Goal: Ask a question: Seek information or help from site administrators or community

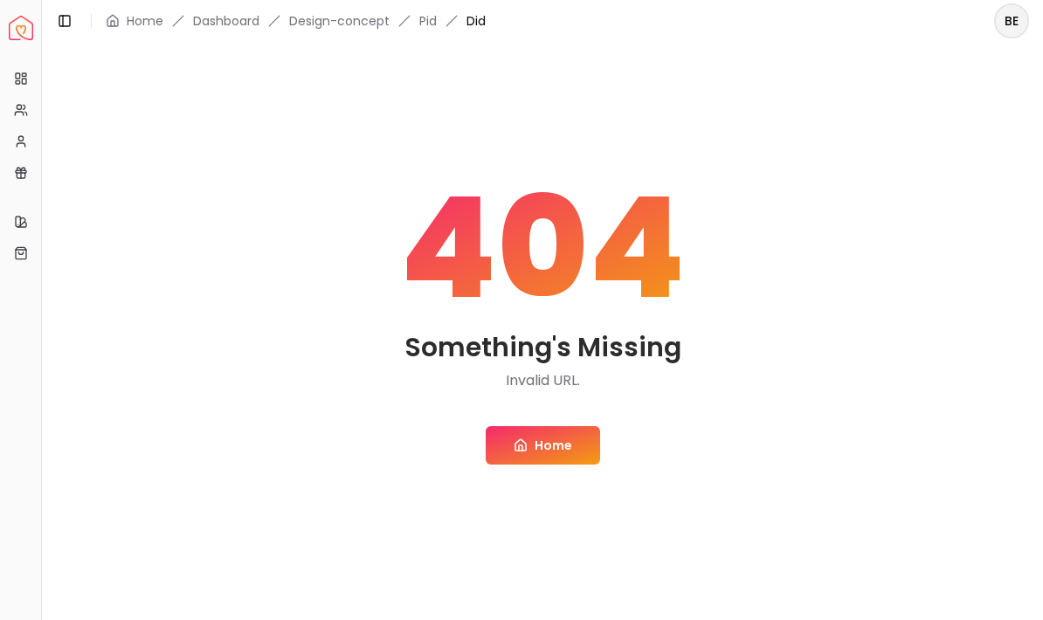
click at [551, 447] on link "Home" at bounding box center [543, 445] width 114 height 38
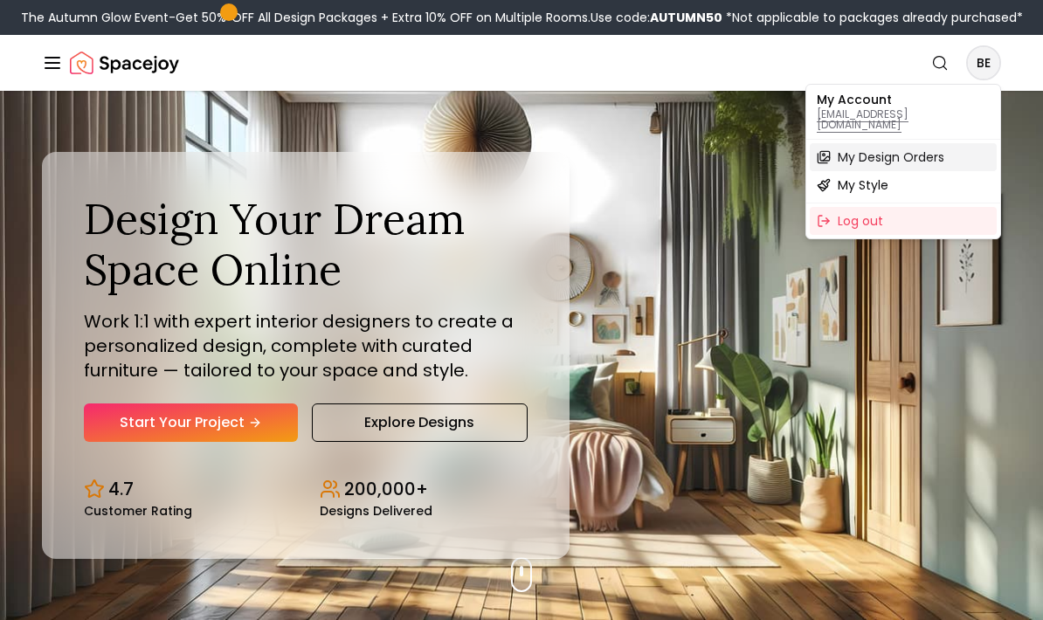
click at [935, 151] on span "My Design Orders" at bounding box center [891, 156] width 107 height 17
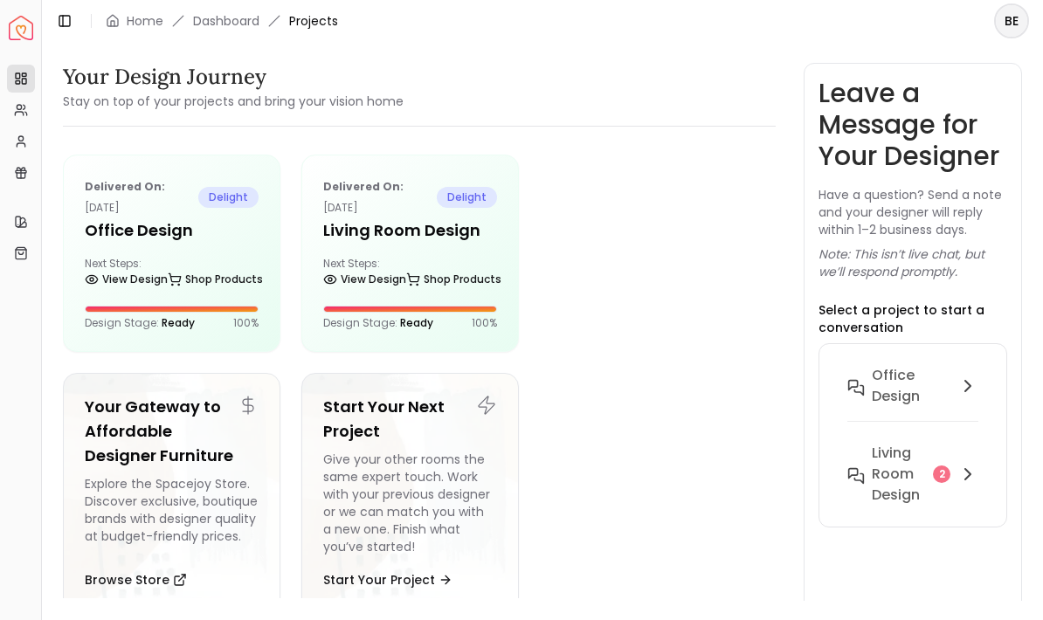
click at [429, 267] on link "Shop Products" at bounding box center [453, 279] width 95 height 24
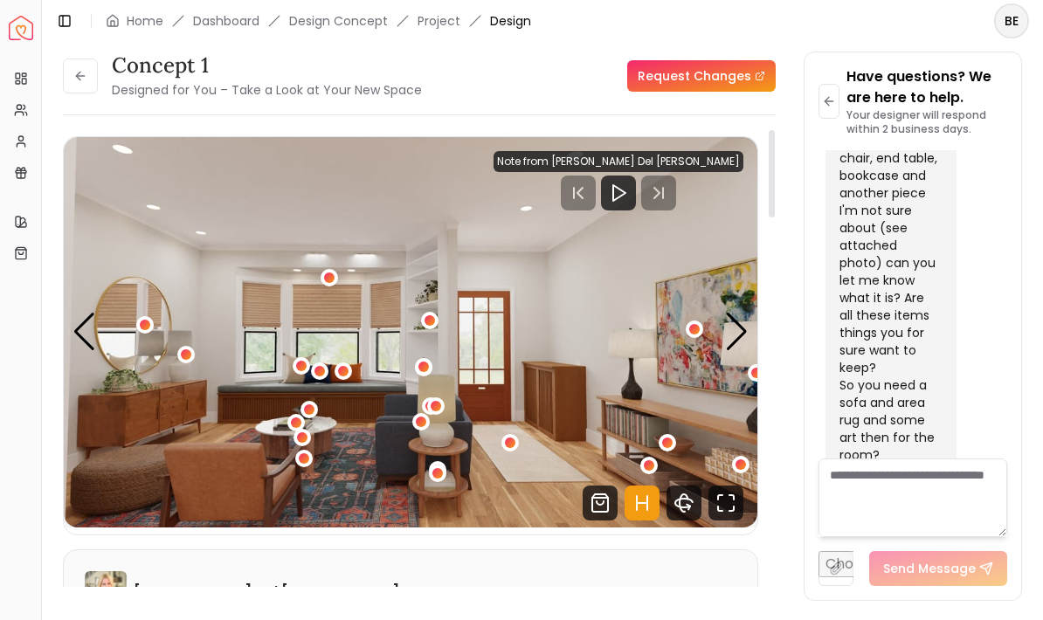
click at [741, 505] on icon "Fullscreen" at bounding box center [725, 503] width 35 height 35
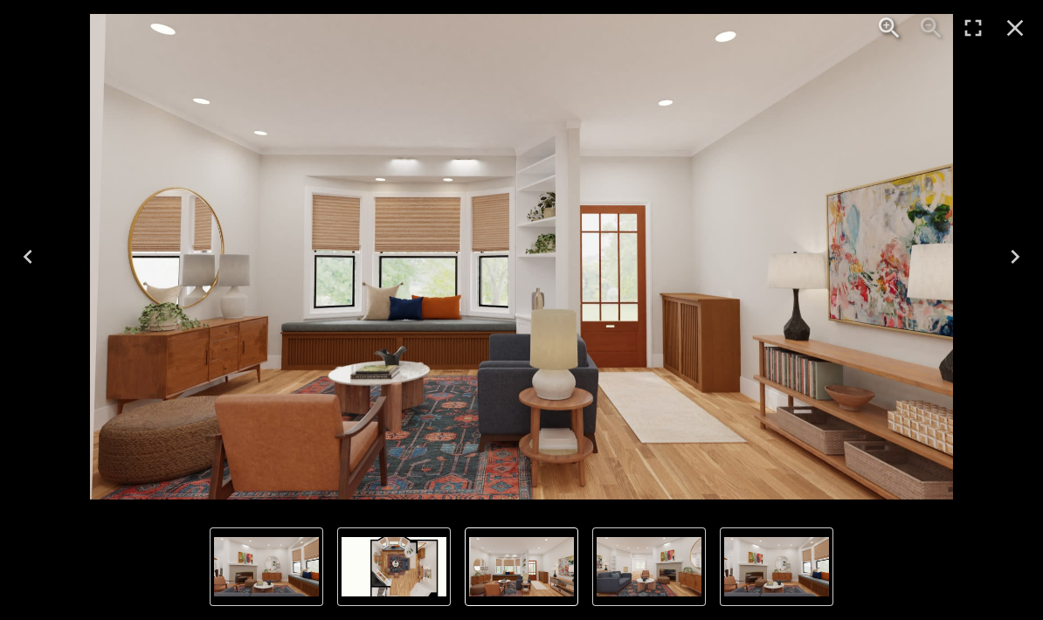
click at [1012, 260] on icon "Next" at bounding box center [1015, 257] width 28 height 28
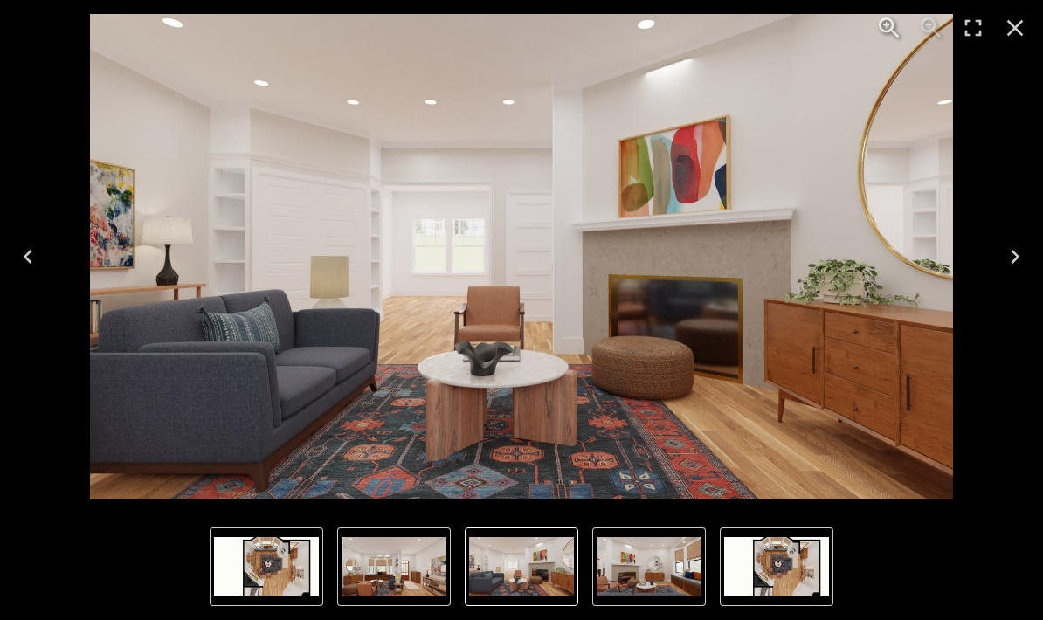
click at [1005, 258] on icon "Next" at bounding box center [1015, 257] width 28 height 28
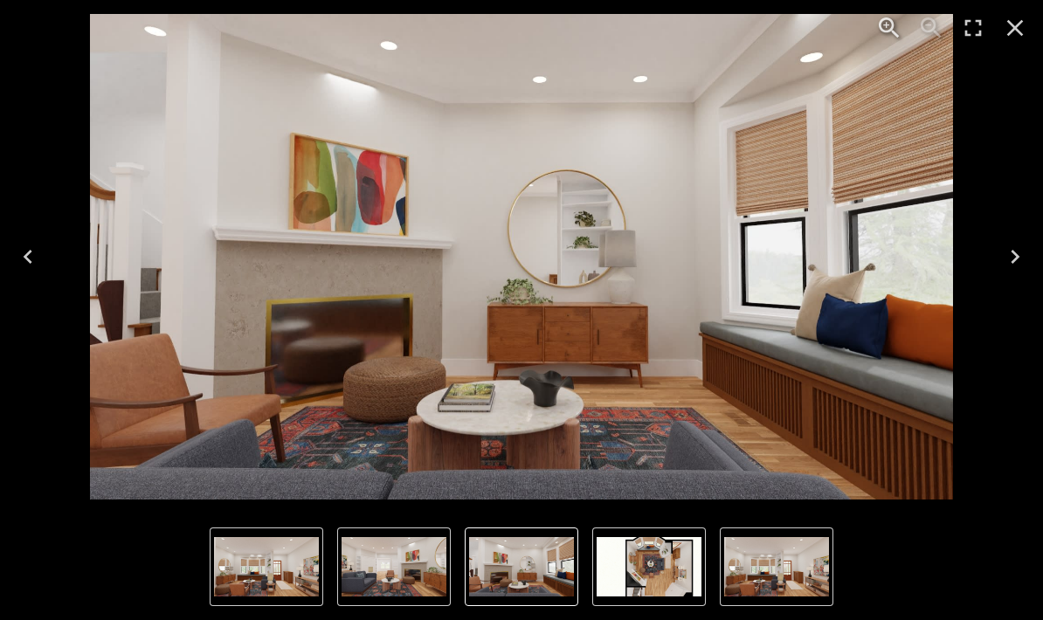
click at [1005, 256] on icon "Next" at bounding box center [1015, 257] width 28 height 28
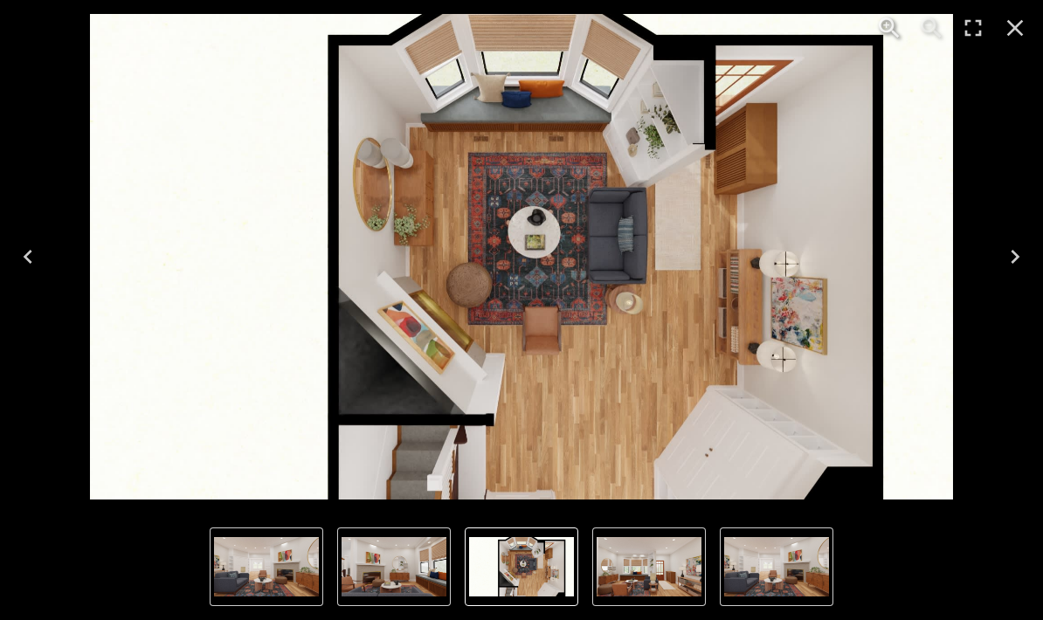
click at [997, 258] on button "Next" at bounding box center [1015, 257] width 56 height 70
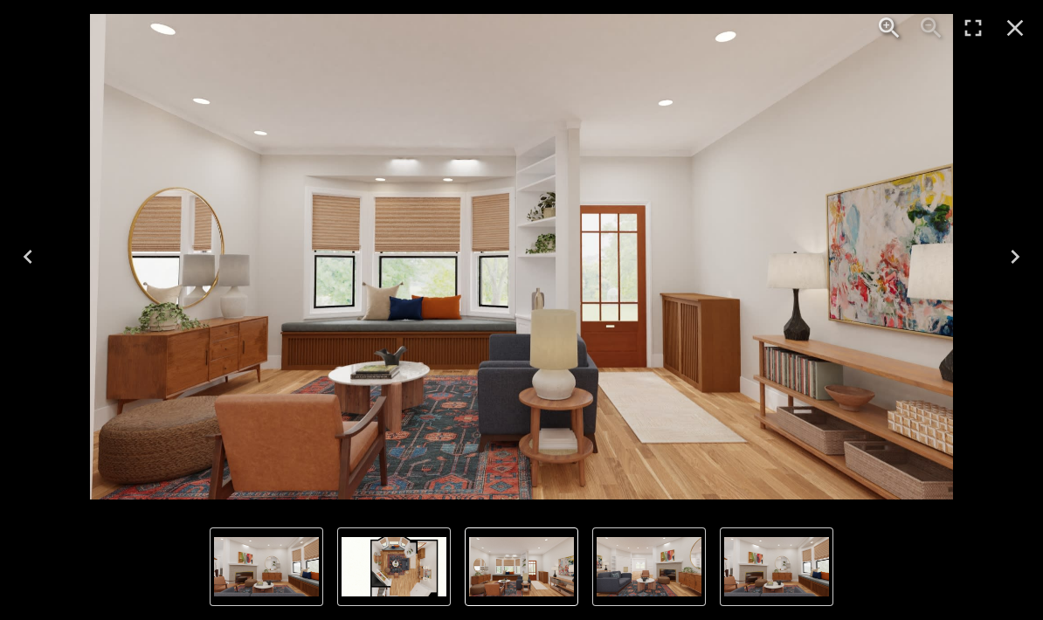
click at [31, 259] on icon "Previous" at bounding box center [28, 257] width 28 height 28
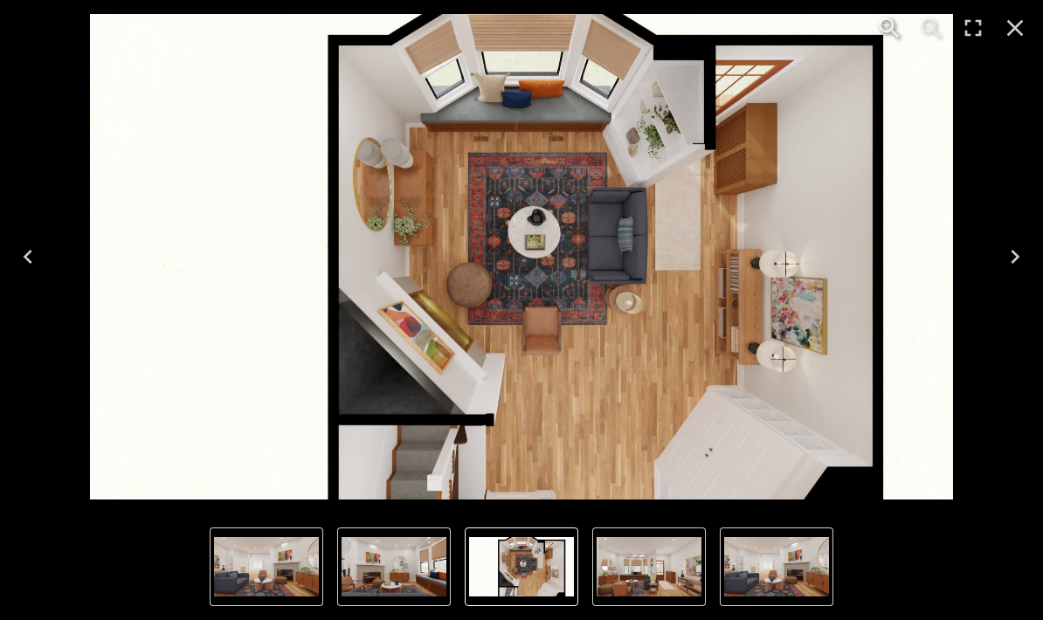
click at [32, 262] on icon "Previous" at bounding box center [28, 257] width 28 height 28
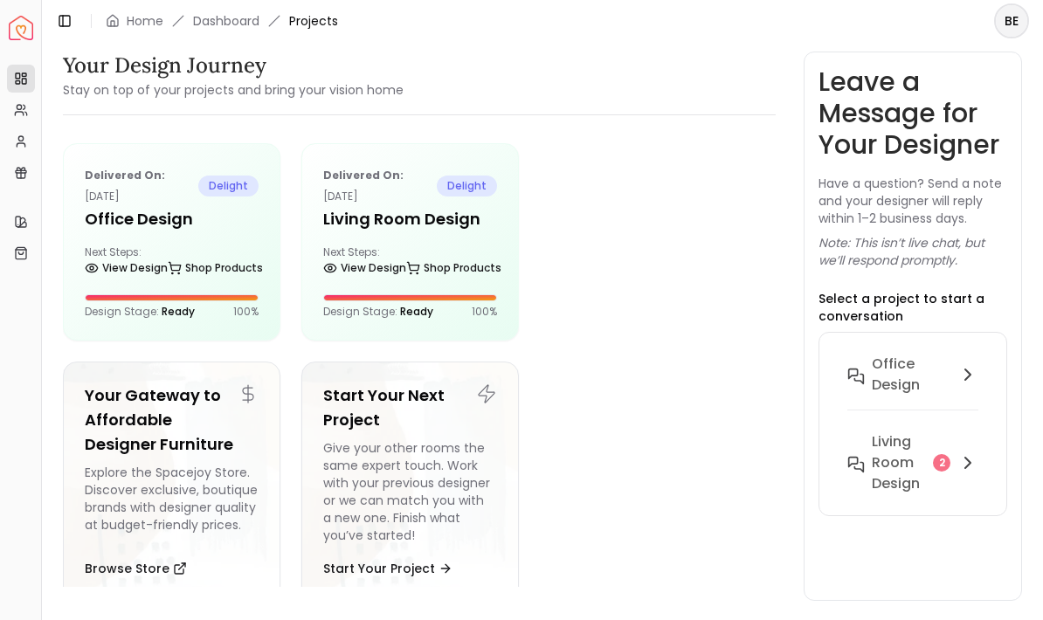
click at [372, 220] on h5 "Living Room design" at bounding box center [410, 219] width 174 height 24
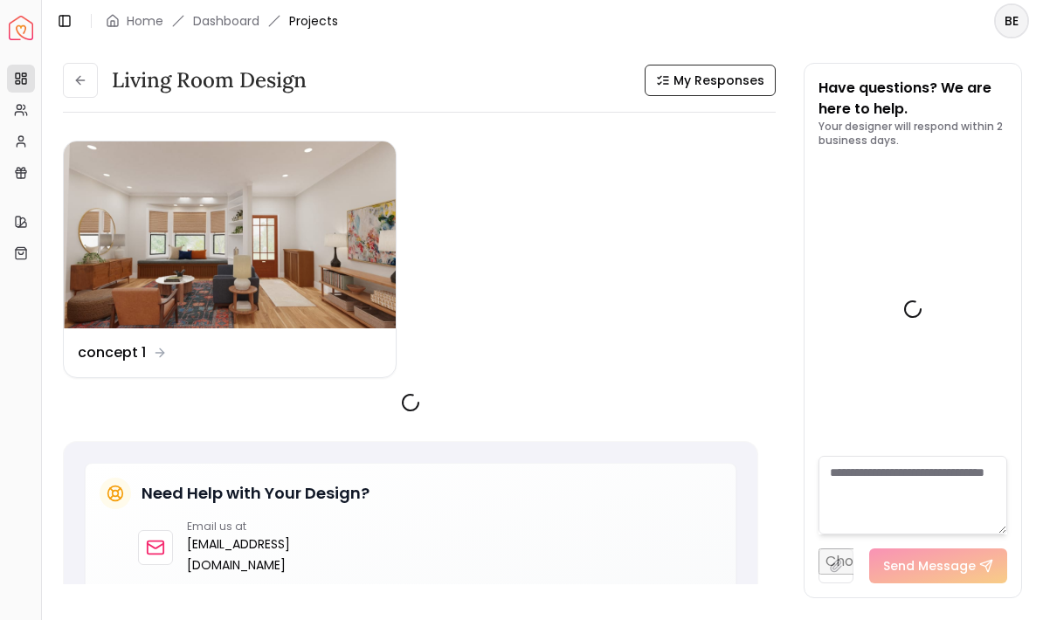
scroll to position [1924, 0]
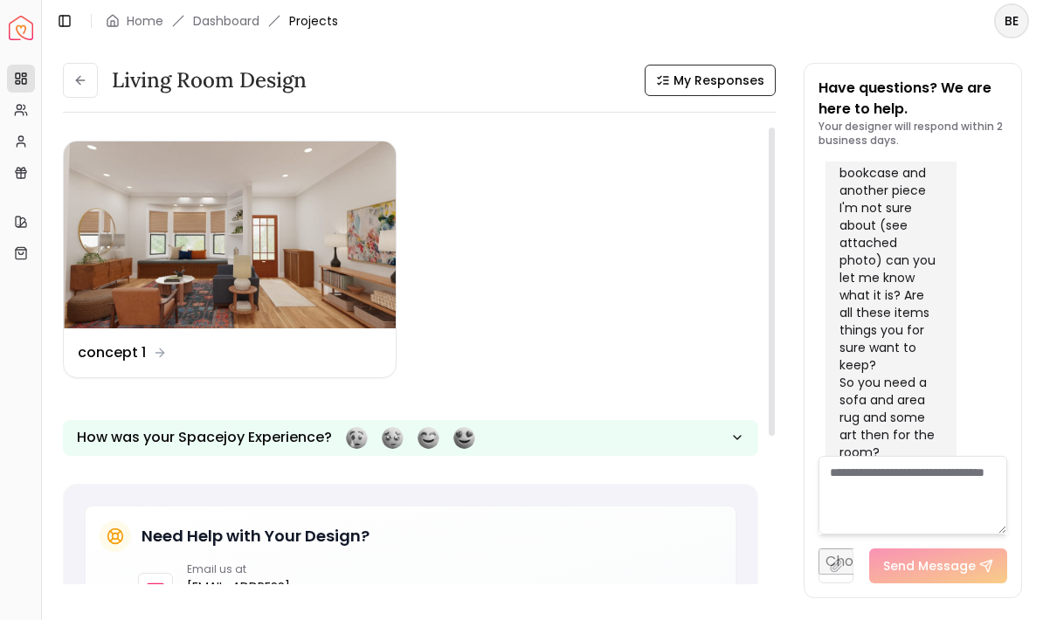
click at [272, 239] on img at bounding box center [230, 234] width 332 height 187
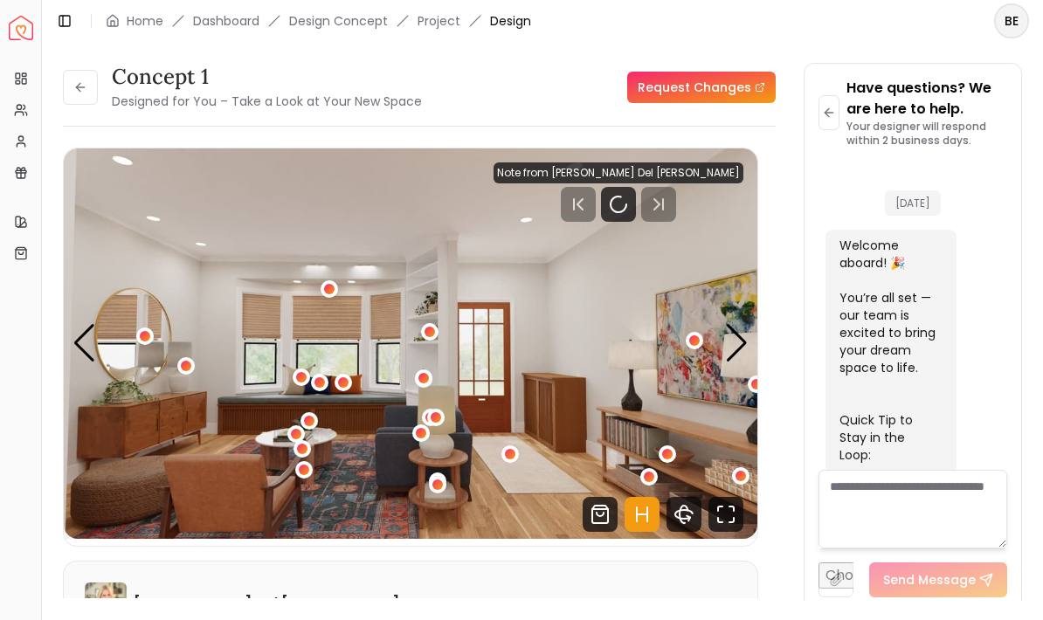
scroll to position [1910, 0]
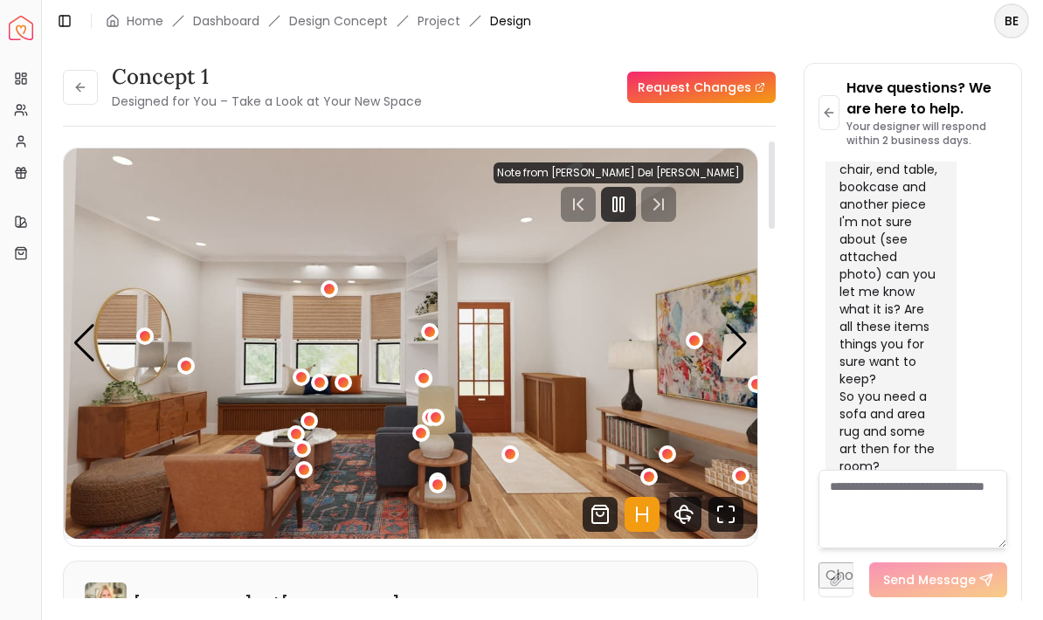
click at [735, 514] on icon "Fullscreen" at bounding box center [725, 514] width 35 height 35
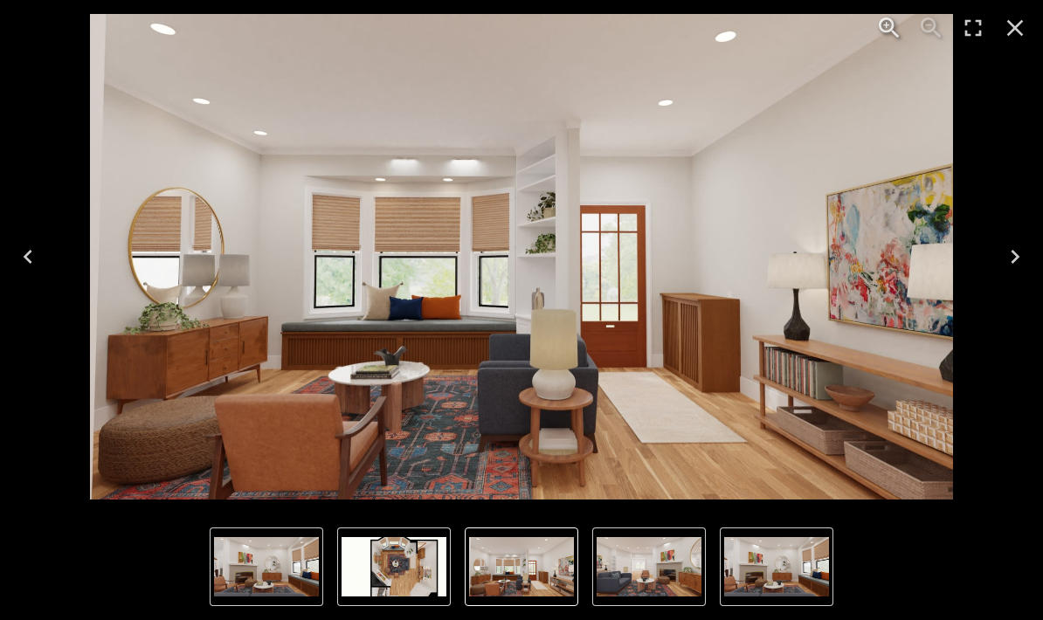
click at [1018, 24] on icon "Close" at bounding box center [1015, 28] width 28 height 28
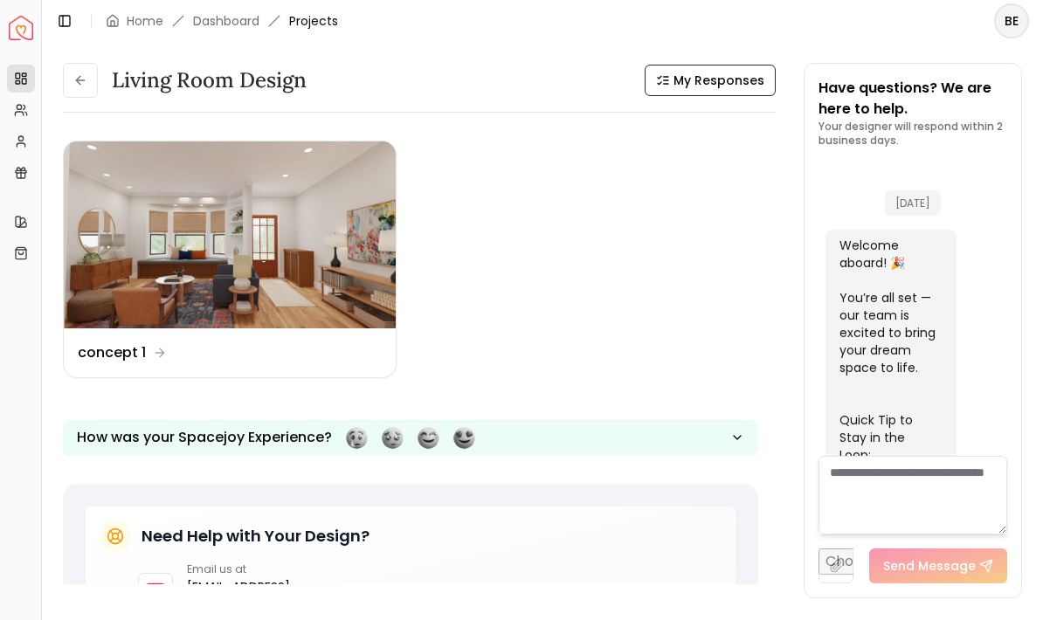
scroll to position [1924, 0]
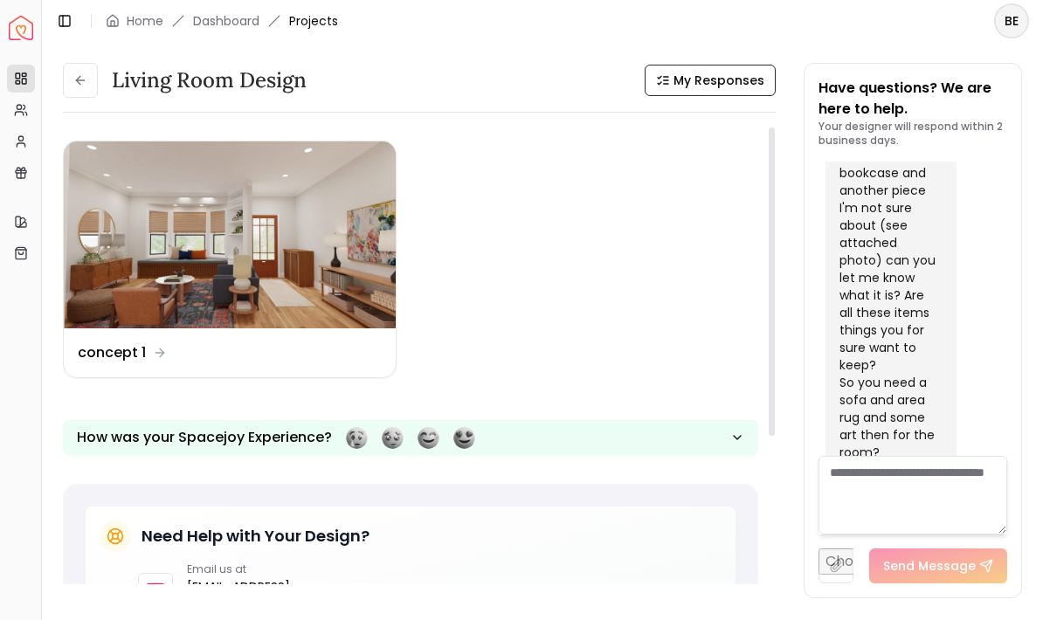
click at [322, 214] on img at bounding box center [230, 234] width 332 height 187
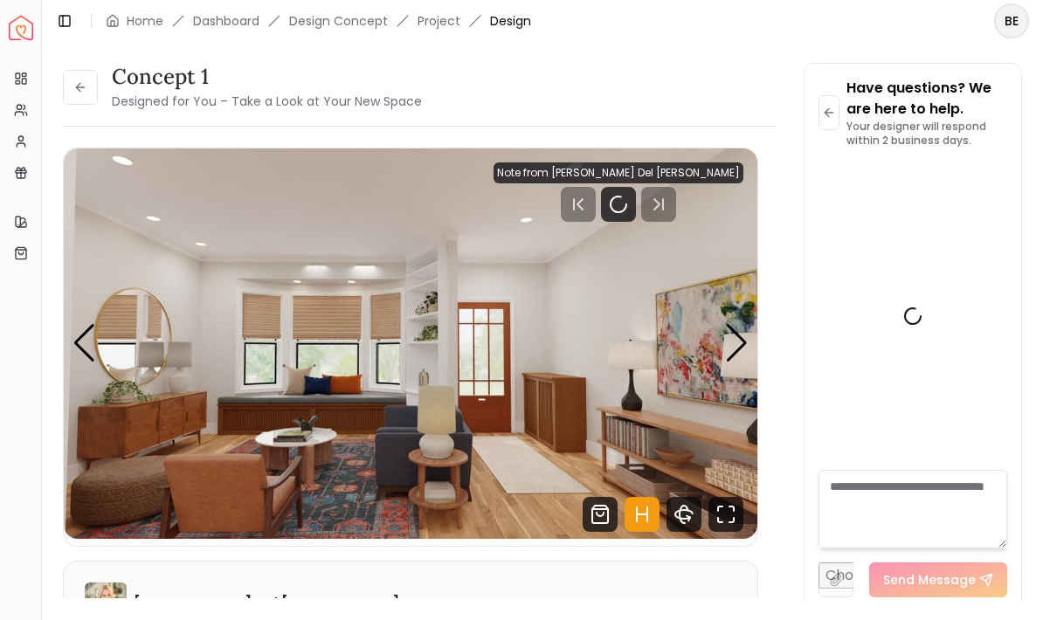
scroll to position [1910, 0]
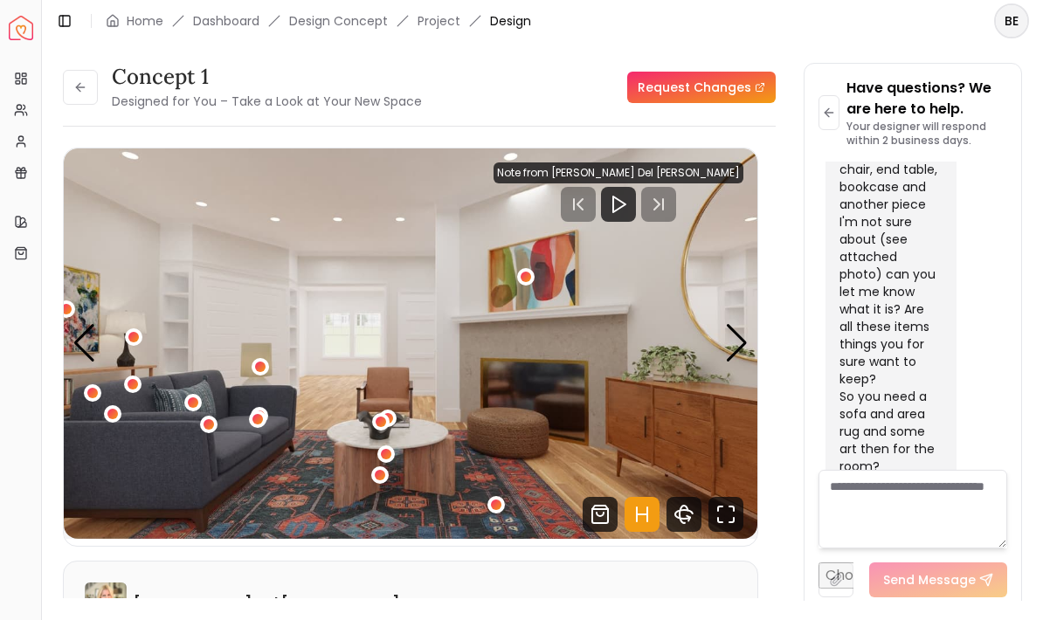
click at [728, 517] on icon "Fullscreen" at bounding box center [725, 514] width 35 height 35
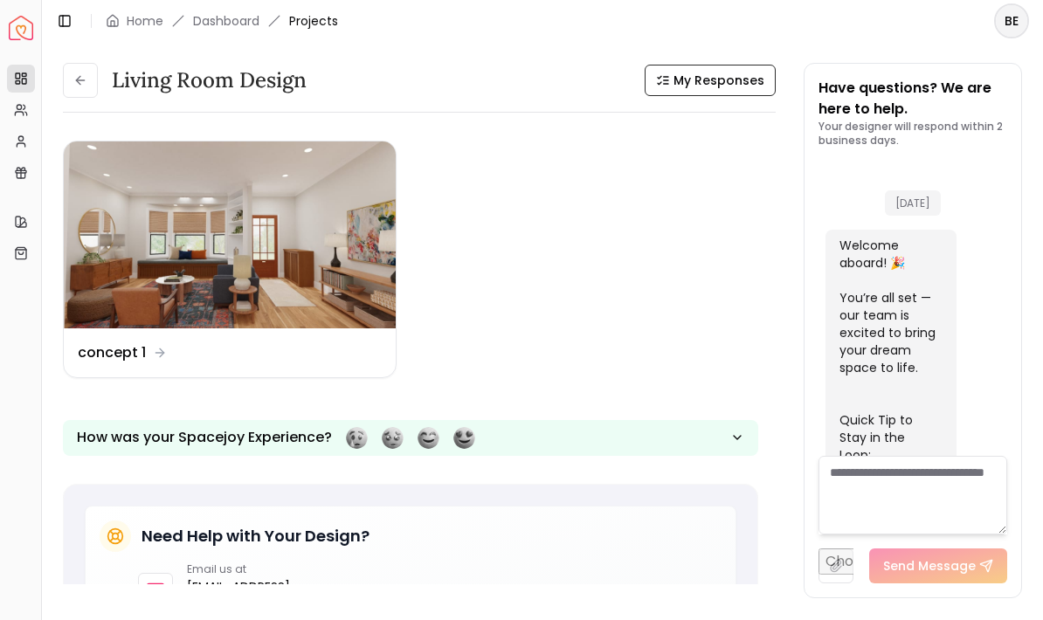
scroll to position [1924, 0]
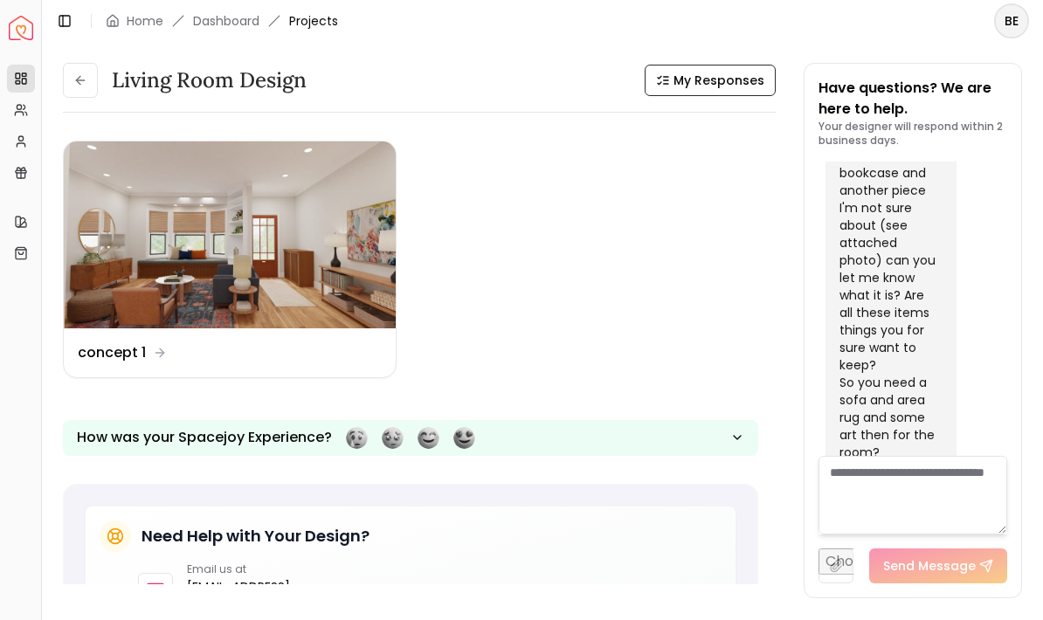
click at [79, 80] on icon at bounding box center [80, 80] width 8 height 0
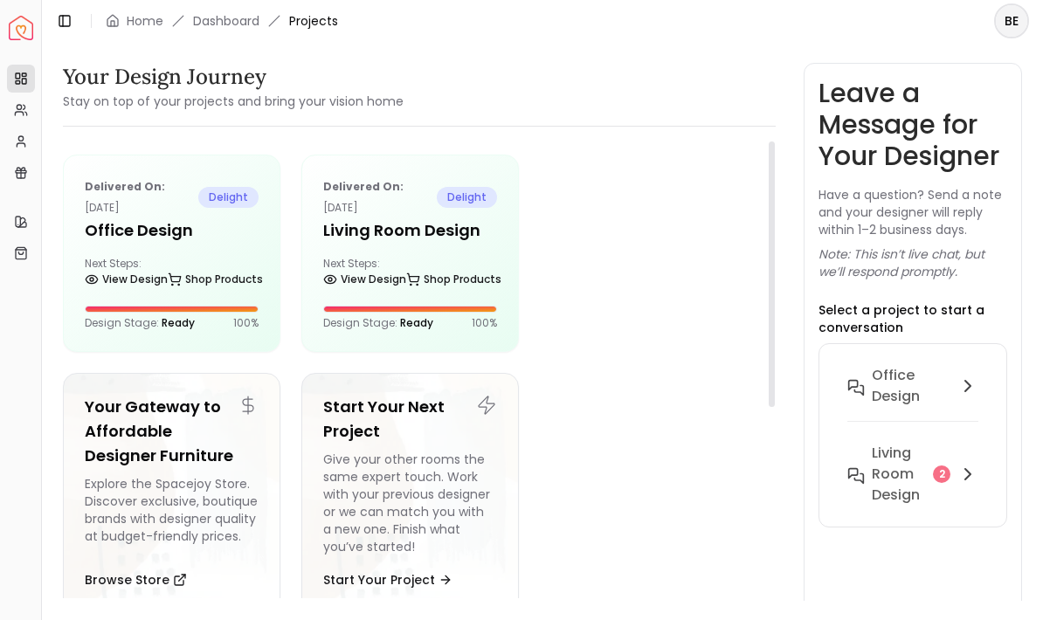
click at [180, 247] on div "Delivered on: [DATE] delight Office design Next Steps: View Design Shop Product…" at bounding box center [172, 253] width 216 height 196
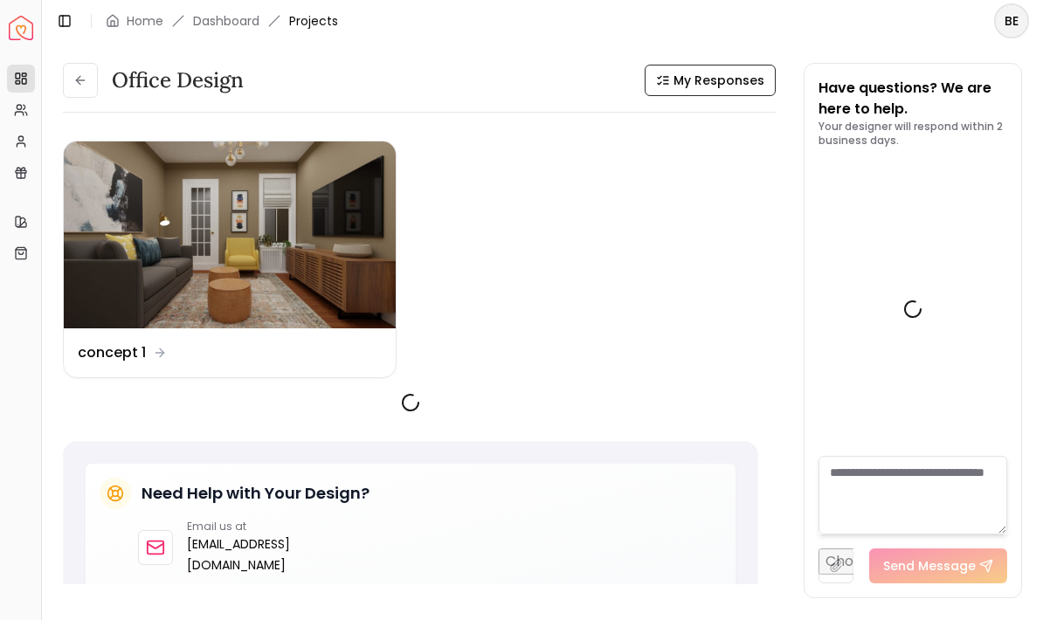
scroll to position [928, 0]
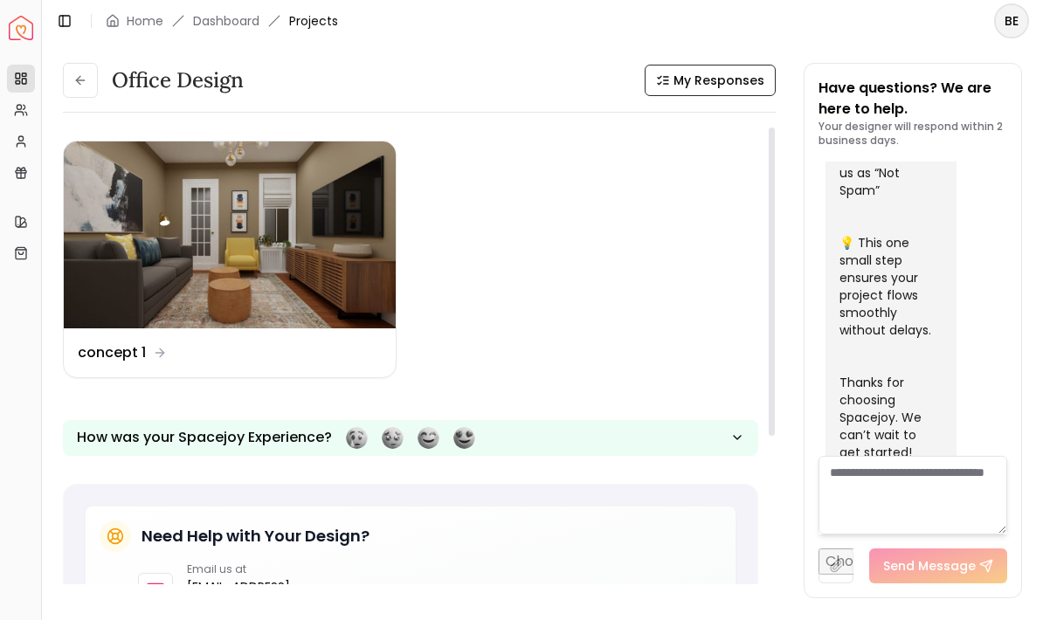
click at [255, 211] on img at bounding box center [230, 234] width 332 height 187
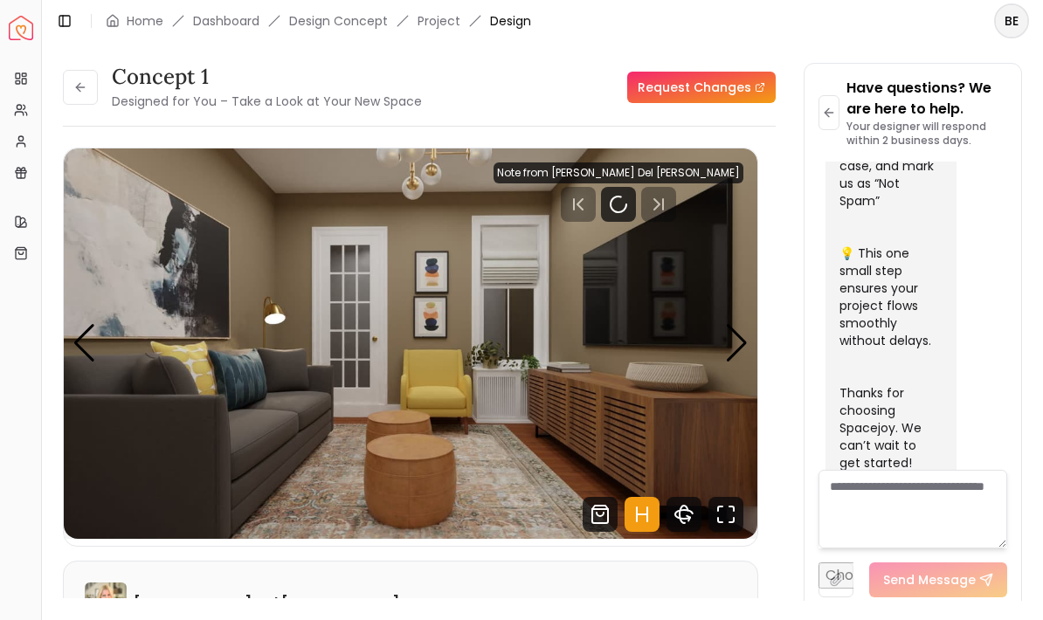
scroll to position [915, 0]
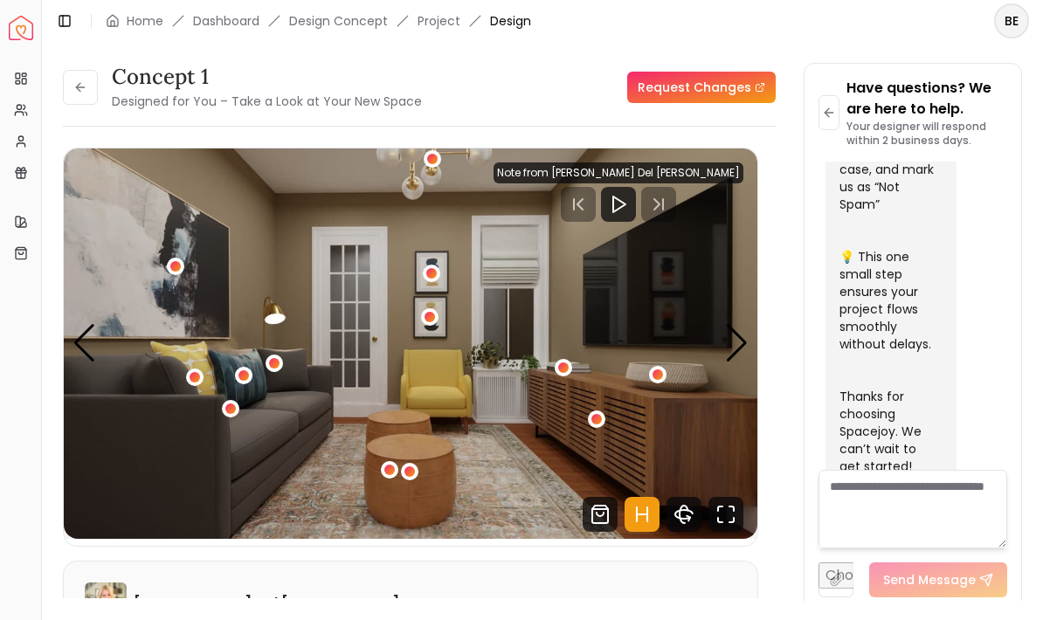
click at [744, 519] on img "1 / 3" at bounding box center [411, 343] width 694 height 390
click at [727, 515] on icon "Fullscreen" at bounding box center [725, 514] width 35 height 35
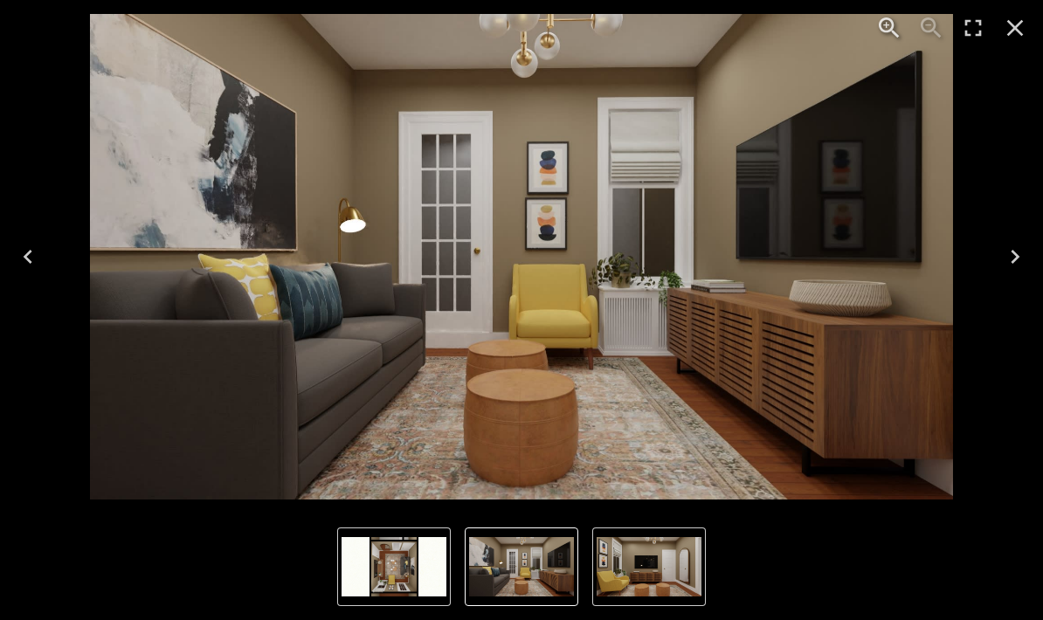
click at [611, 191] on img "1 of 3" at bounding box center [521, 257] width 863 height 486
click at [1018, 264] on icon "Next" at bounding box center [1015, 257] width 28 height 28
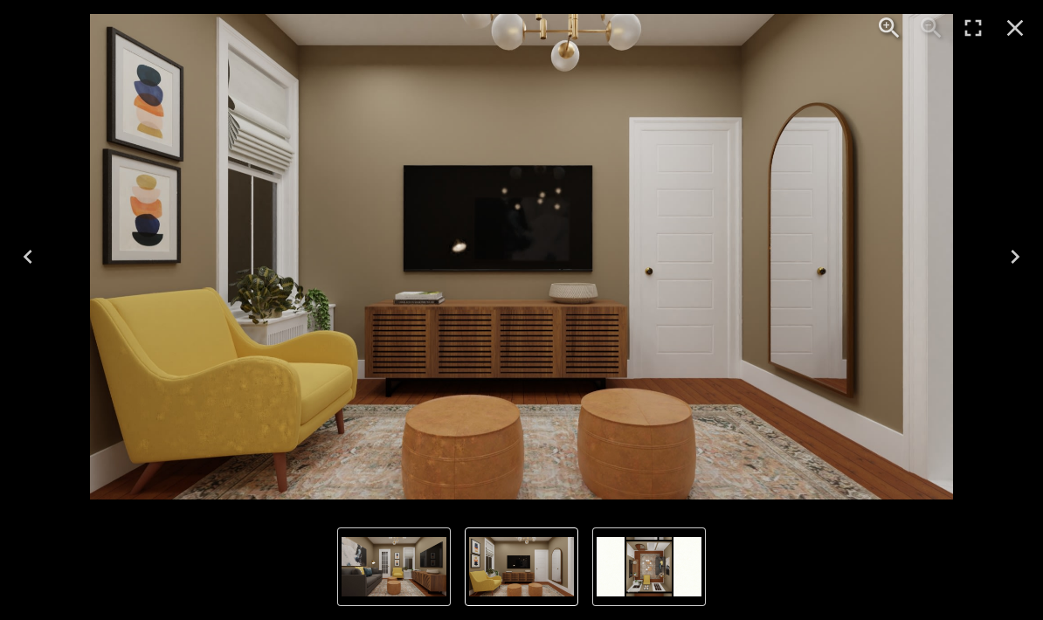
click at [1020, 260] on icon "Next" at bounding box center [1015, 257] width 28 height 28
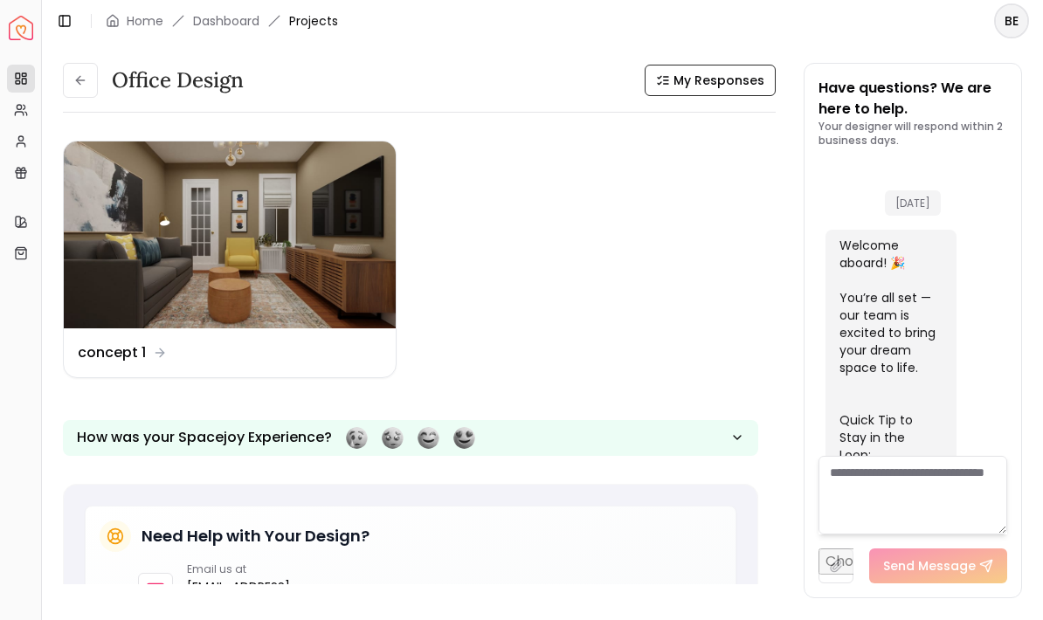
scroll to position [928, 0]
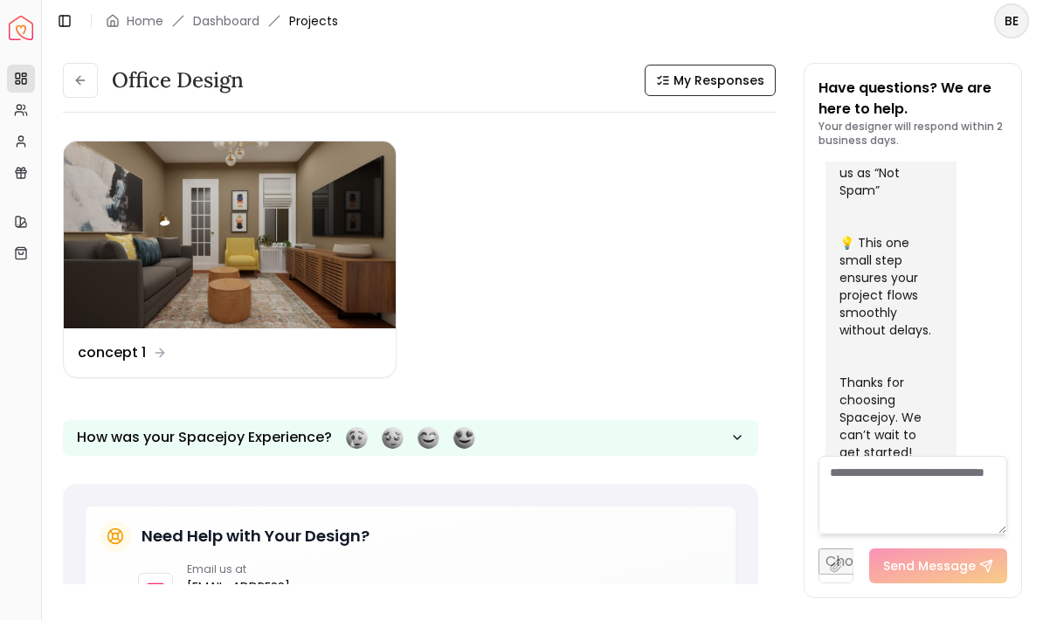
click at [161, 340] on div "Design Name concept 1" at bounding box center [230, 352] width 332 height 49
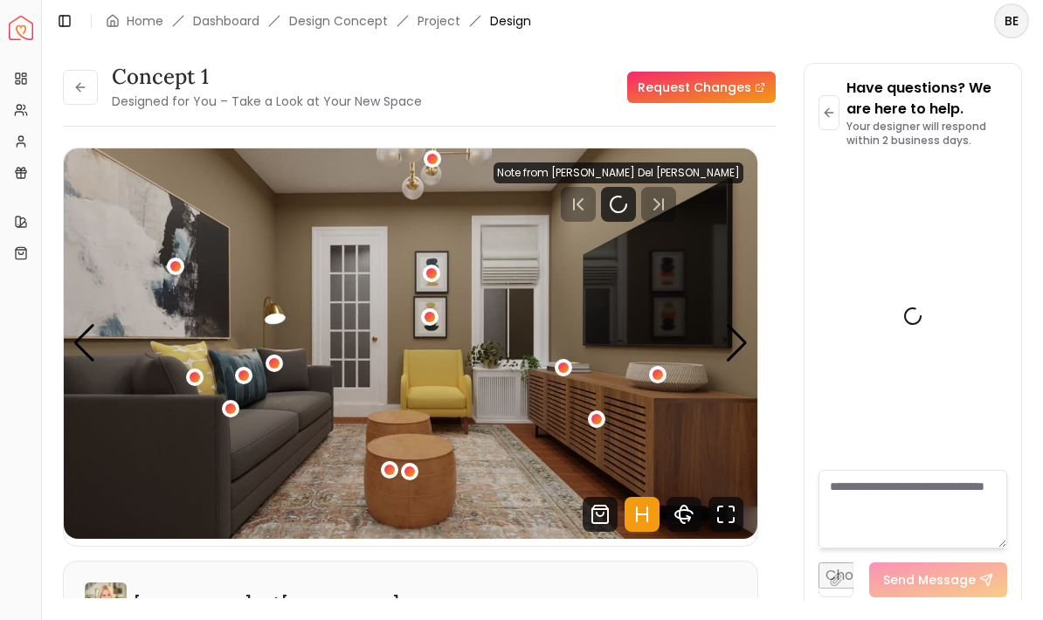
scroll to position [915, 0]
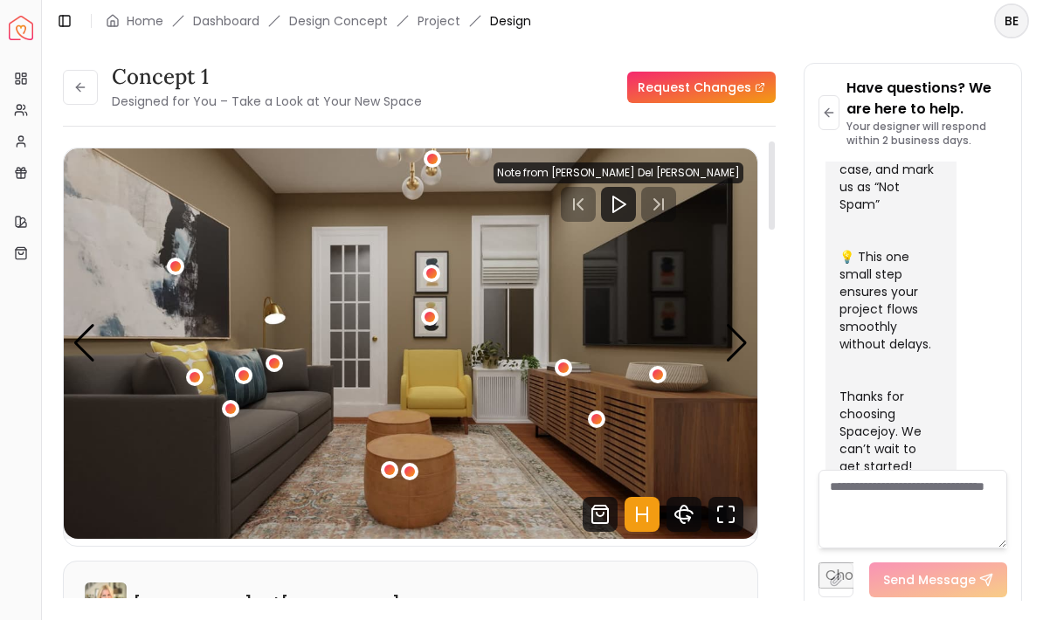
click at [629, 196] on icon "Play" at bounding box center [618, 204] width 21 height 21
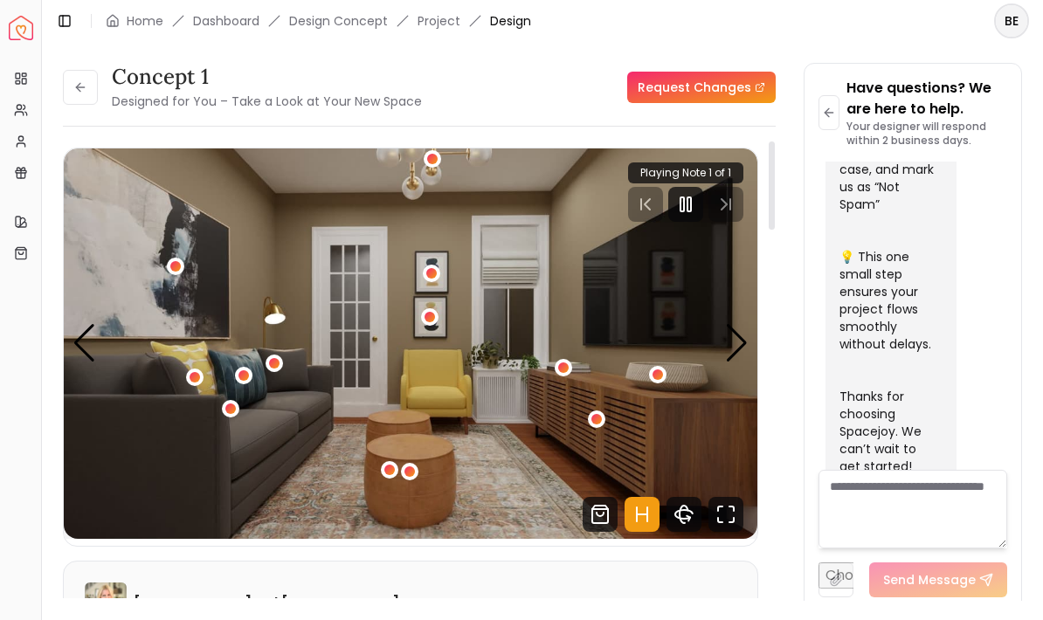
click at [734, 518] on icon "Fullscreen" at bounding box center [731, 520] width 4 height 4
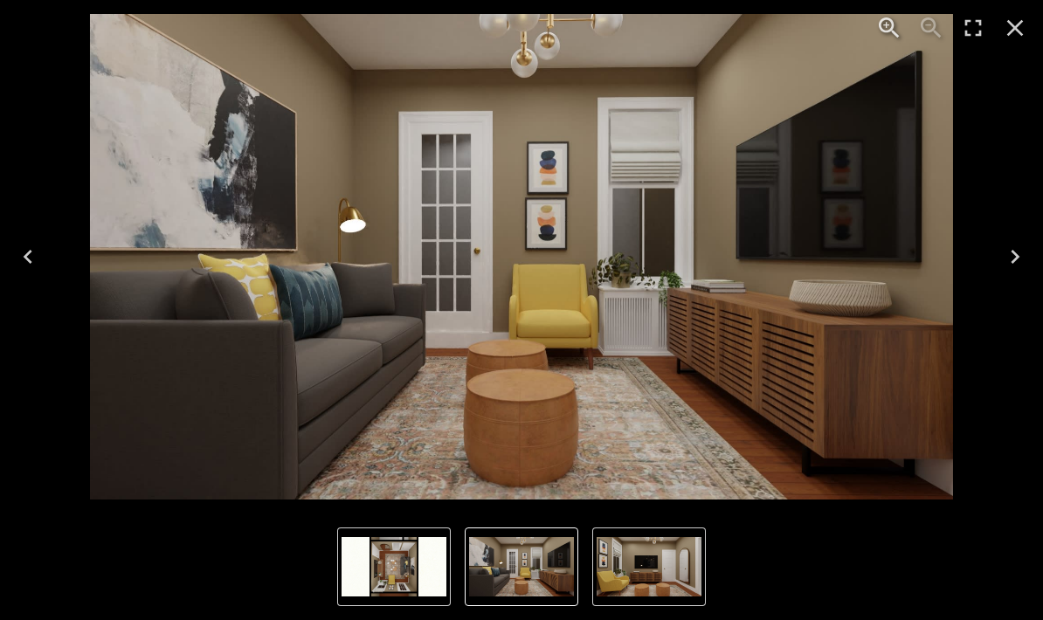
click at [997, 264] on button "Next" at bounding box center [1015, 257] width 56 height 70
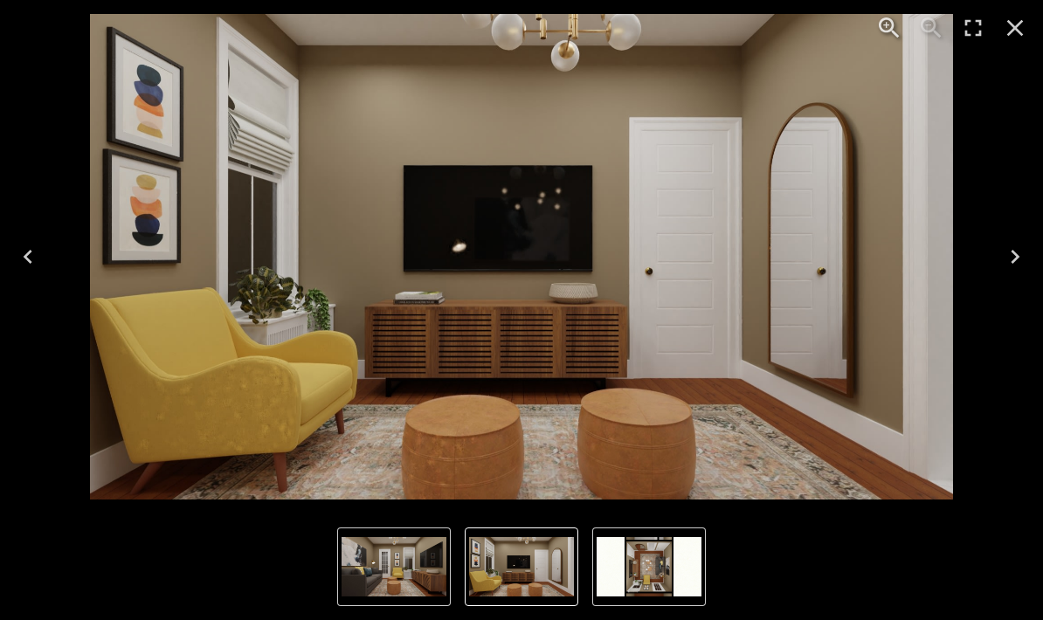
click at [1006, 260] on icon "Next" at bounding box center [1015, 257] width 28 height 28
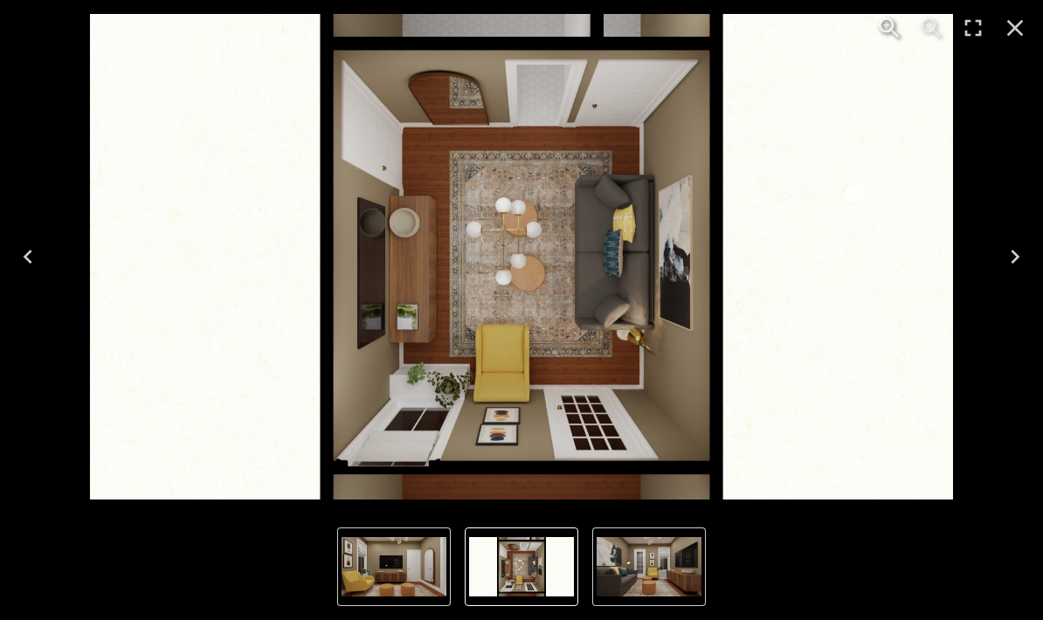
click at [29, 261] on icon "Previous" at bounding box center [28, 257] width 9 height 14
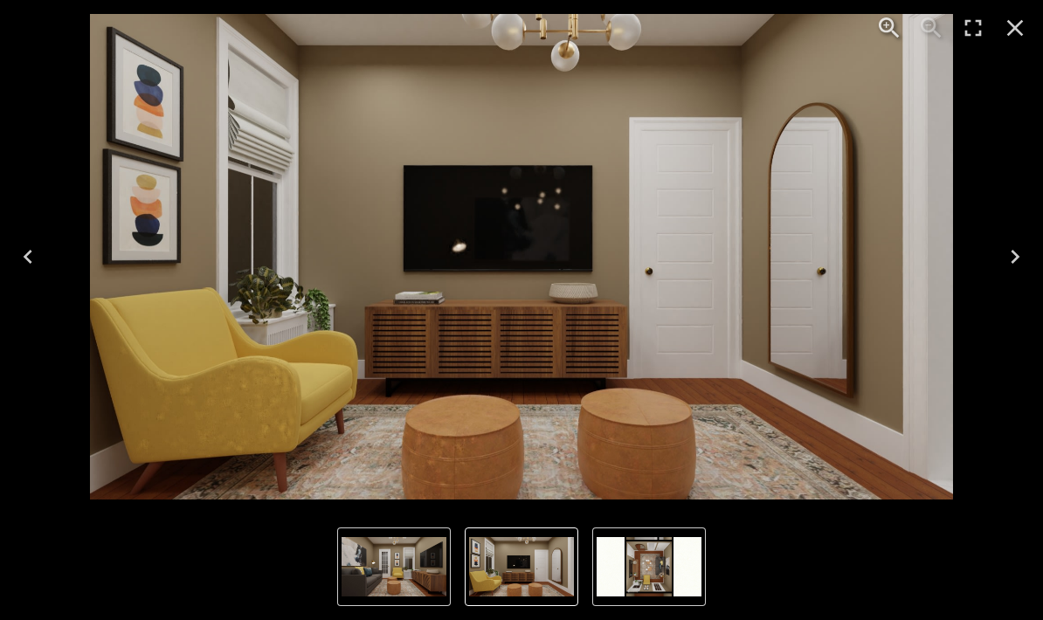
click at [997, 266] on button "Next" at bounding box center [1015, 257] width 56 height 70
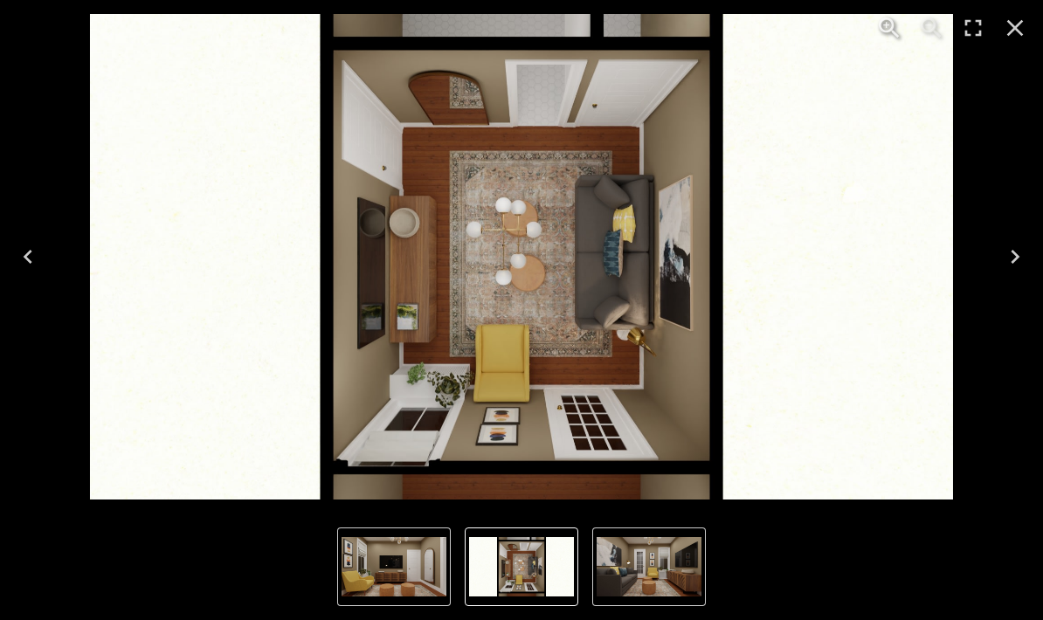
click at [1000, 256] on button "Next" at bounding box center [1015, 257] width 56 height 70
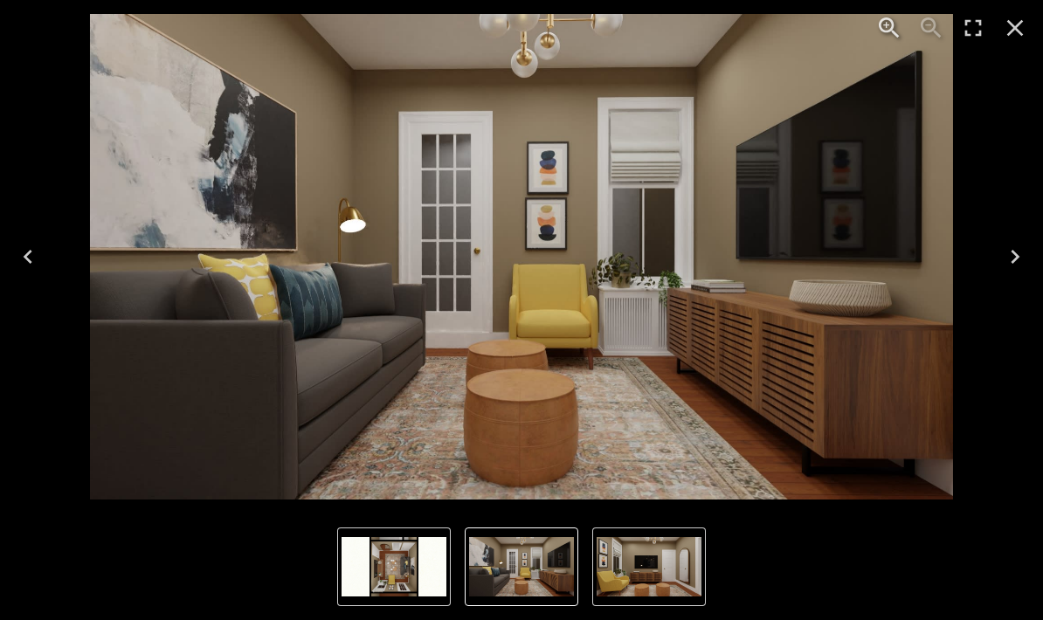
click at [9, 252] on button "Previous" at bounding box center [28, 257] width 56 height 70
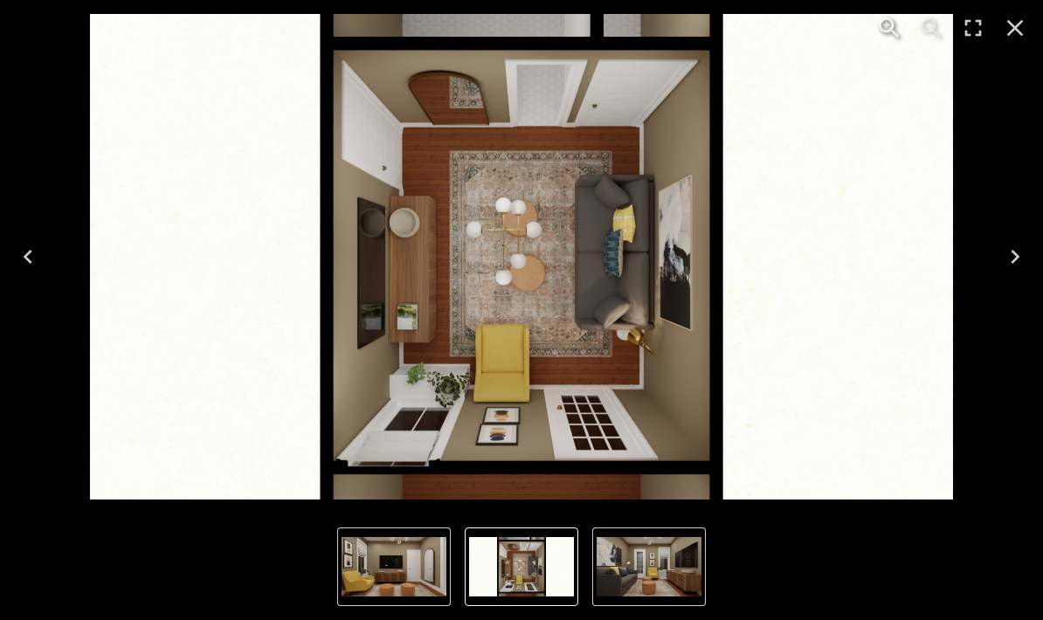
click at [27, 252] on icon "Previous" at bounding box center [28, 257] width 28 height 28
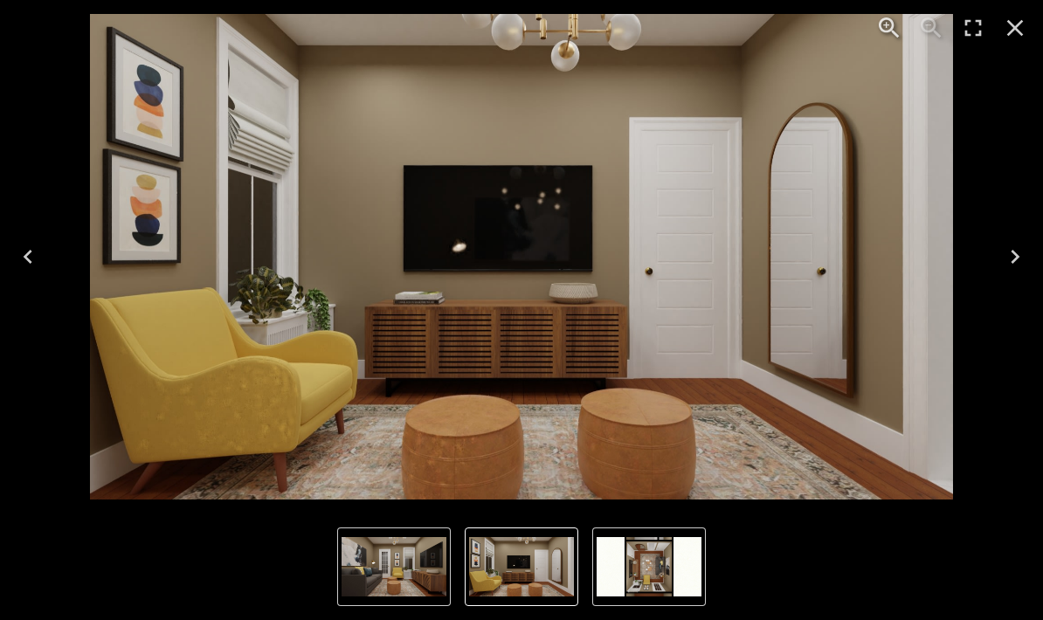
click at [27, 262] on icon "Previous" at bounding box center [28, 257] width 28 height 28
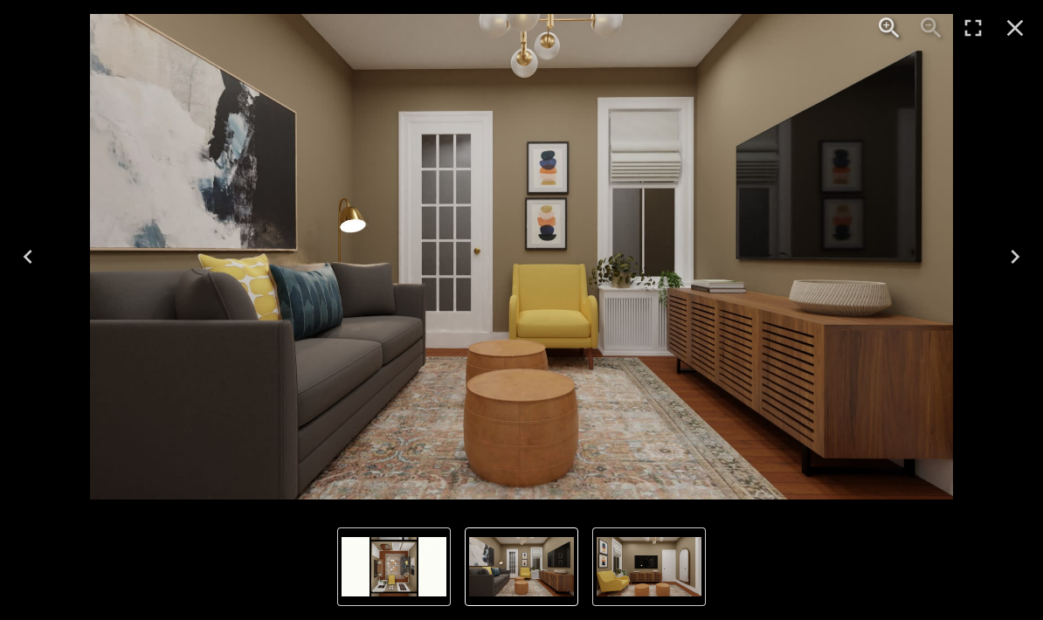
click at [32, 260] on icon "Previous" at bounding box center [28, 257] width 28 height 28
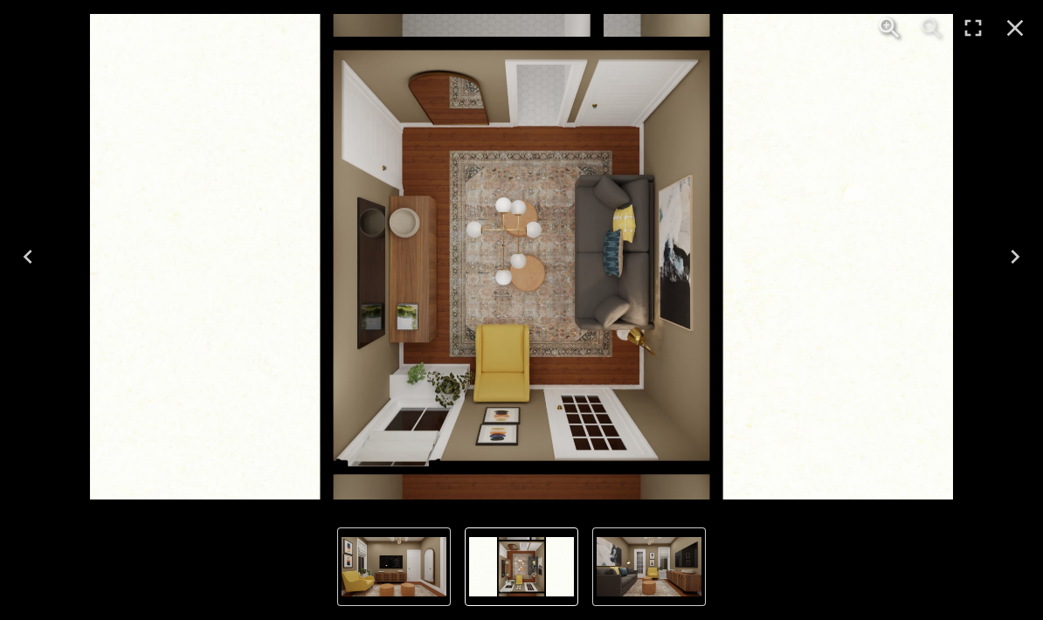
click at [1016, 262] on icon "Next" at bounding box center [1015, 257] width 28 height 28
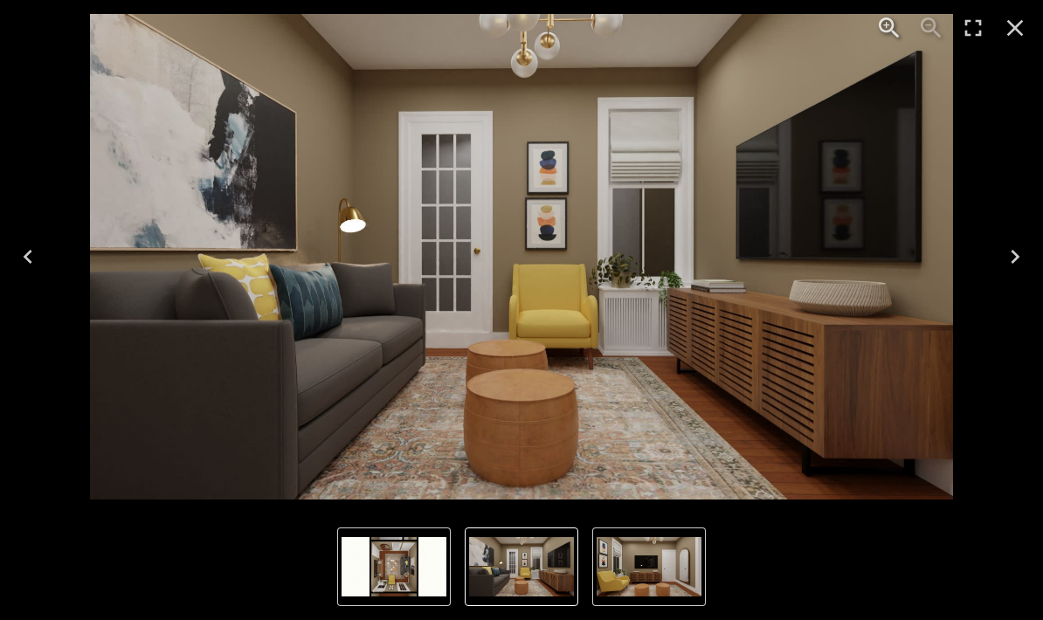
click at [1009, 30] on icon "Close" at bounding box center [1015, 28] width 28 height 28
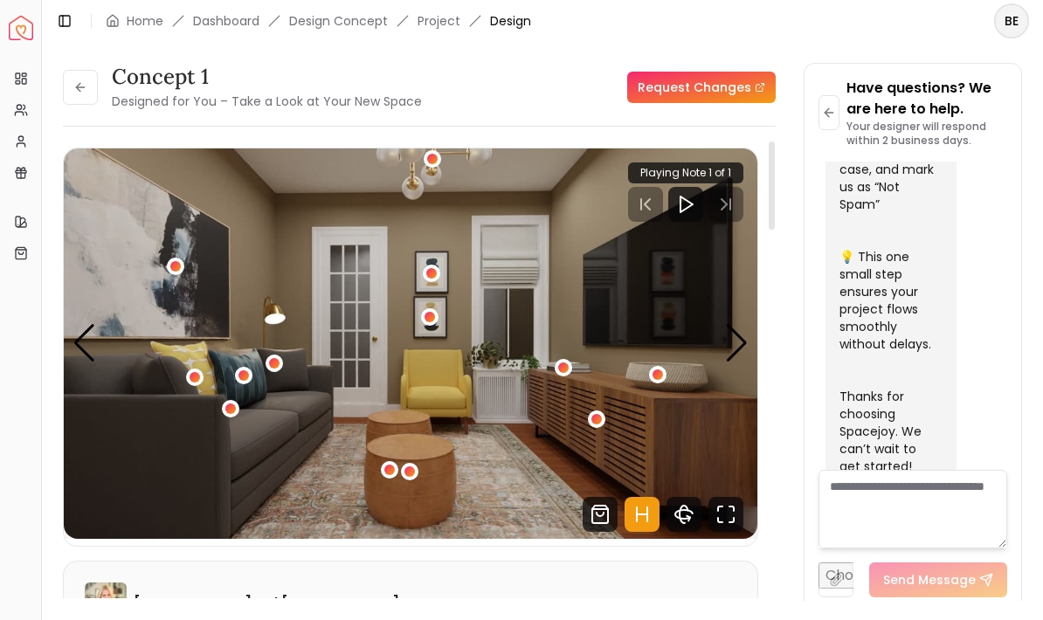
scroll to position [0, 0]
click at [438, 167] on div "1 / 3" at bounding box center [432, 158] width 17 height 17
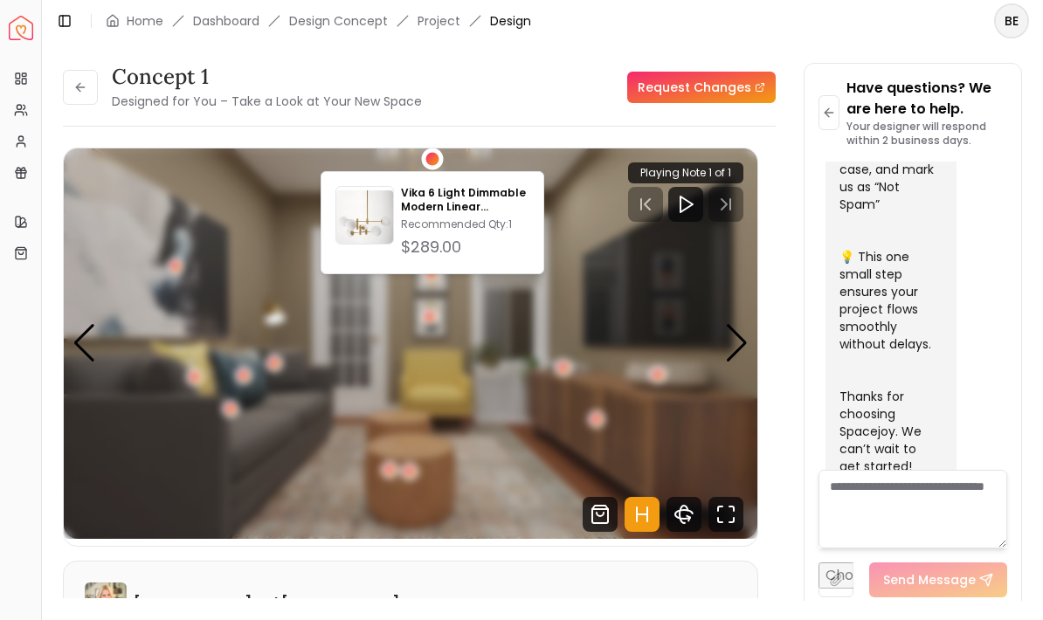
click at [364, 214] on img at bounding box center [364, 218] width 57 height 57
click at [578, 98] on div "concept 1 Designed for You – Take a Look at Your New Space Request Changes" at bounding box center [419, 87] width 713 height 49
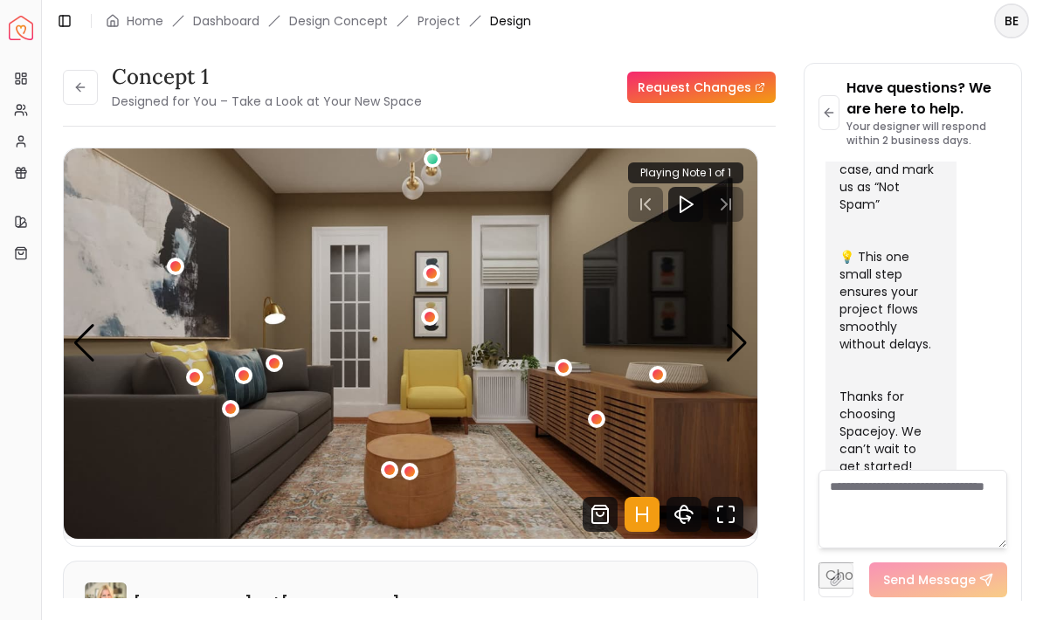
click at [80, 350] on div "Previous slide" at bounding box center [84, 343] width 24 height 38
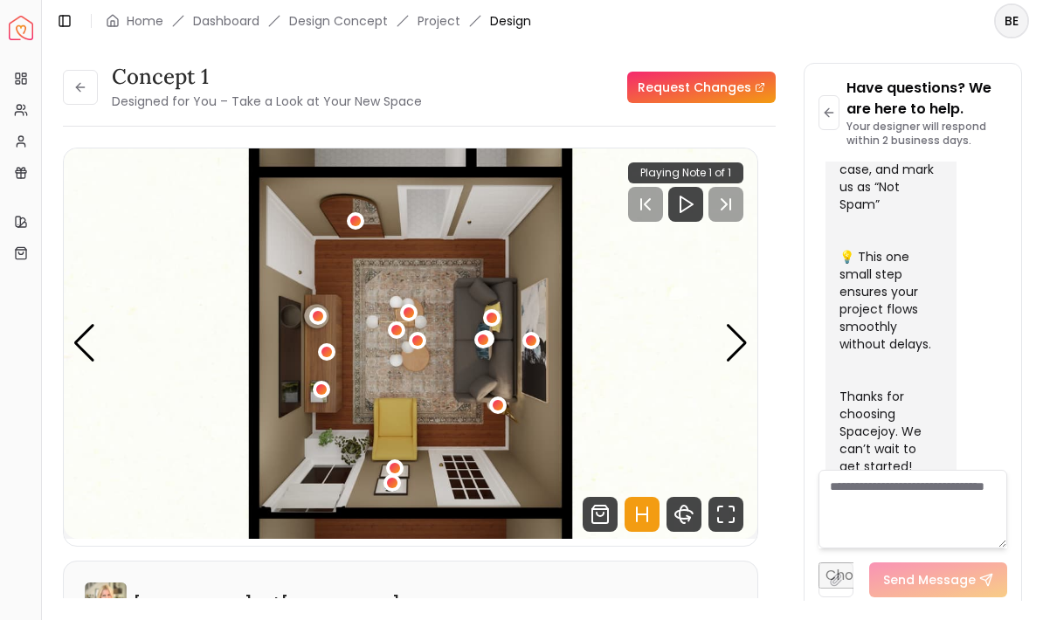
click at [77, 350] on div "Previous slide" at bounding box center [84, 343] width 24 height 38
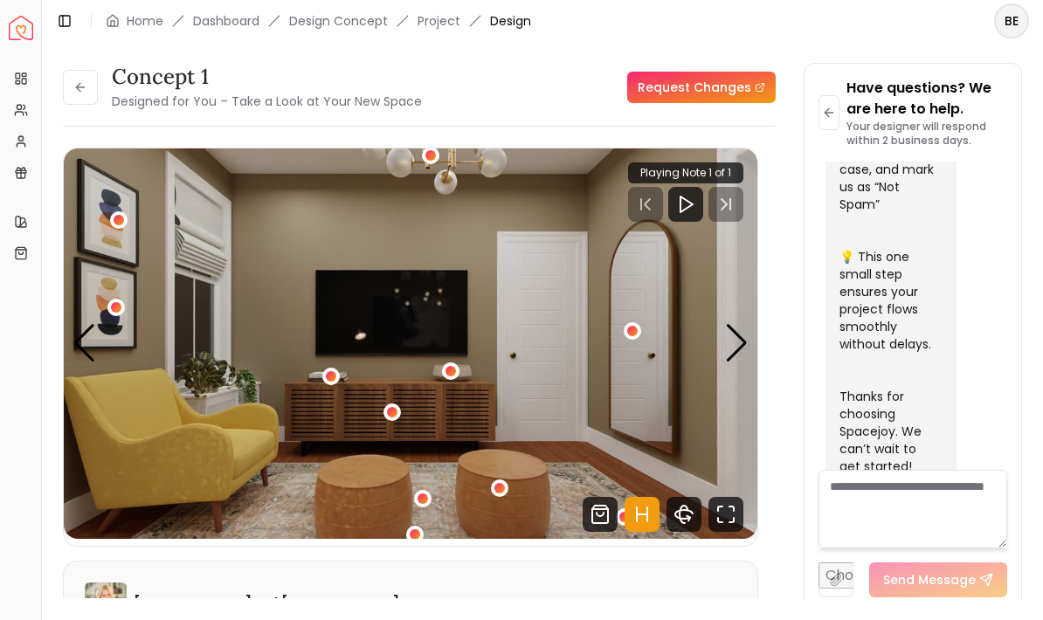
click at [64, 343] on img "2 / 3" at bounding box center [411, 343] width 694 height 390
click at [71, 349] on img "2 / 3" at bounding box center [411, 343] width 694 height 390
click at [734, 355] on div "Next slide" at bounding box center [737, 343] width 24 height 38
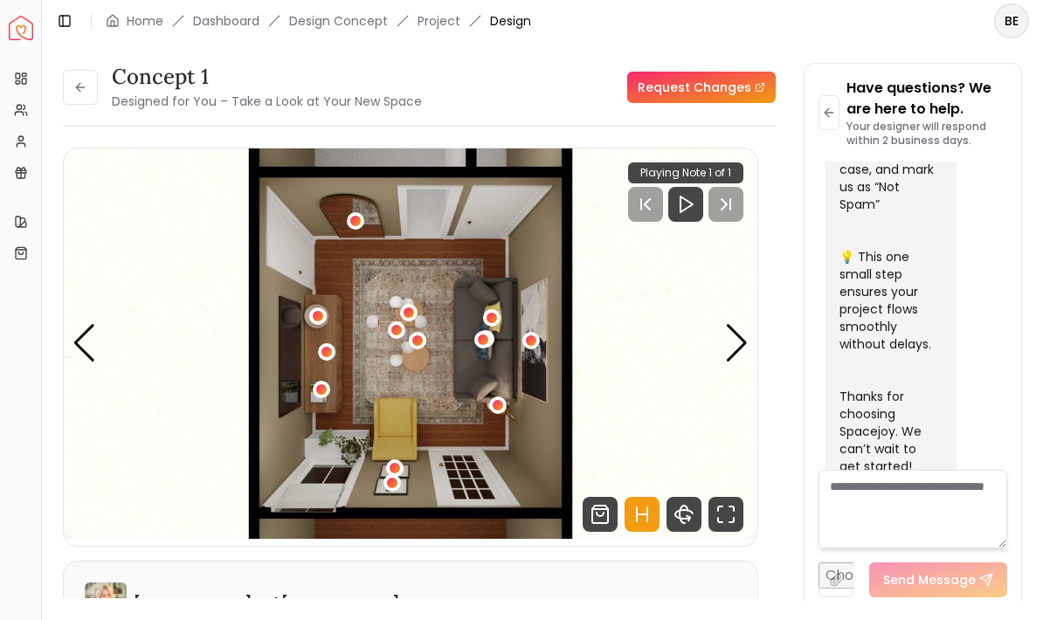
click at [449, 13] on link "Project" at bounding box center [439, 20] width 43 height 17
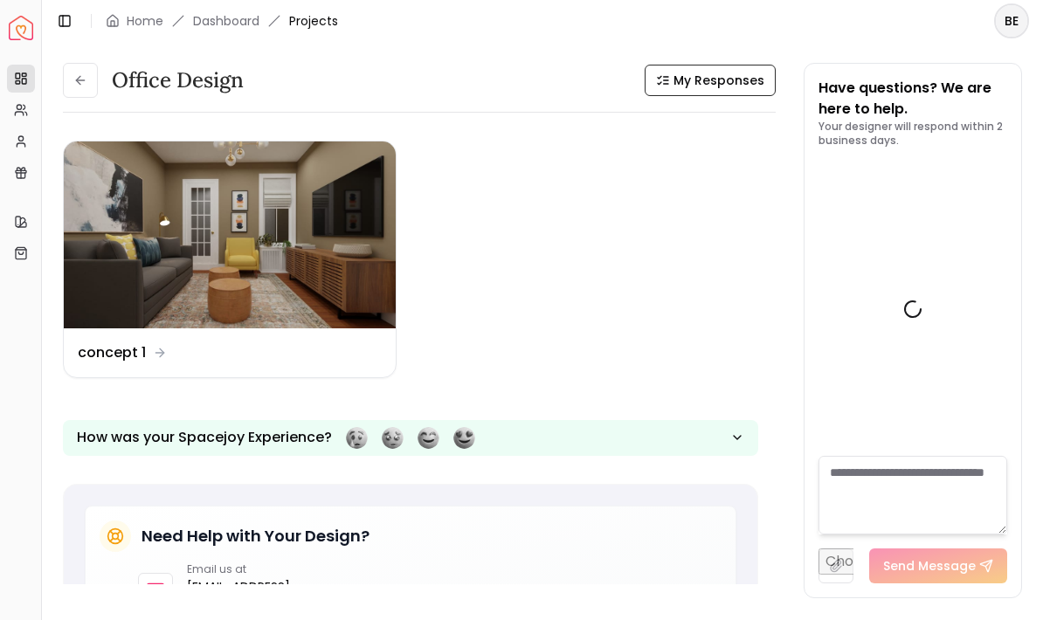
scroll to position [928, 0]
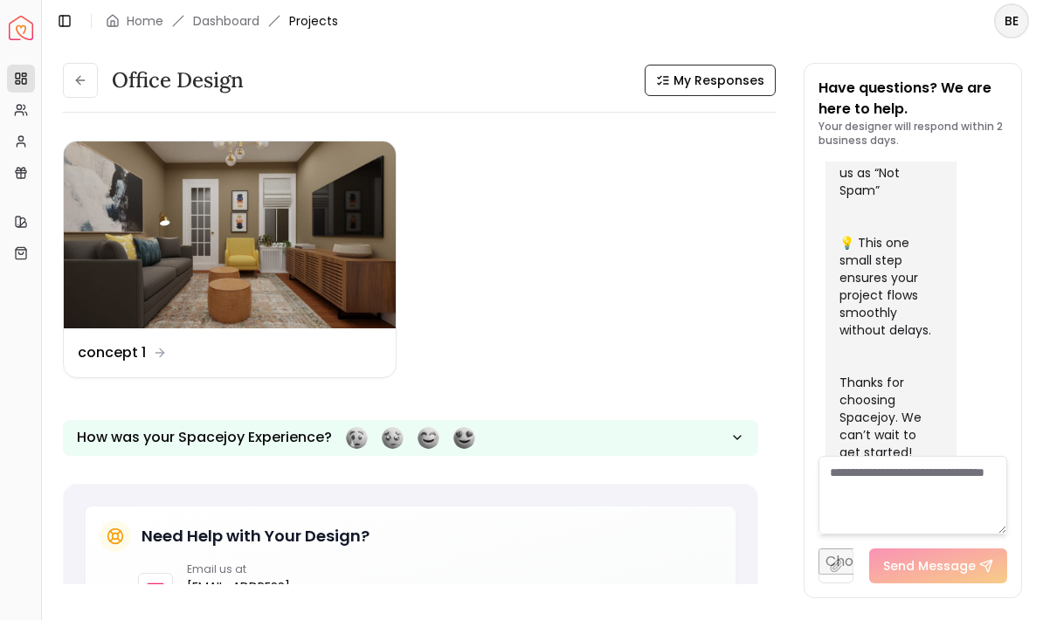
click at [214, 21] on link "Dashboard" at bounding box center [226, 20] width 66 height 17
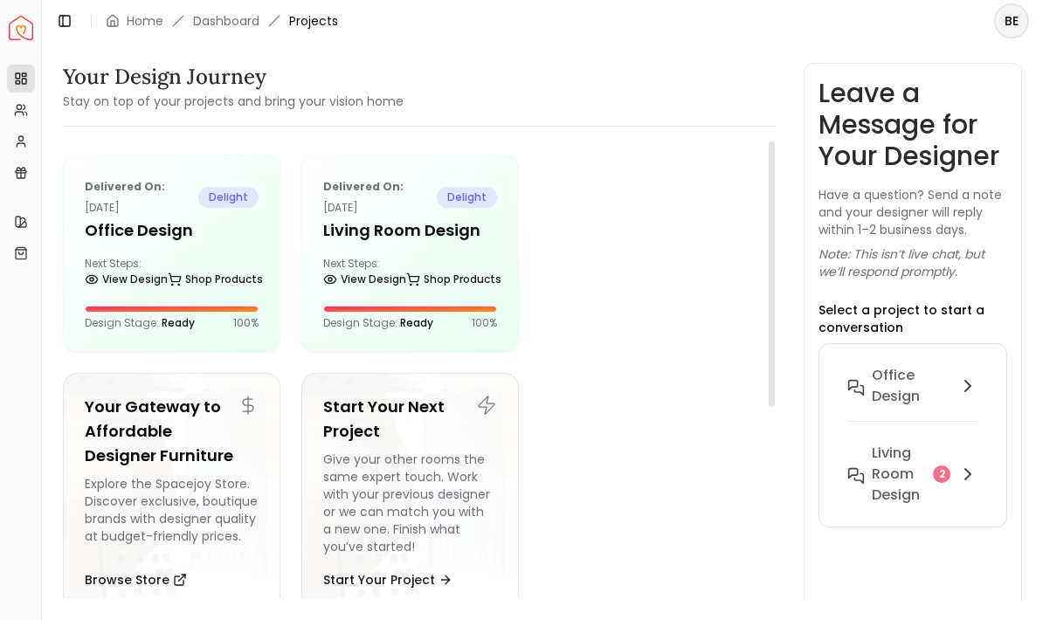
click at [369, 273] on link "View Design" at bounding box center [364, 279] width 83 height 24
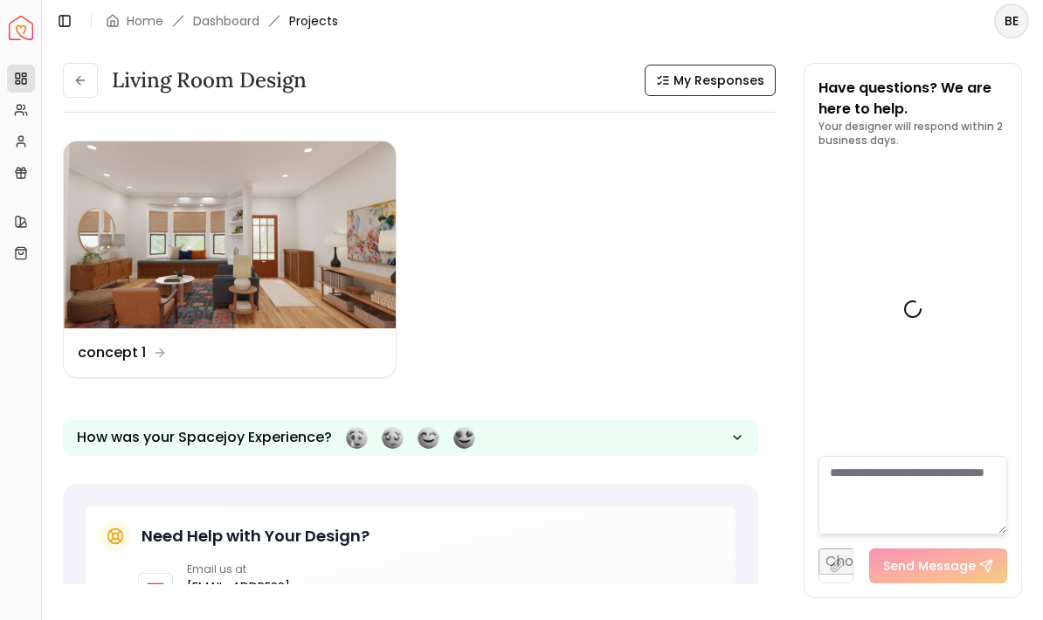
scroll to position [1924, 0]
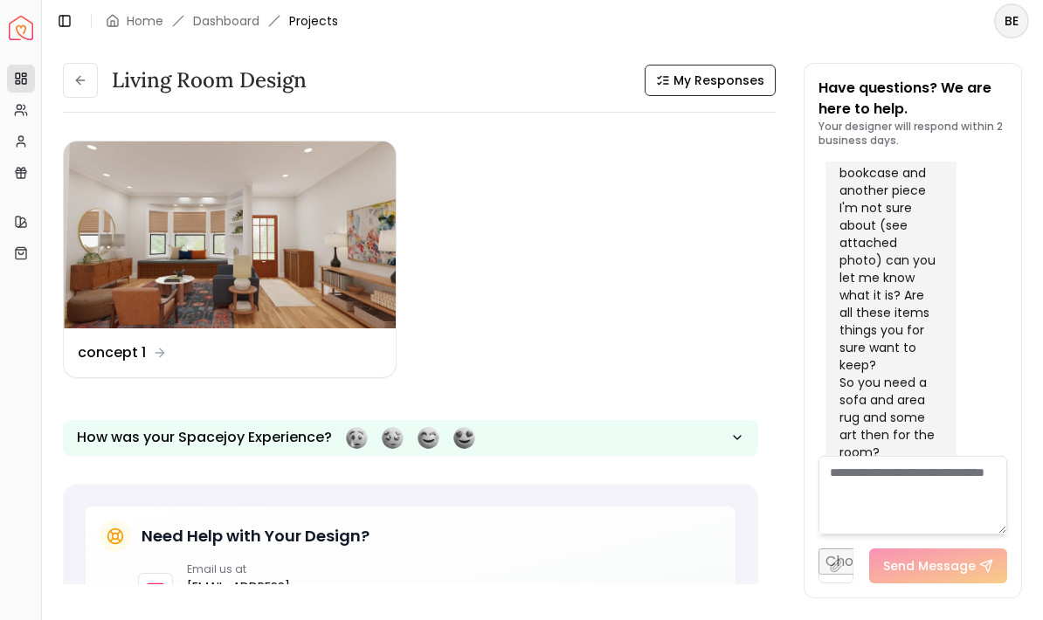
click at [142, 269] on img at bounding box center [230, 234] width 332 height 187
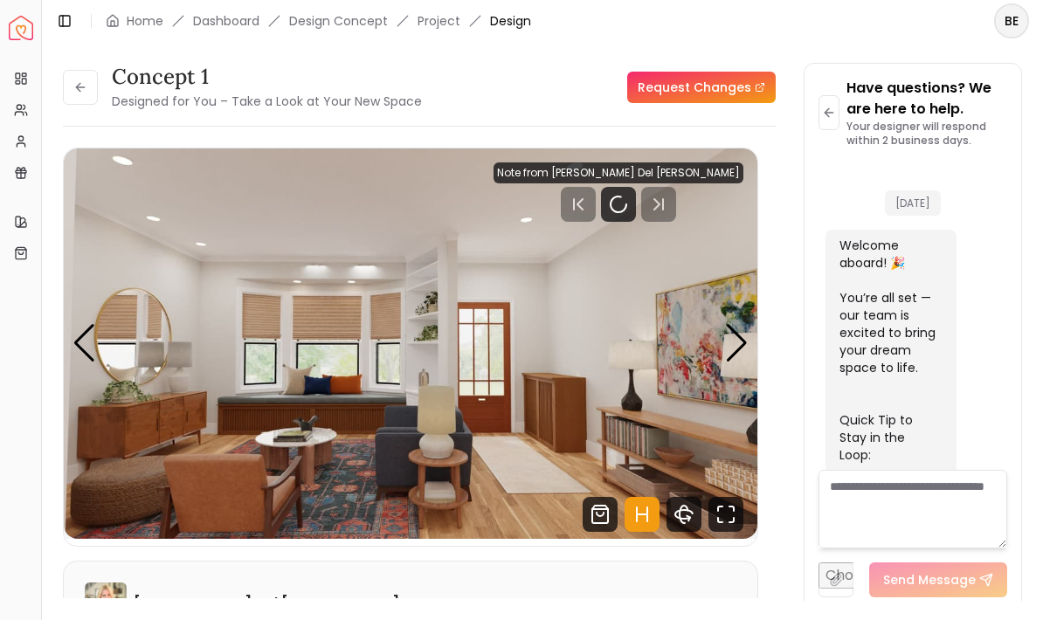
scroll to position [1910, 0]
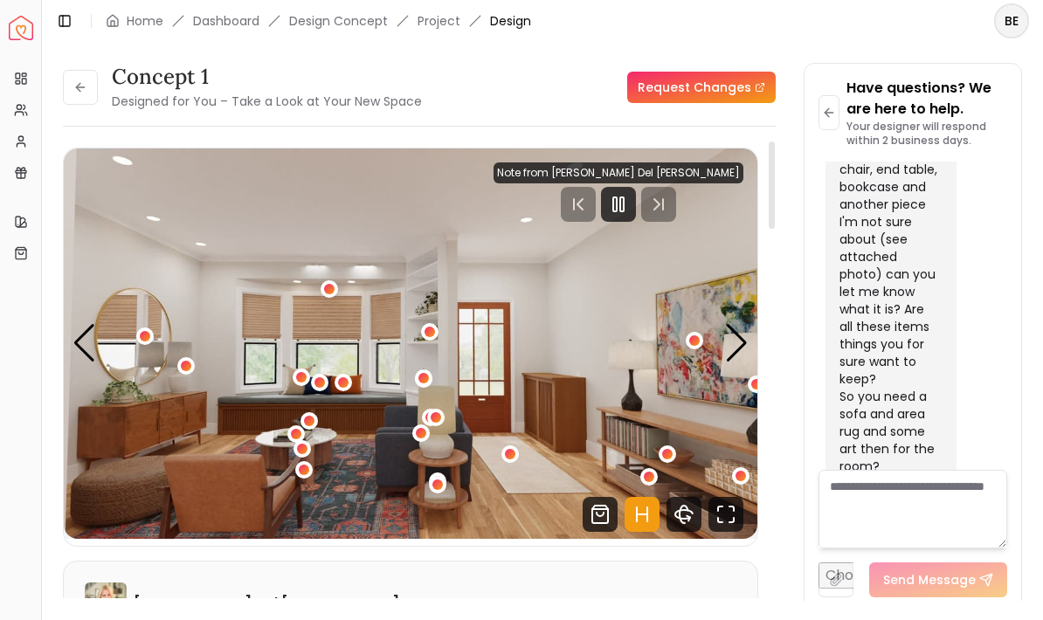
click at [629, 204] on icon "Pause" at bounding box center [618, 204] width 21 height 21
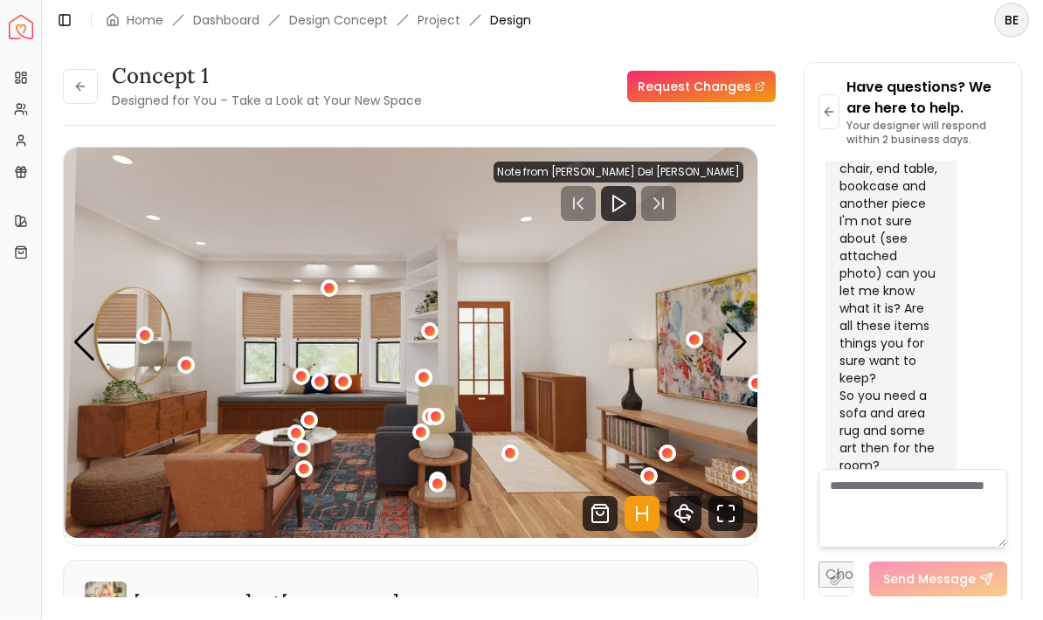
click at [902, 506] on textarea at bounding box center [913, 509] width 190 height 79
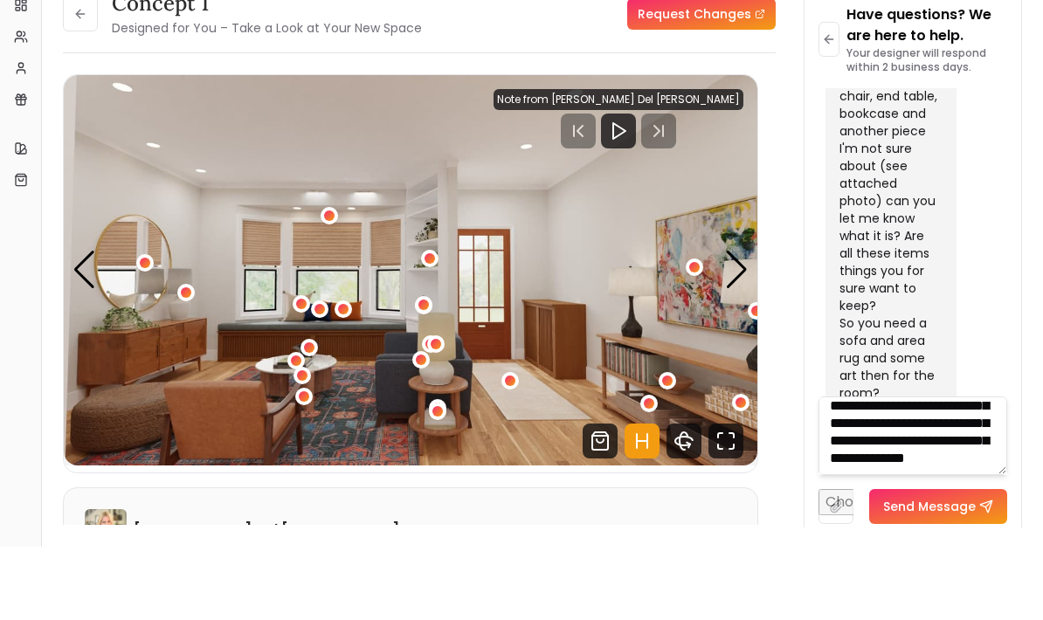
scroll to position [112, 0]
click at [734, 497] on icon "Fullscreen" at bounding box center [725, 514] width 35 height 35
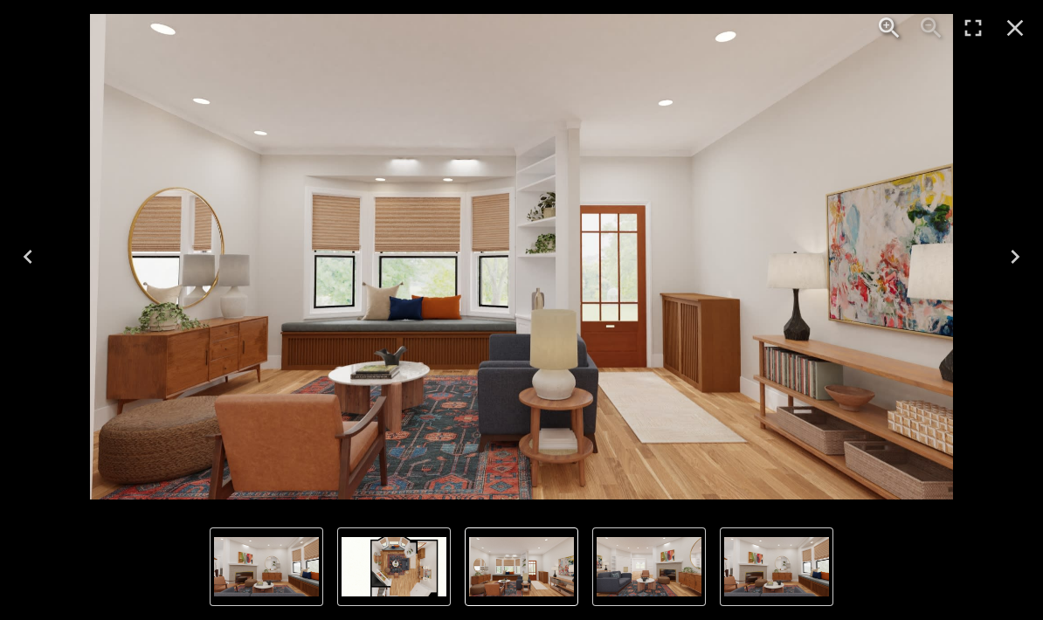
click at [536, 297] on img "1 of 4" at bounding box center [521, 257] width 863 height 486
click at [551, 286] on img "1 of 4" at bounding box center [521, 257] width 863 height 486
click at [272, 570] on img "3 of 4" at bounding box center [266, 566] width 105 height 59
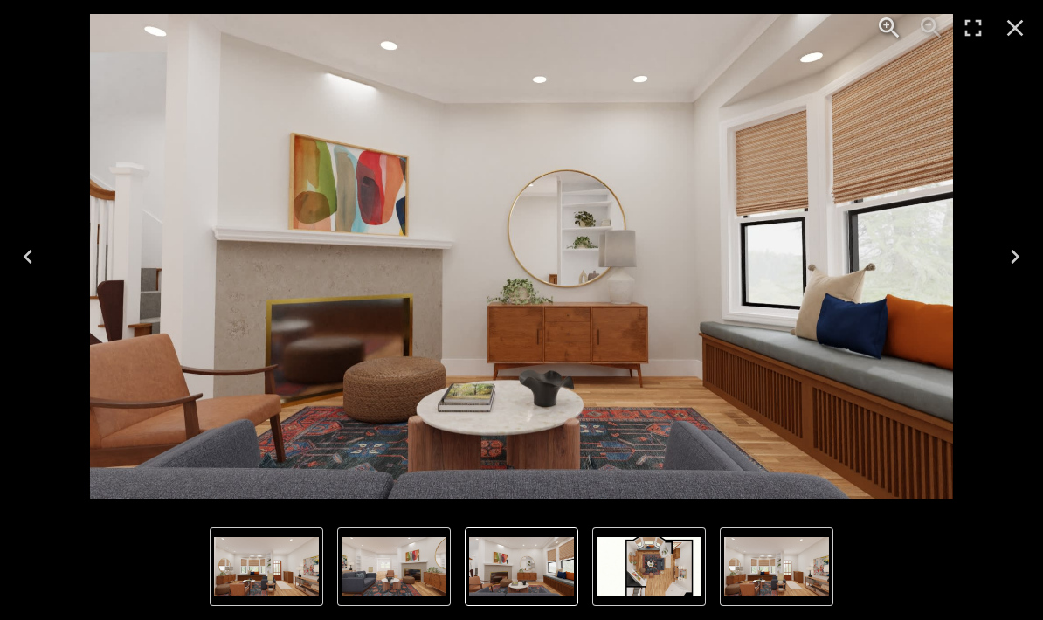
click at [425, 564] on img "2 of 4" at bounding box center [394, 566] width 105 height 59
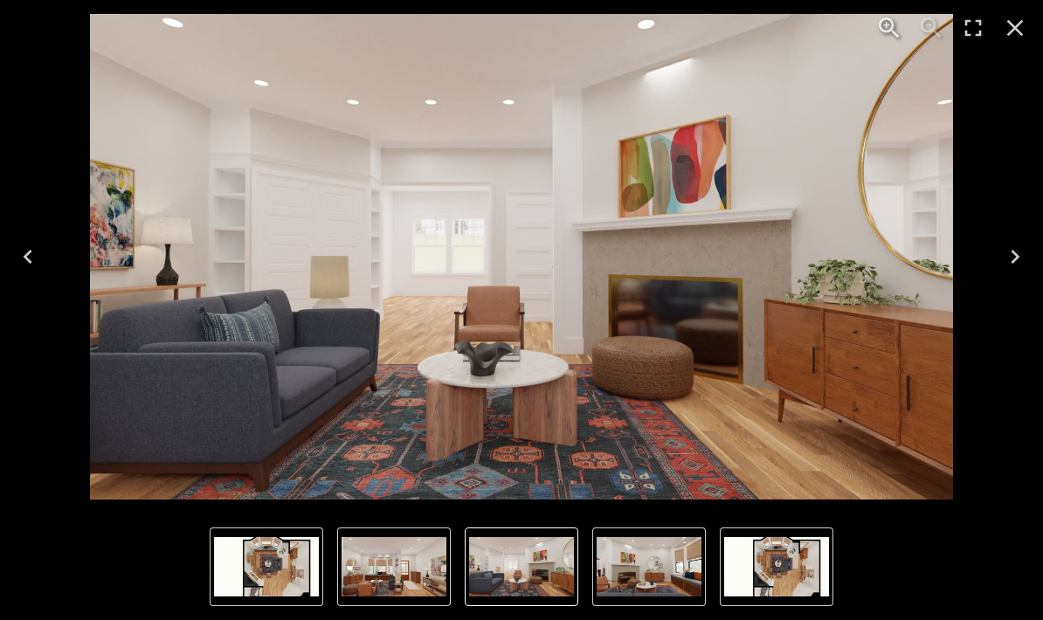
click at [1019, 267] on icon "Next" at bounding box center [1015, 257] width 28 height 28
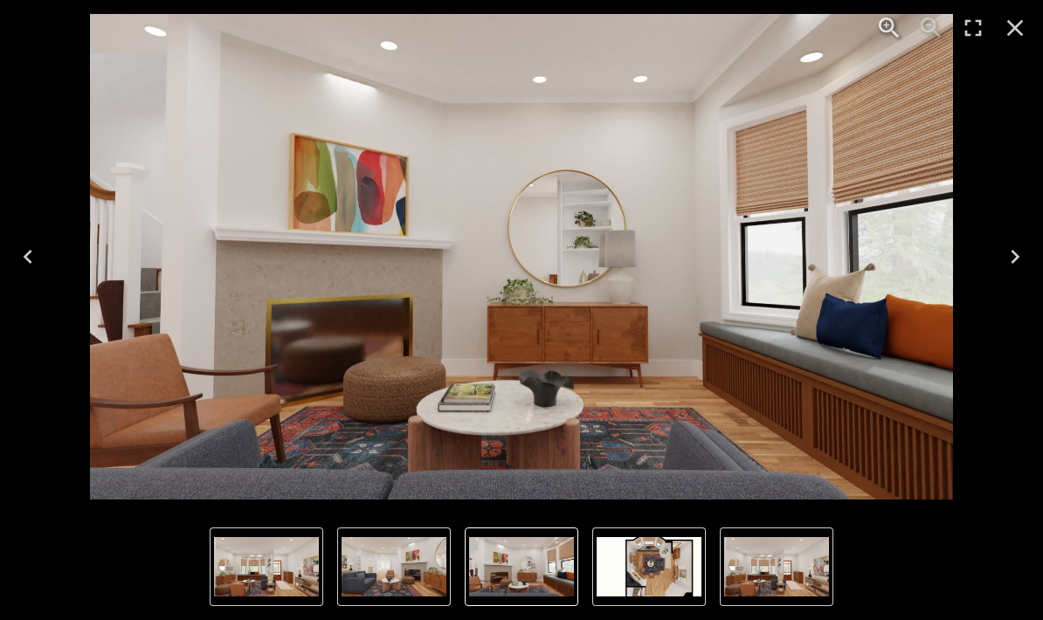
click at [1019, 252] on icon "Next" at bounding box center [1015, 257] width 28 height 28
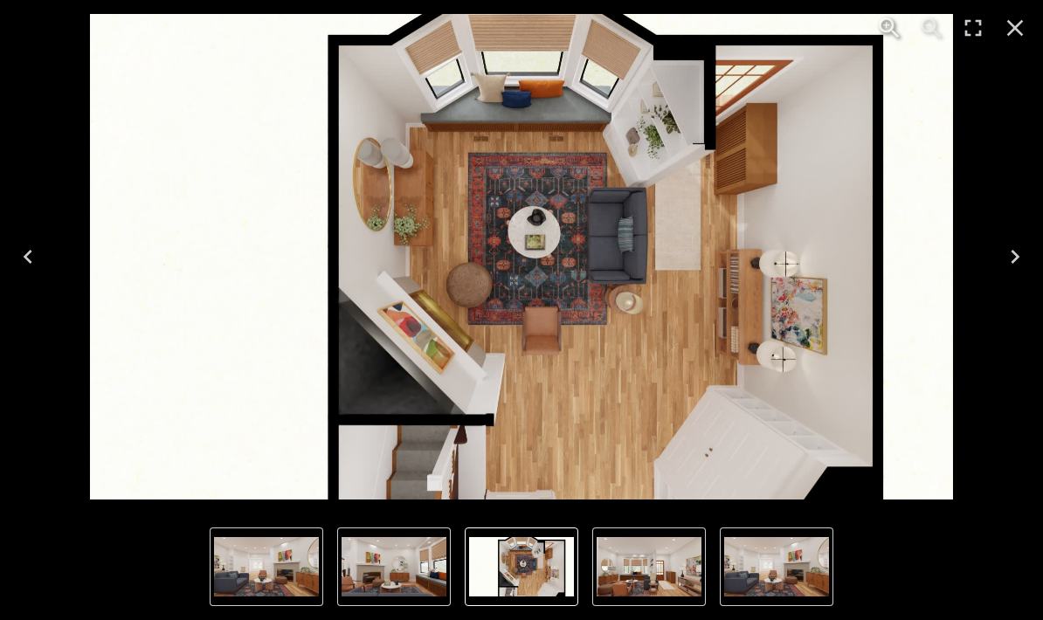
click at [1029, 31] on button "Close" at bounding box center [1015, 28] width 42 height 42
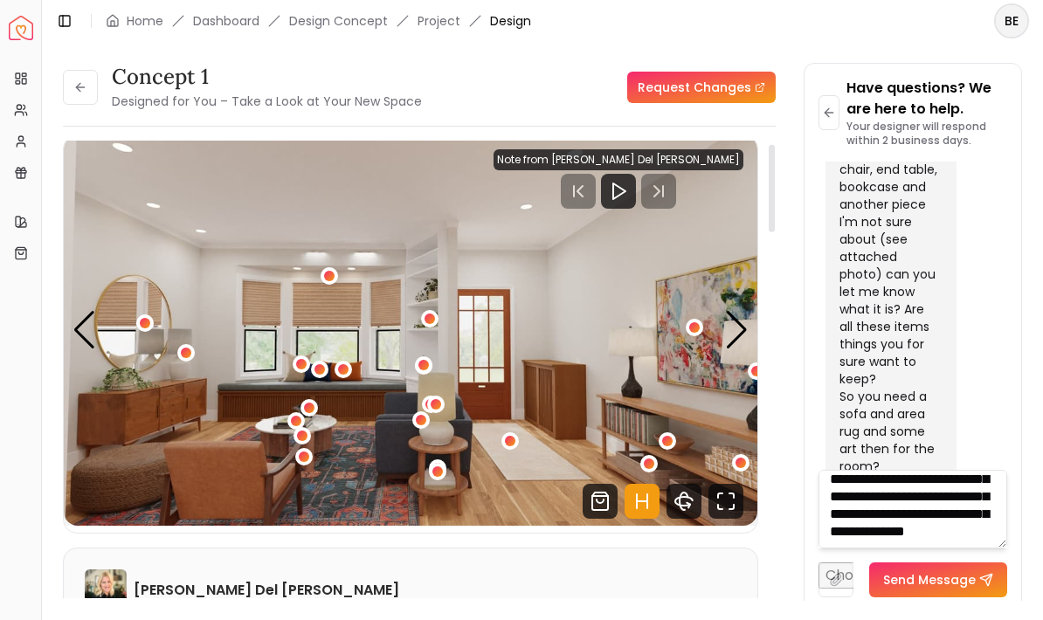
scroll to position [18, 0]
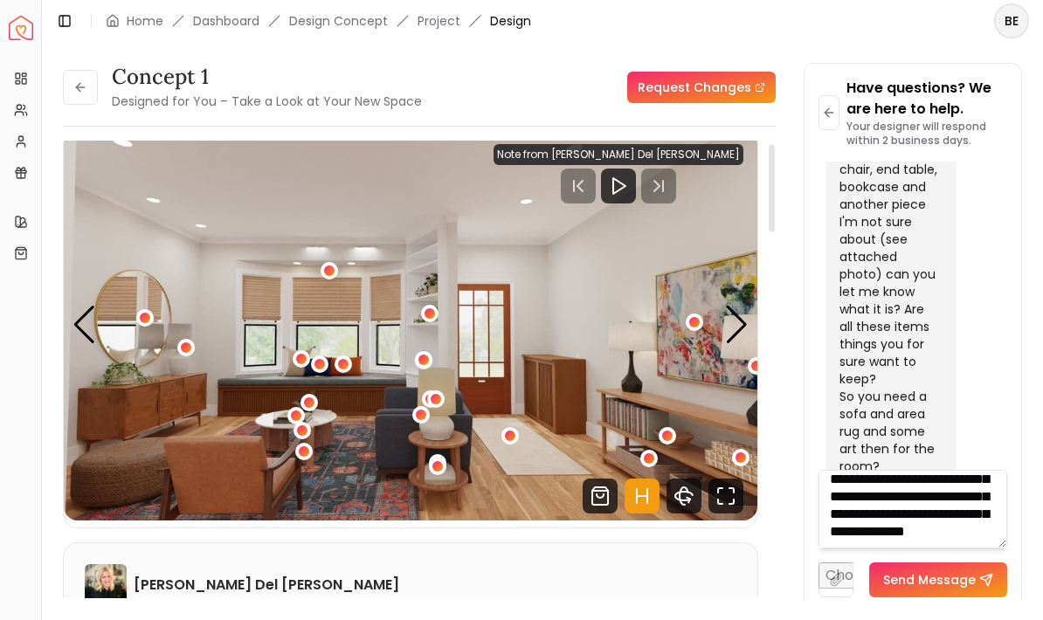
click at [423, 351] on div "1 / 4" at bounding box center [423, 359] width 17 height 17
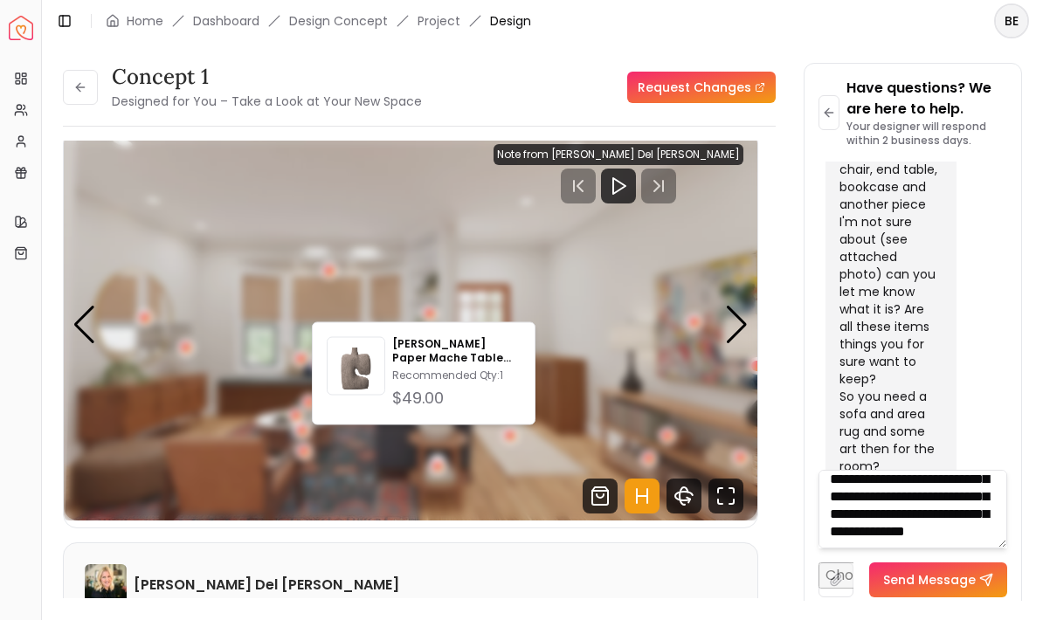
click at [360, 390] on img at bounding box center [356, 370] width 57 height 57
click at [640, 244] on img "1 / 4" at bounding box center [411, 325] width 694 height 390
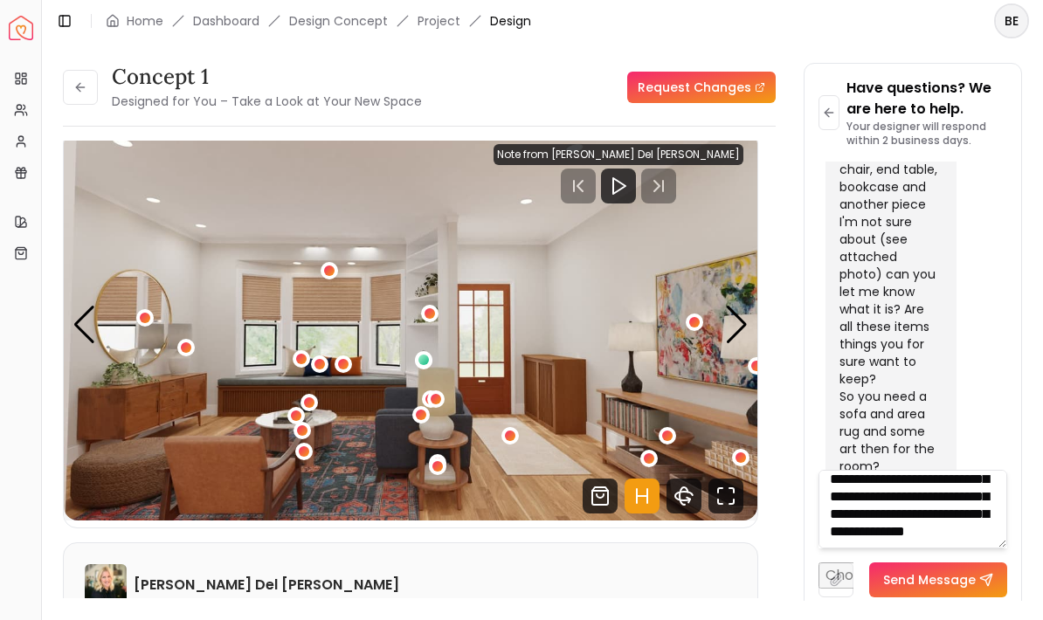
click at [668, 431] on div "1 / 4" at bounding box center [667, 436] width 10 height 10
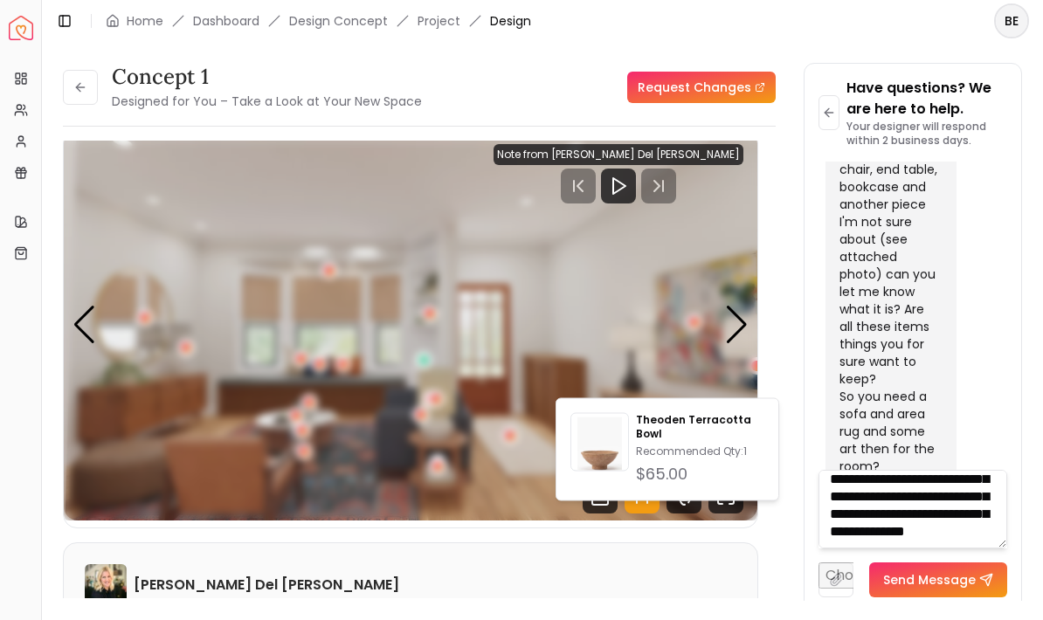
click at [707, 219] on img "1 / 4" at bounding box center [411, 325] width 694 height 390
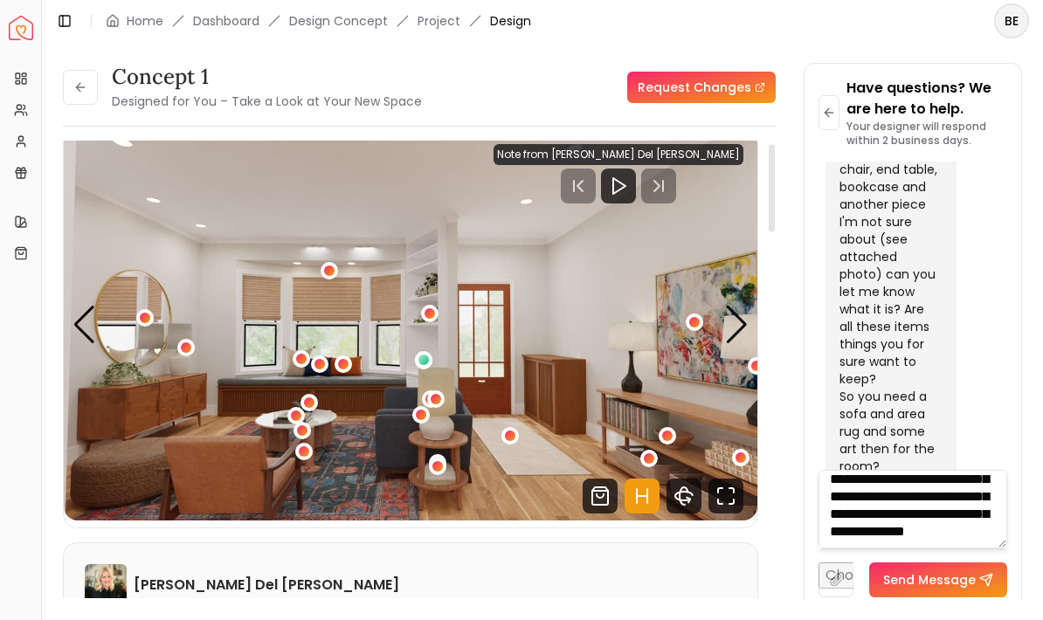
click at [747, 449] on div "1 / 4" at bounding box center [740, 457] width 17 height 17
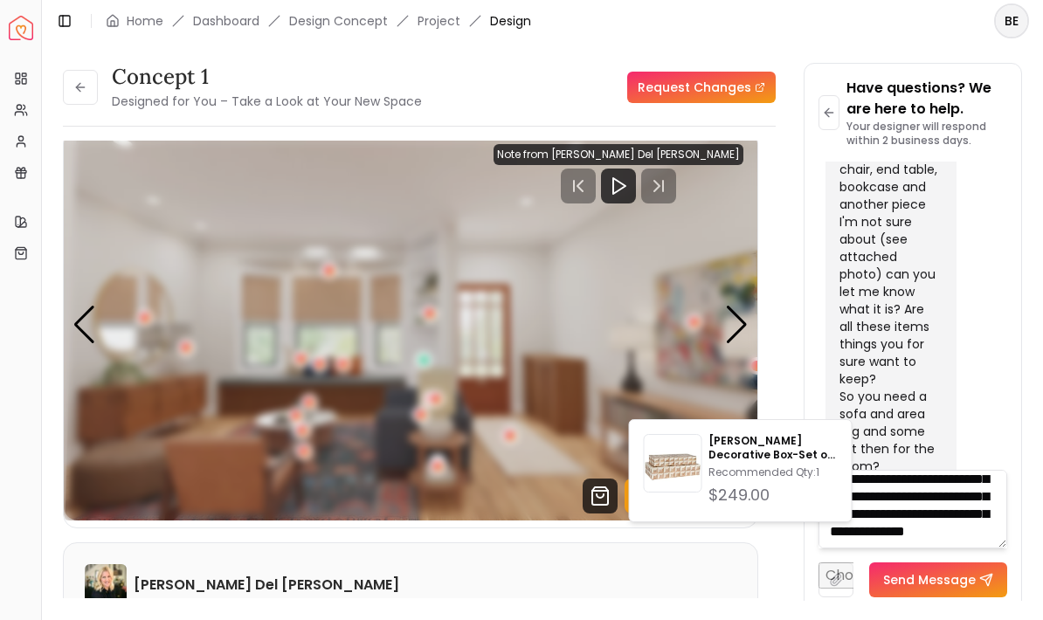
click at [629, 253] on img "1 / 4" at bounding box center [411, 325] width 694 height 390
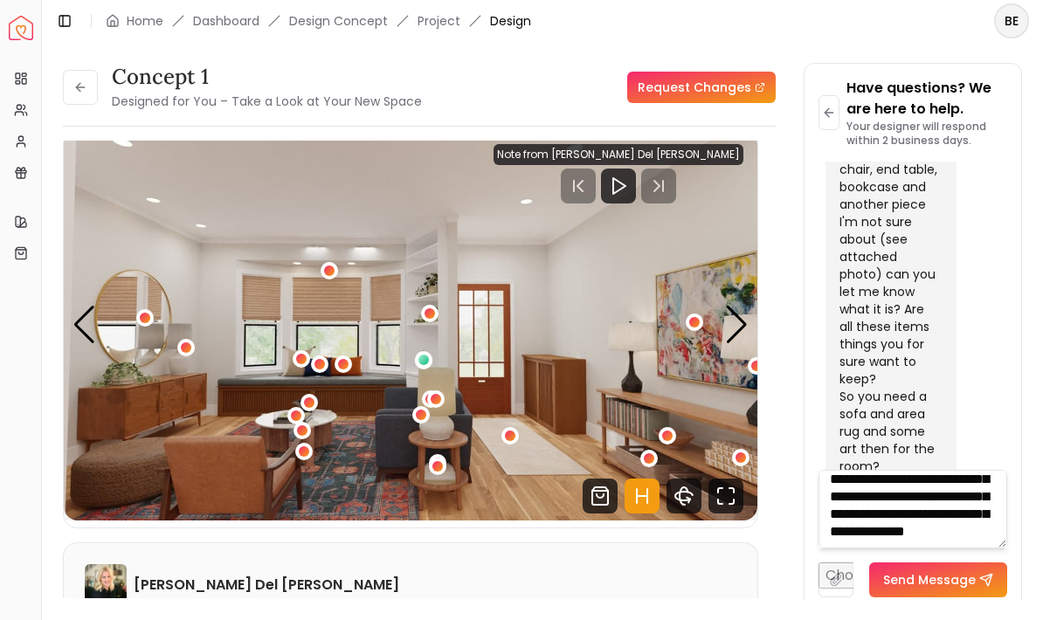
click at [442, 461] on div "1 / 4" at bounding box center [437, 466] width 10 height 10
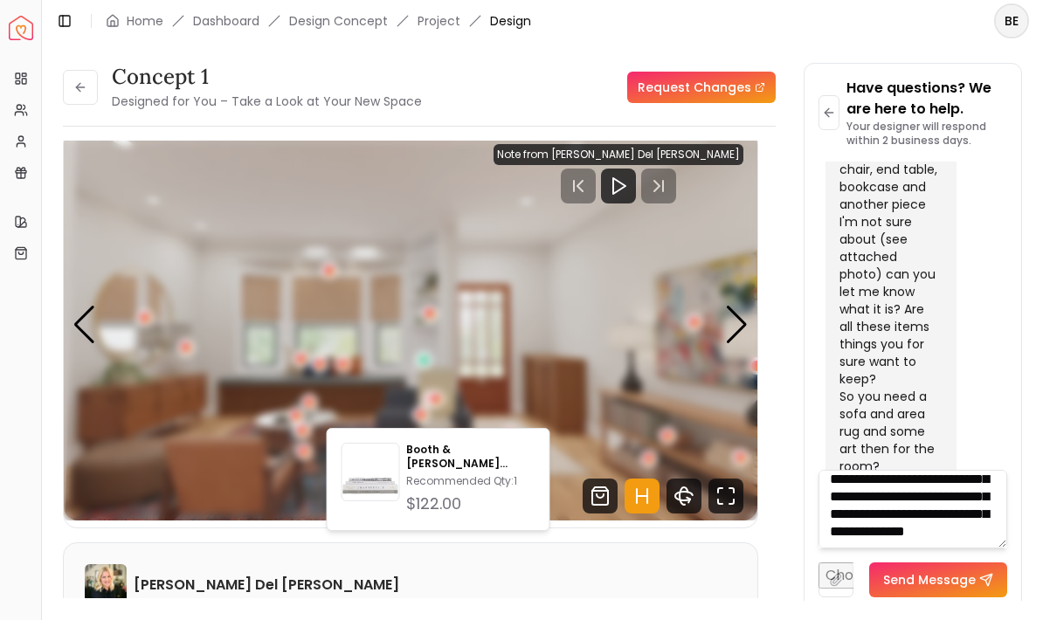
click at [609, 293] on img "1 / 4" at bounding box center [411, 325] width 694 height 390
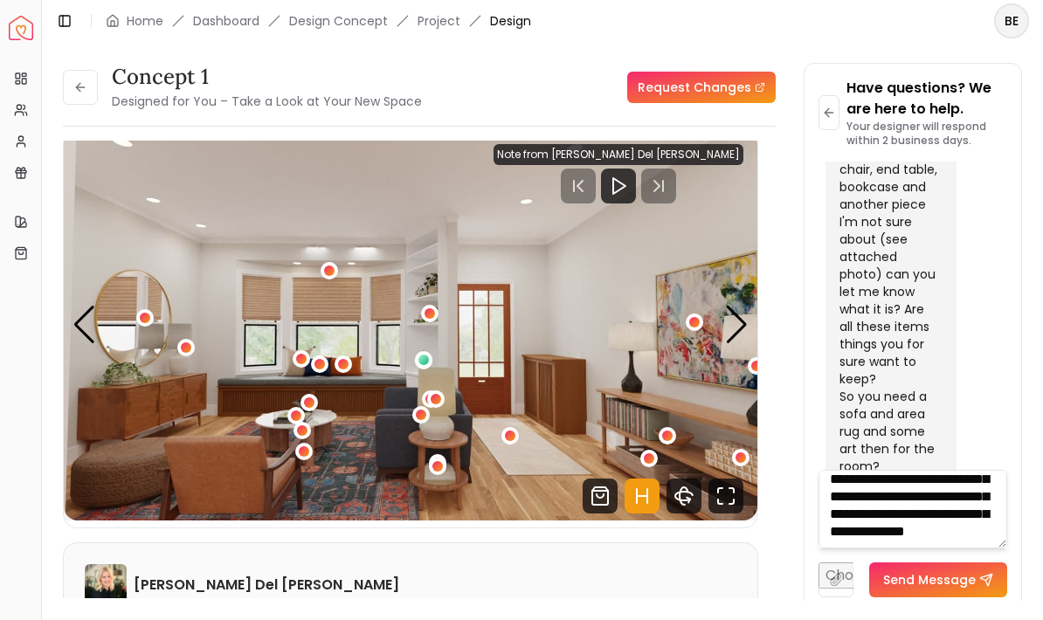
click at [446, 458] on button "1 / 4" at bounding box center [437, 466] width 17 height 17
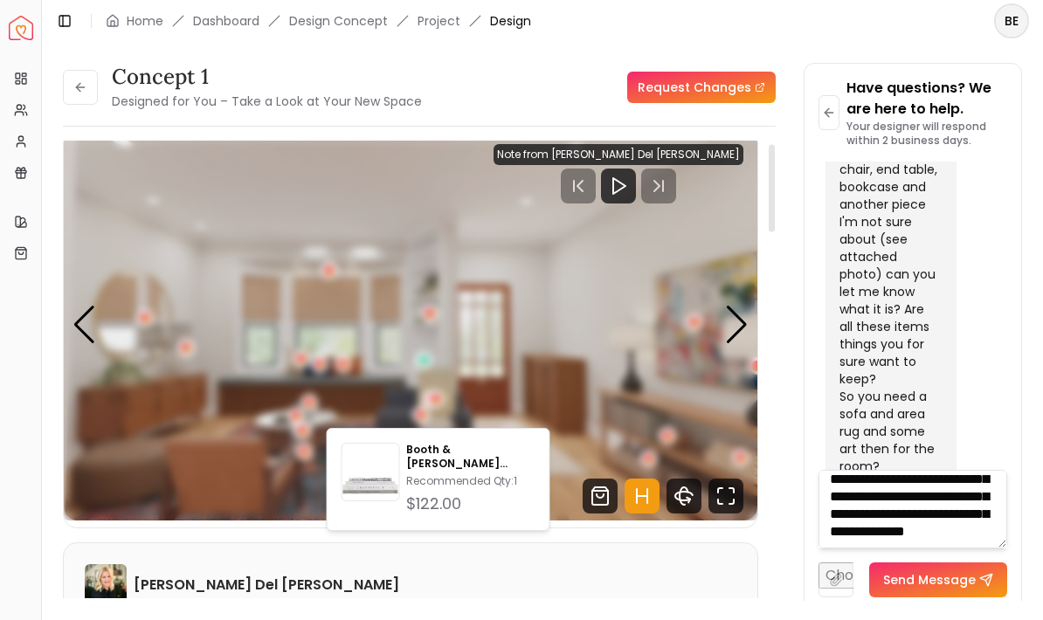
click at [588, 293] on img "1 / 4" at bounding box center [411, 325] width 694 height 390
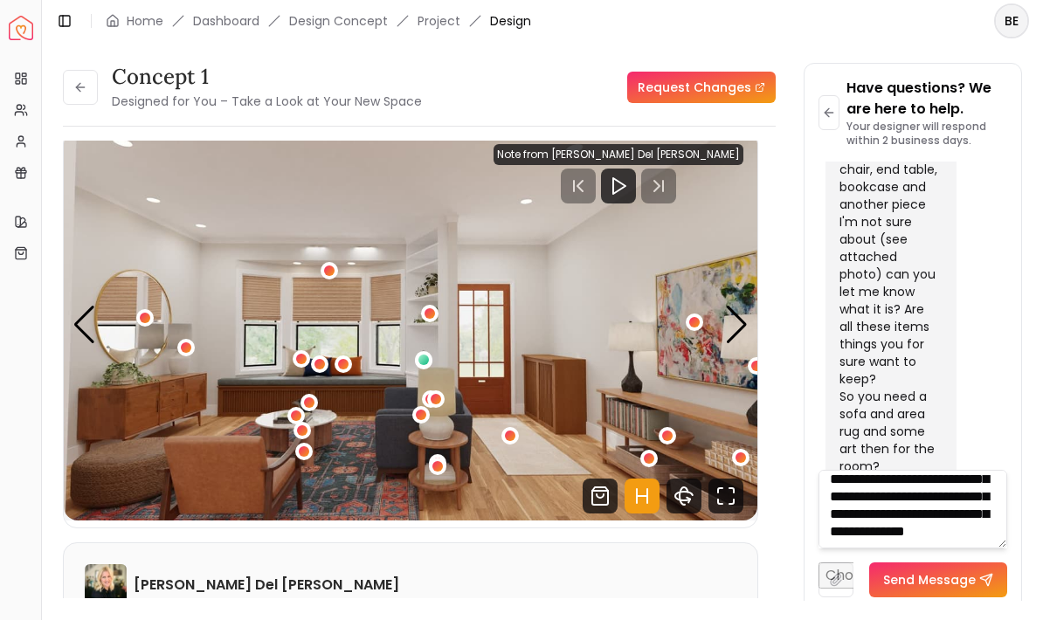
click at [307, 425] on div "1 / 4" at bounding box center [302, 430] width 10 height 10
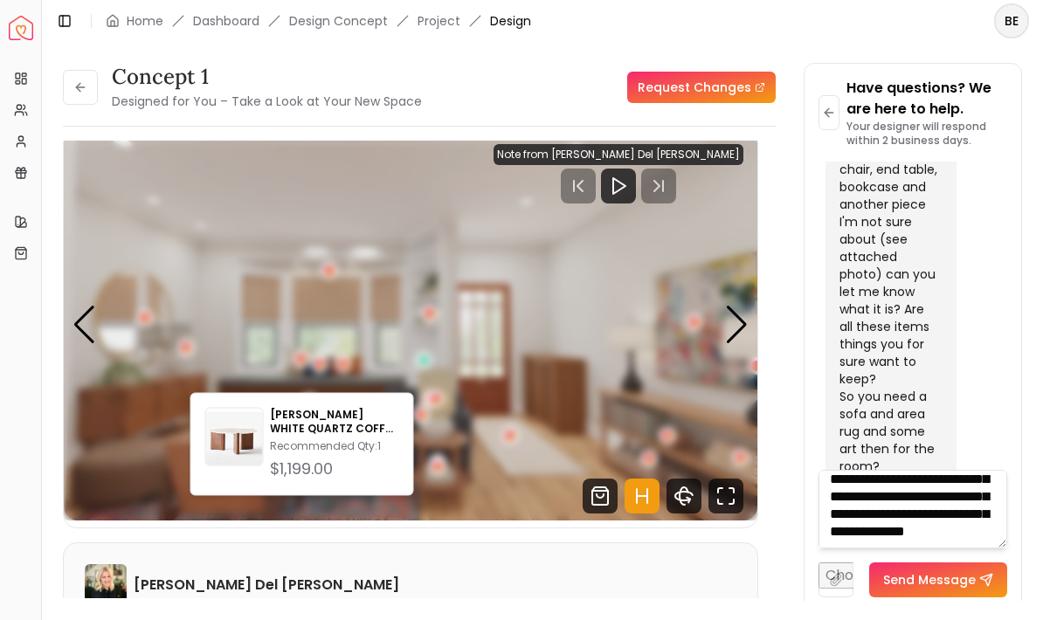
click at [641, 297] on img "1 / 4" at bounding box center [411, 325] width 694 height 390
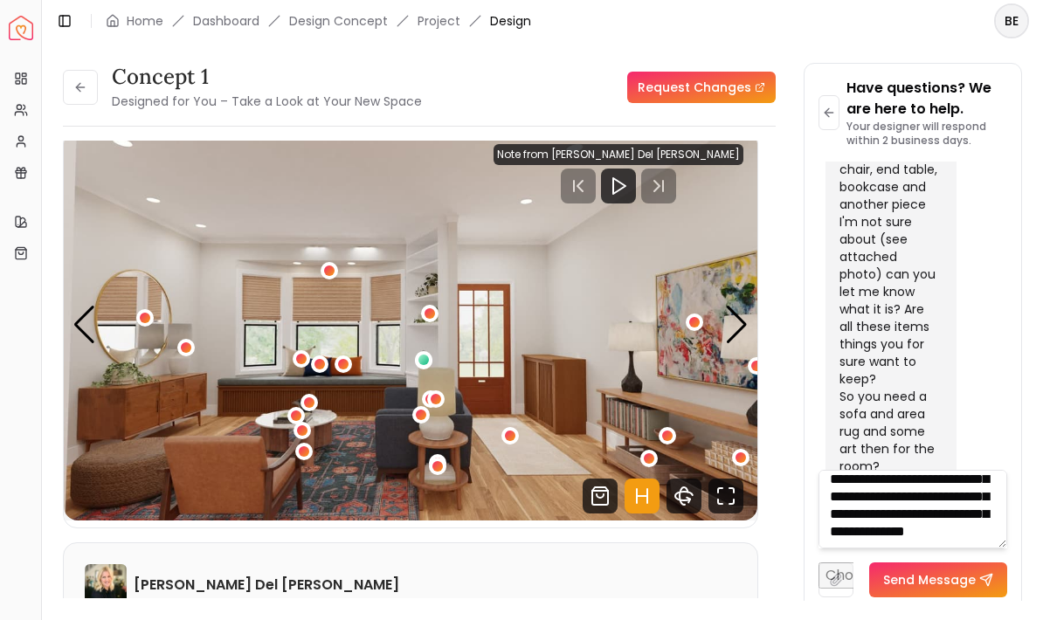
click at [312, 443] on div "1 / 4" at bounding box center [303, 451] width 17 height 17
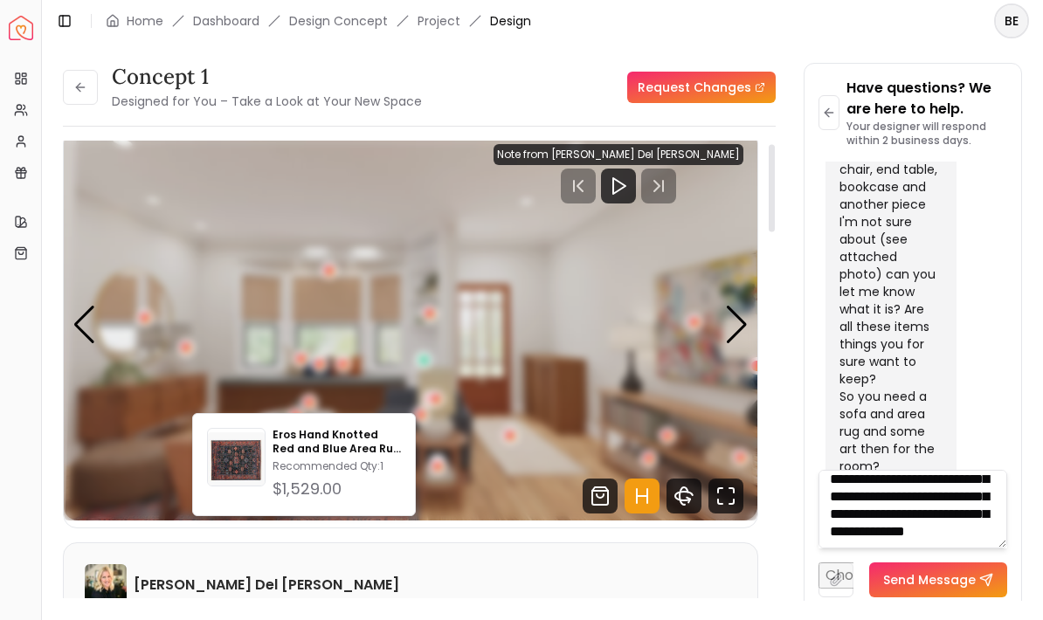
click at [591, 325] on img "1 / 4" at bounding box center [411, 325] width 694 height 390
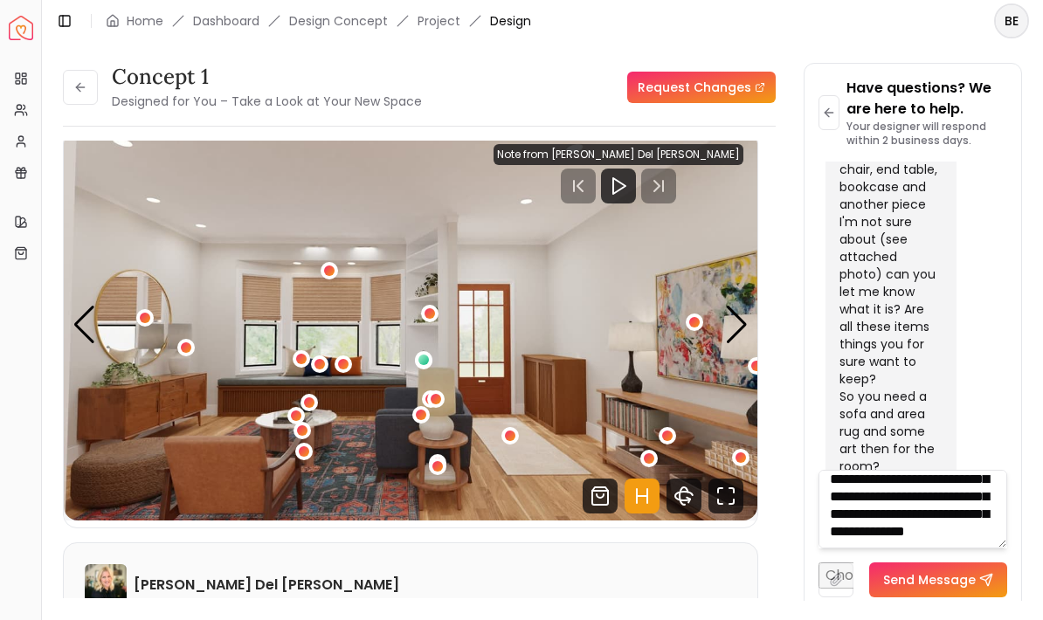
click at [318, 349] on img "1 / 4" at bounding box center [411, 325] width 694 height 390
click at [318, 350] on img "1 / 4" at bounding box center [411, 325] width 694 height 390
click at [307, 397] on div "1 / 4" at bounding box center [309, 402] width 10 height 10
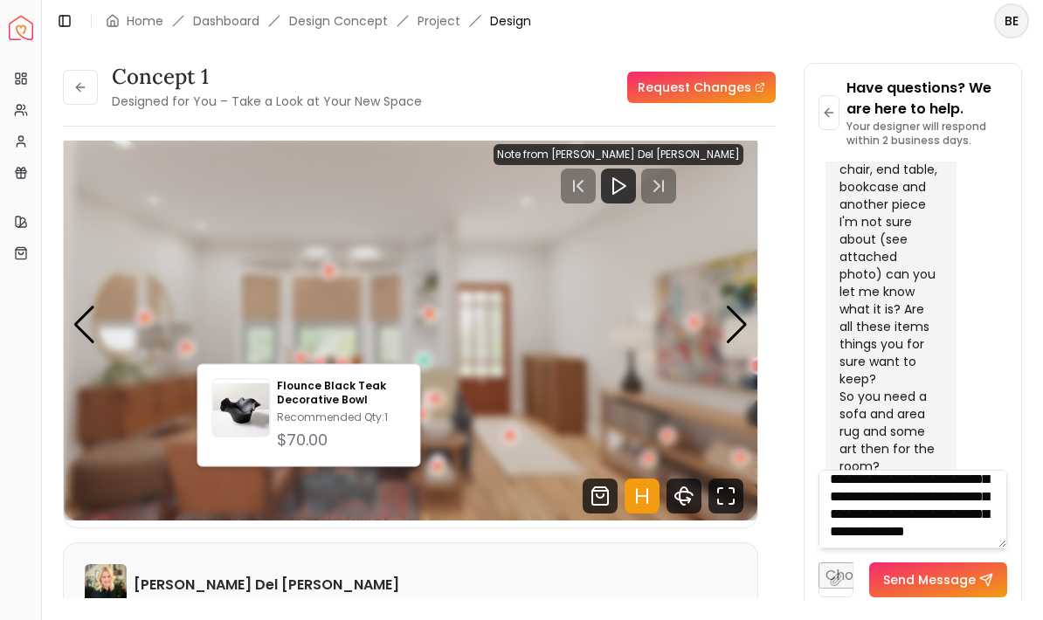
click at [259, 426] on img at bounding box center [241, 411] width 57 height 57
click at [499, 244] on img "1 / 4" at bounding box center [411, 325] width 694 height 390
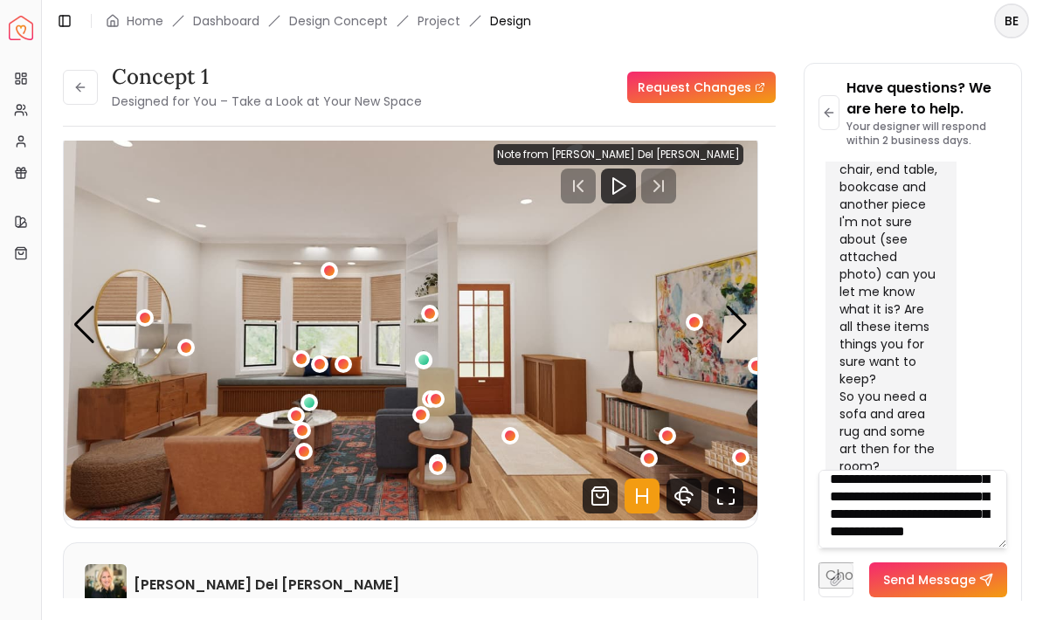
click at [903, 549] on textarea "**********" at bounding box center [913, 509] width 190 height 79
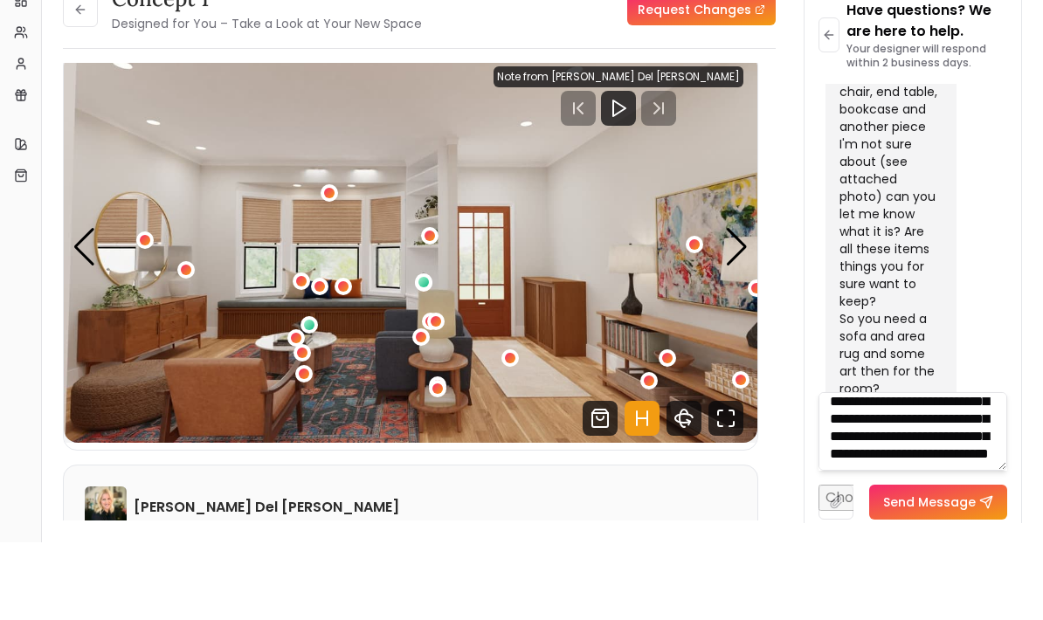
scroll to position [141, 0]
click at [340, 146] on img "1 / 4" at bounding box center [411, 325] width 694 height 390
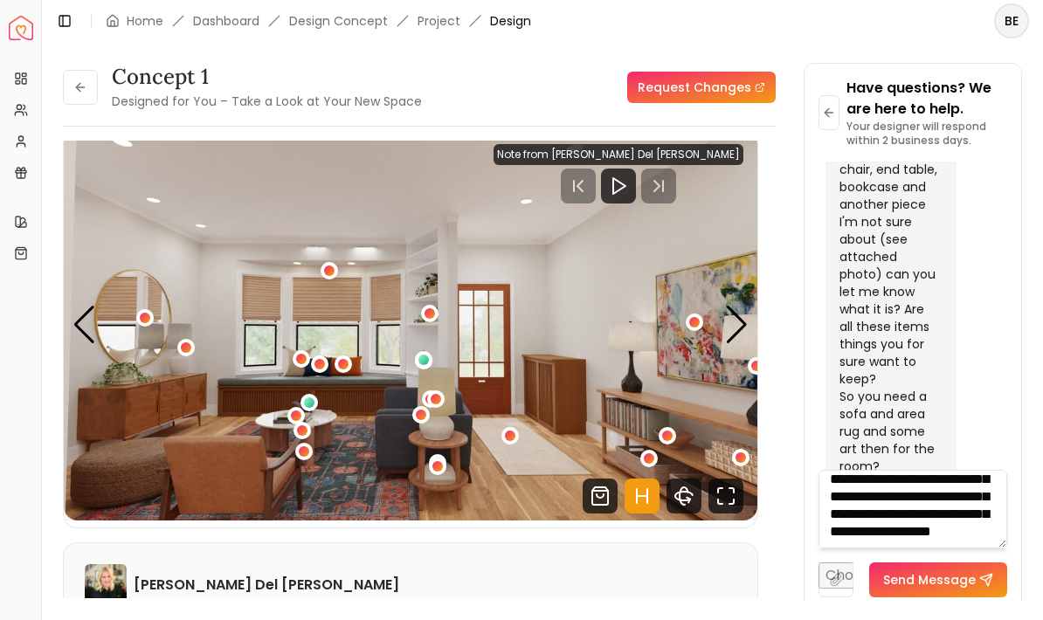
click at [342, 229] on img "1 / 4" at bounding box center [411, 325] width 694 height 390
click at [331, 266] on div "1 / 4" at bounding box center [329, 271] width 10 height 10
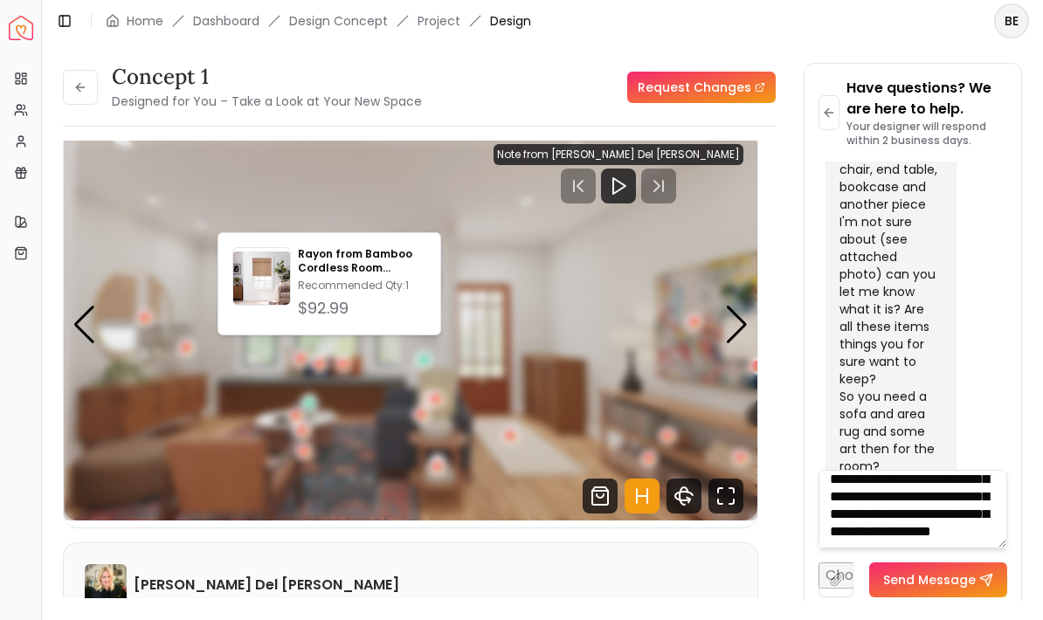
click at [257, 285] on img at bounding box center [261, 280] width 57 height 57
click at [458, 130] on img "1 / 4" at bounding box center [411, 325] width 694 height 390
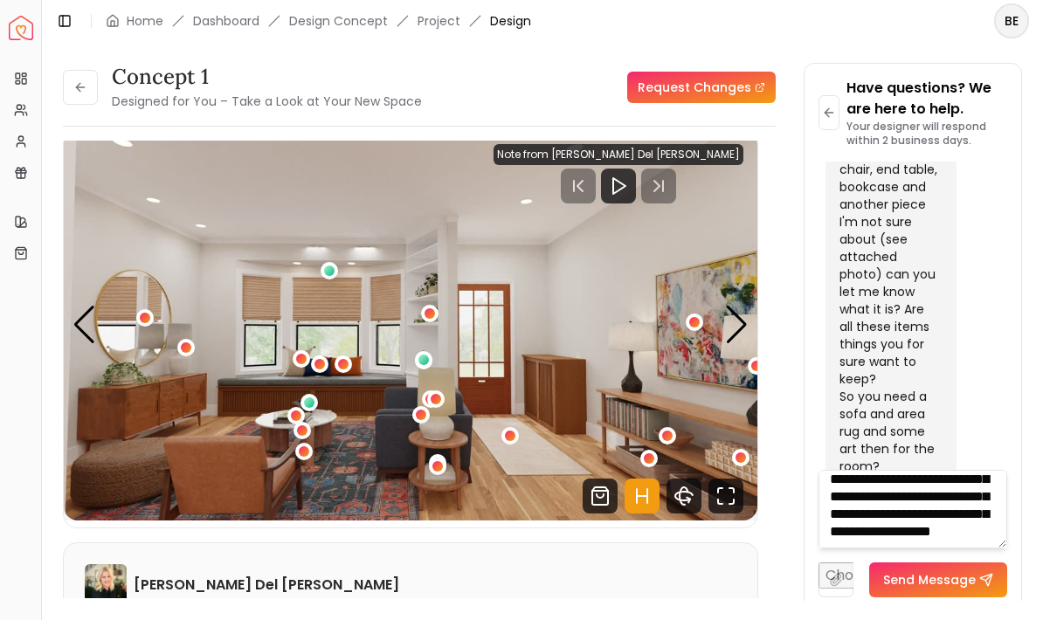
click at [974, 549] on textarea "**********" at bounding box center [913, 509] width 190 height 79
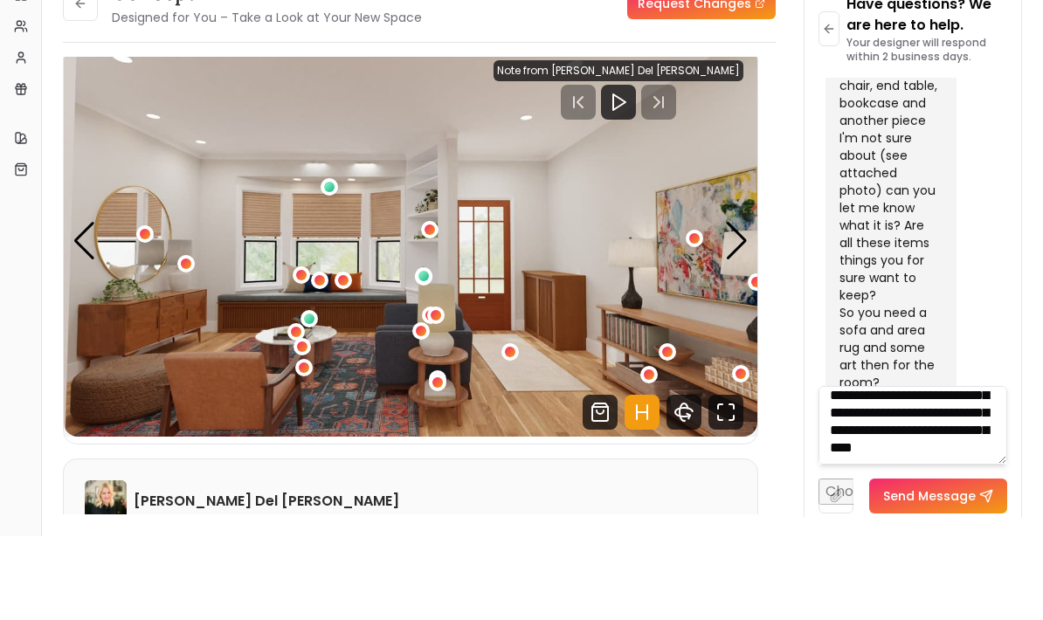
scroll to position [193, 0]
click at [538, 287] on img "1 / 4" at bounding box center [411, 325] width 694 height 390
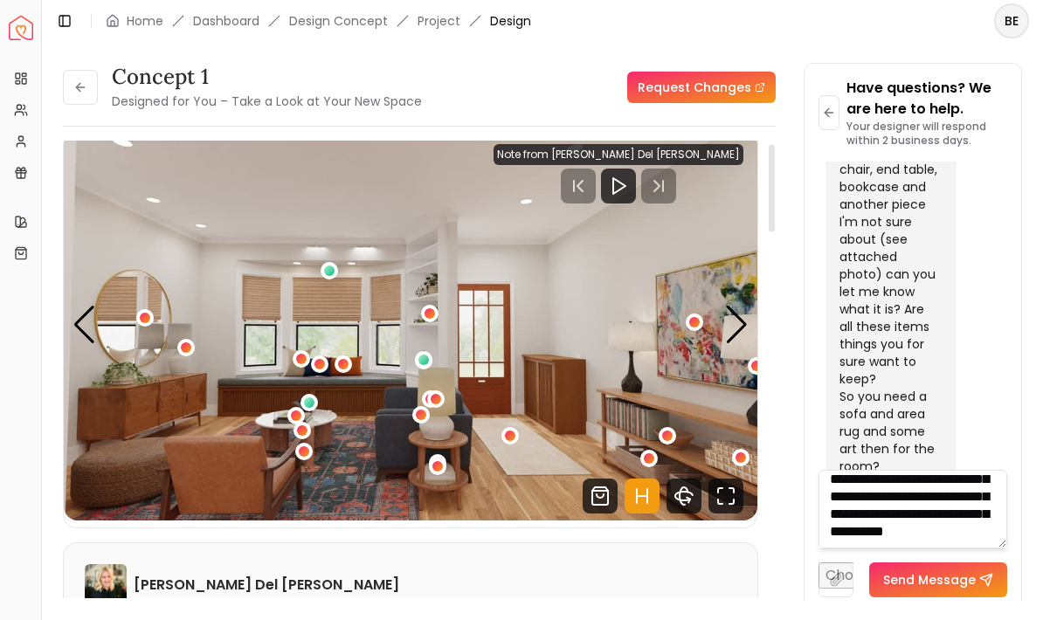
click at [515, 299] on img "1 / 4" at bounding box center [411, 325] width 694 height 390
click at [511, 431] on div "1 / 4" at bounding box center [510, 436] width 10 height 10
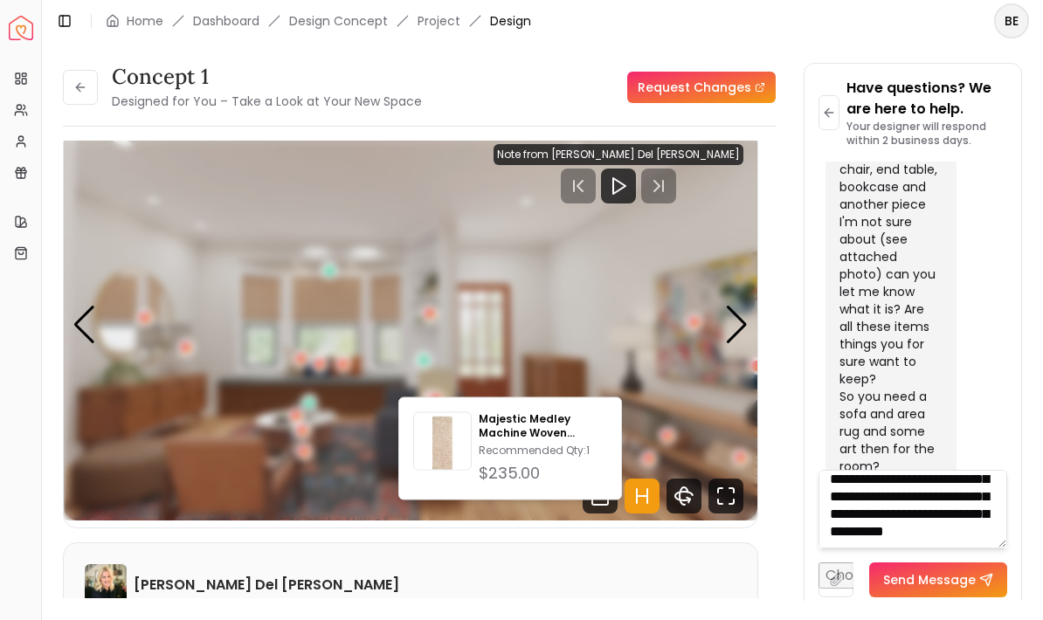
click at [468, 452] on img at bounding box center [442, 445] width 57 height 57
click at [493, 76] on div "concept 1 Designed for You – Take a Look at Your New Space Request Changes conc…" at bounding box center [419, 337] width 713 height 549
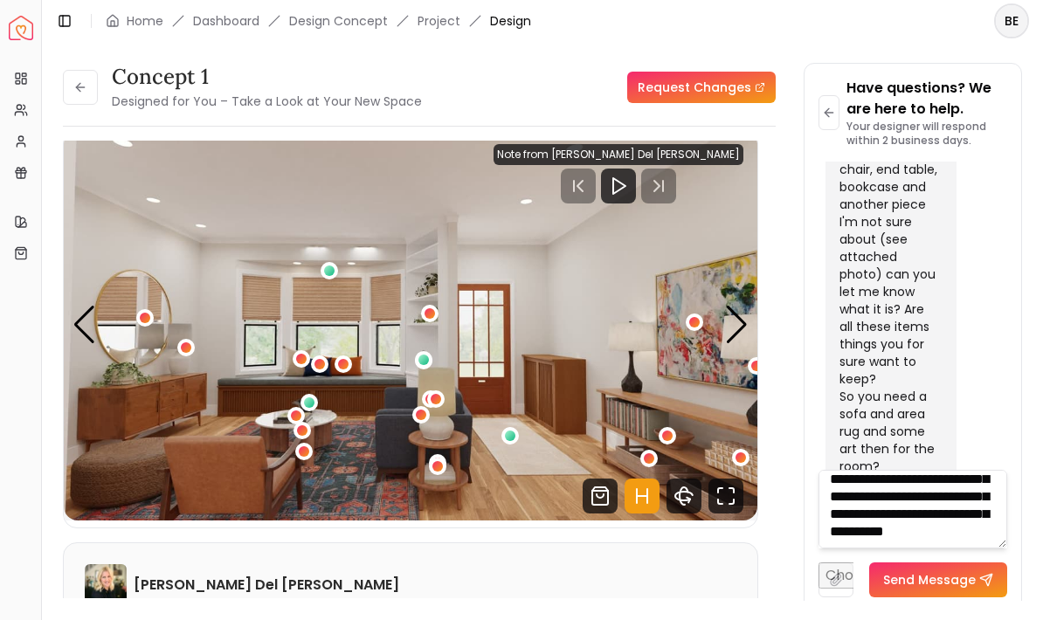
click at [929, 549] on textarea "**********" at bounding box center [913, 509] width 190 height 79
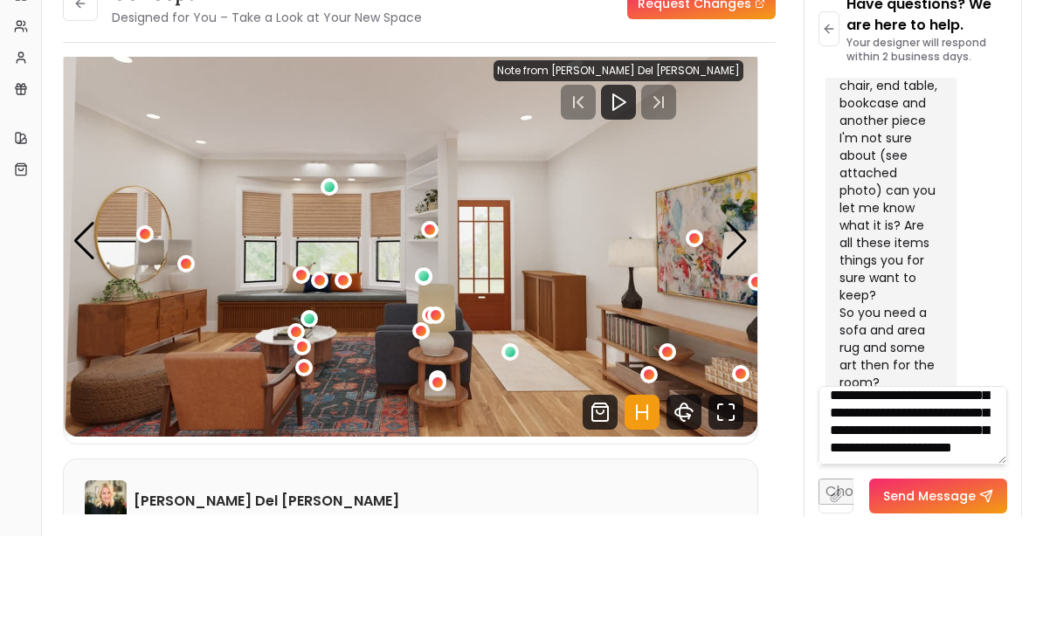
scroll to position [234, 0]
type textarea "**********"
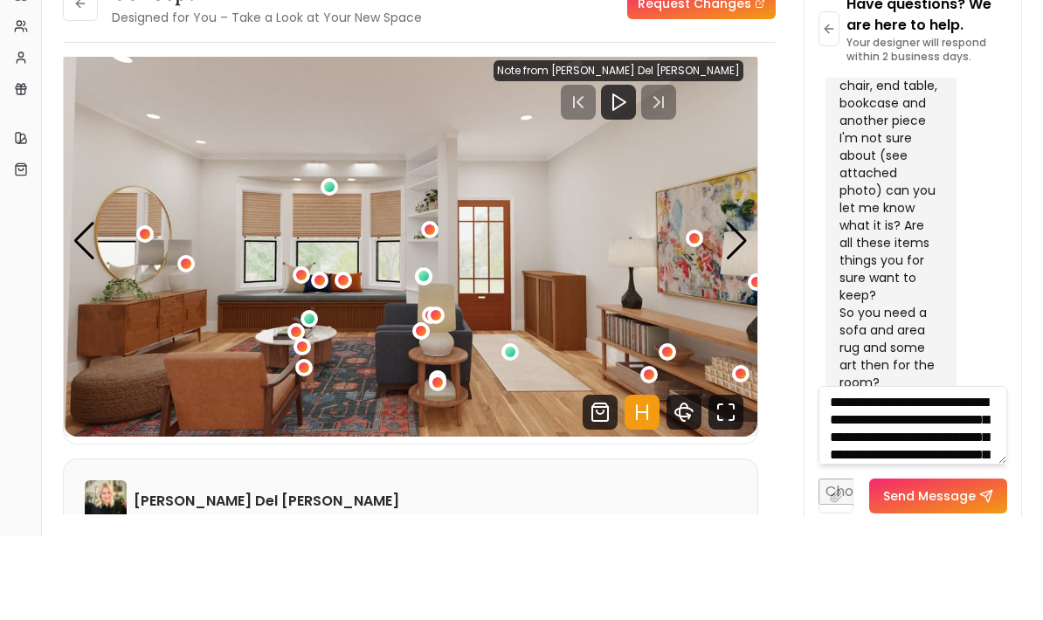
scroll to position [0, 0]
click at [829, 470] on textarea "**********" at bounding box center [913, 509] width 190 height 79
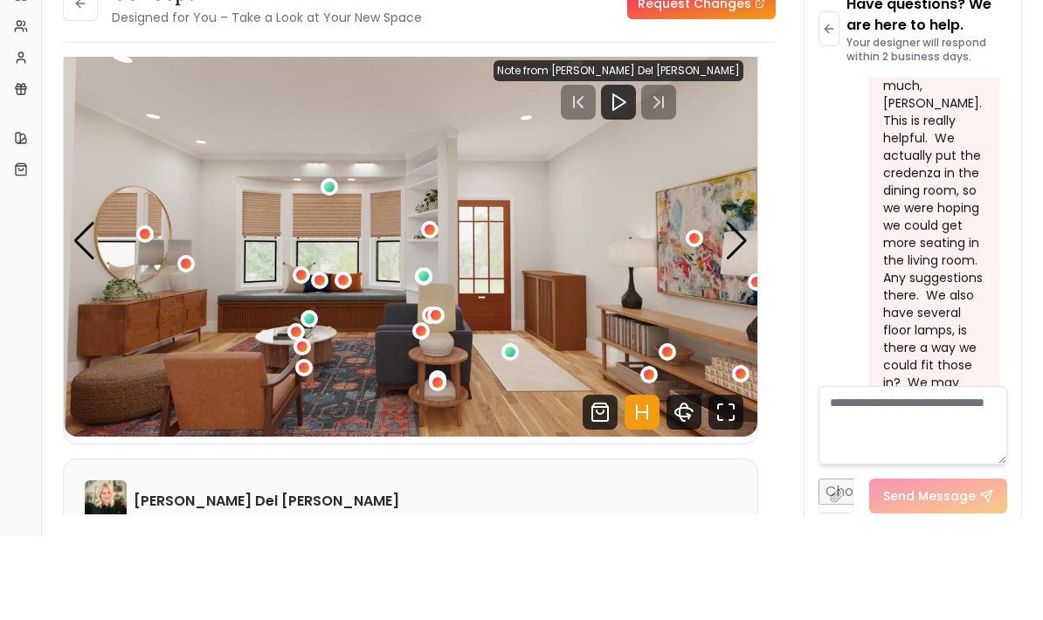
scroll to position [2455, 0]
click at [141, 197] on img "1 / 4" at bounding box center [411, 325] width 694 height 390
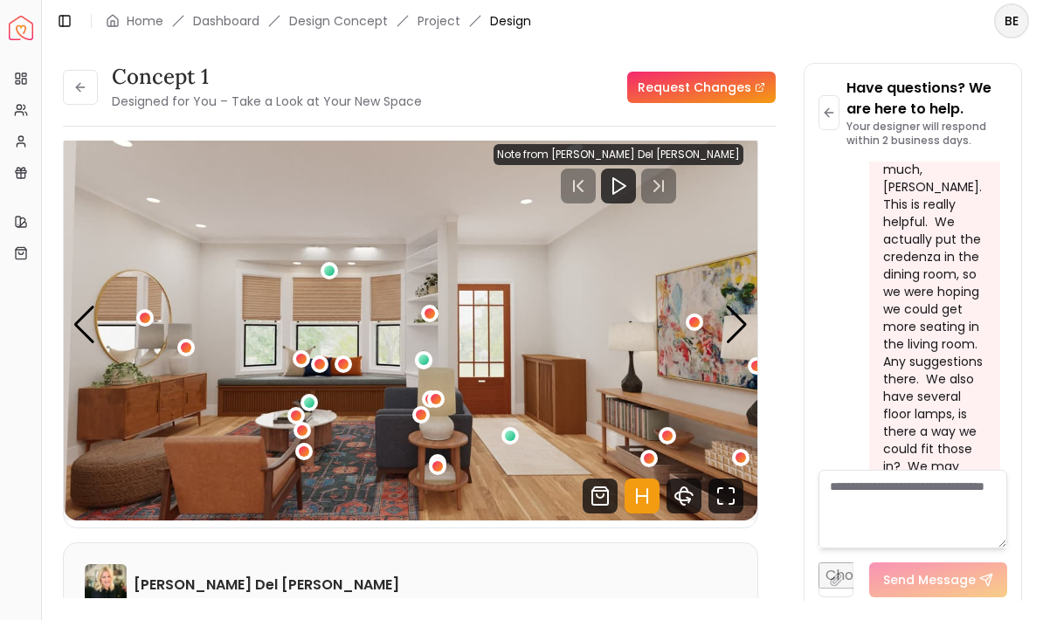
click at [134, 273] on img "1 / 4" at bounding box center [411, 325] width 694 height 390
click at [140, 313] on div "1 / 4" at bounding box center [145, 318] width 10 height 10
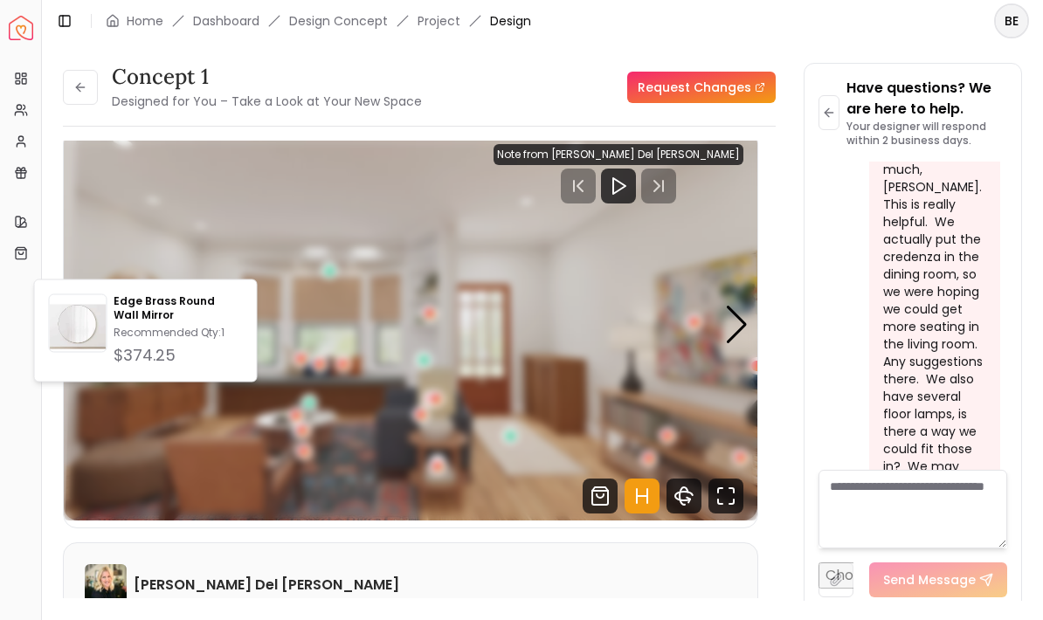
click at [147, 310] on p "Edge Brass Round Wall Mirror" at bounding box center [178, 308] width 128 height 28
click at [659, 208] on img "1 / 4" at bounding box center [411, 325] width 694 height 390
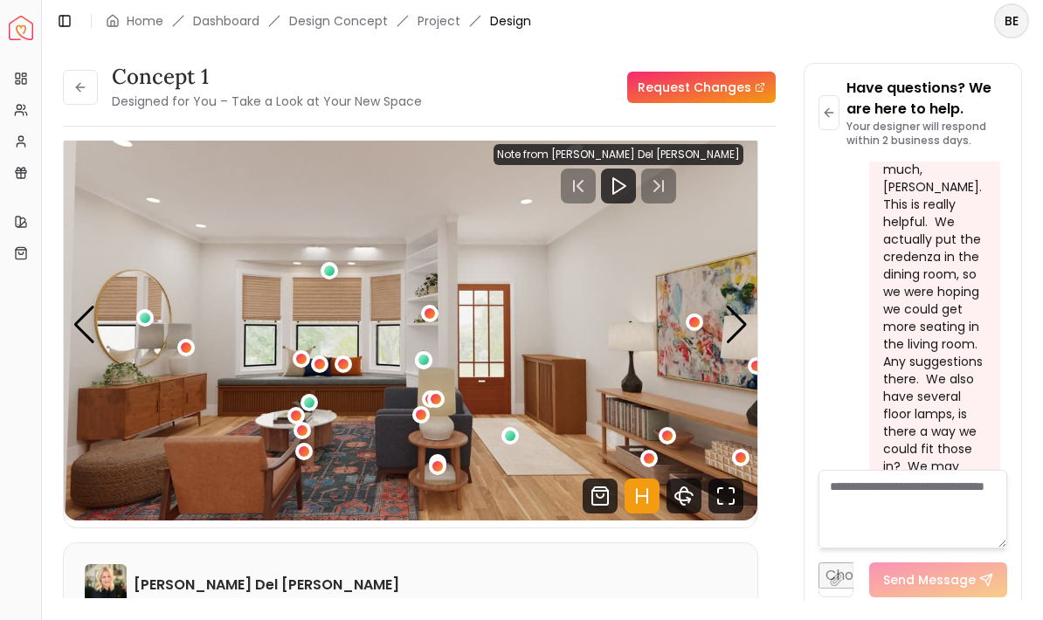
click at [80, 70] on button at bounding box center [80, 87] width 35 height 35
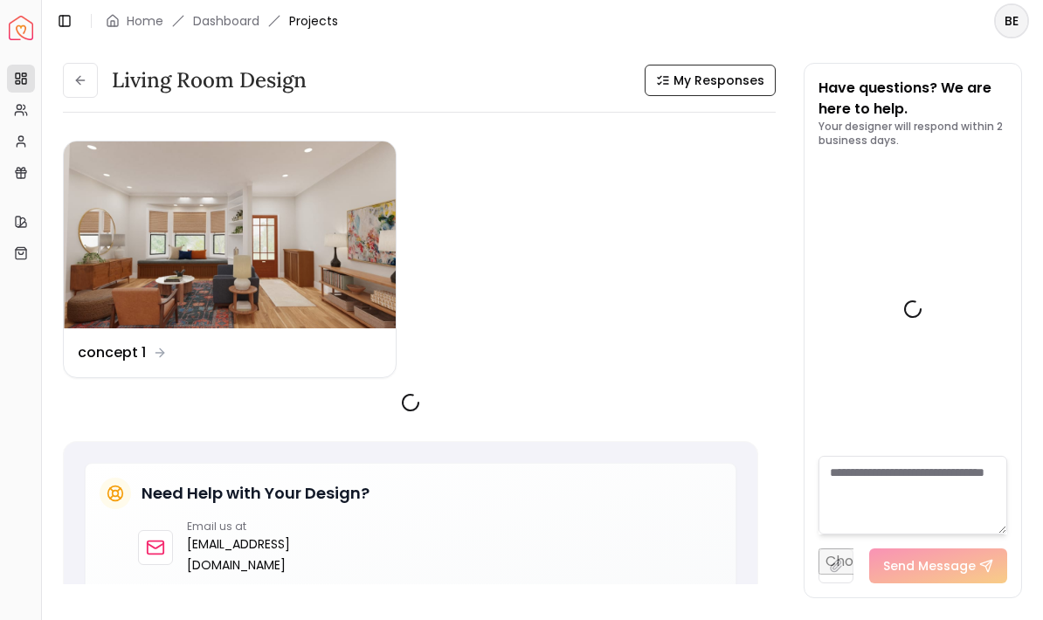
scroll to position [2469, 0]
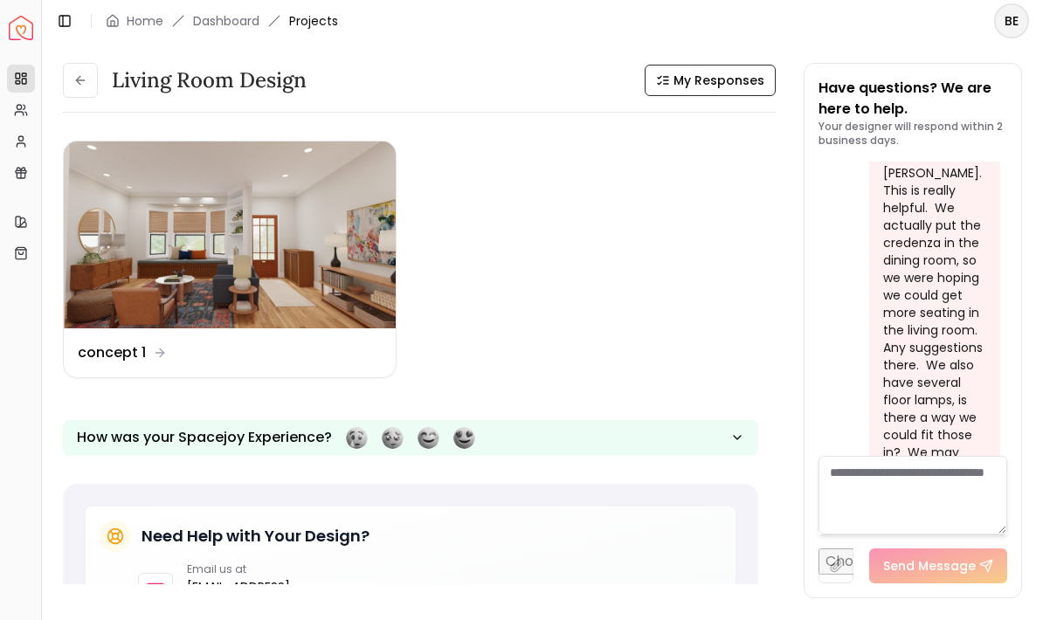
click at [80, 73] on icon at bounding box center [80, 80] width 14 height 14
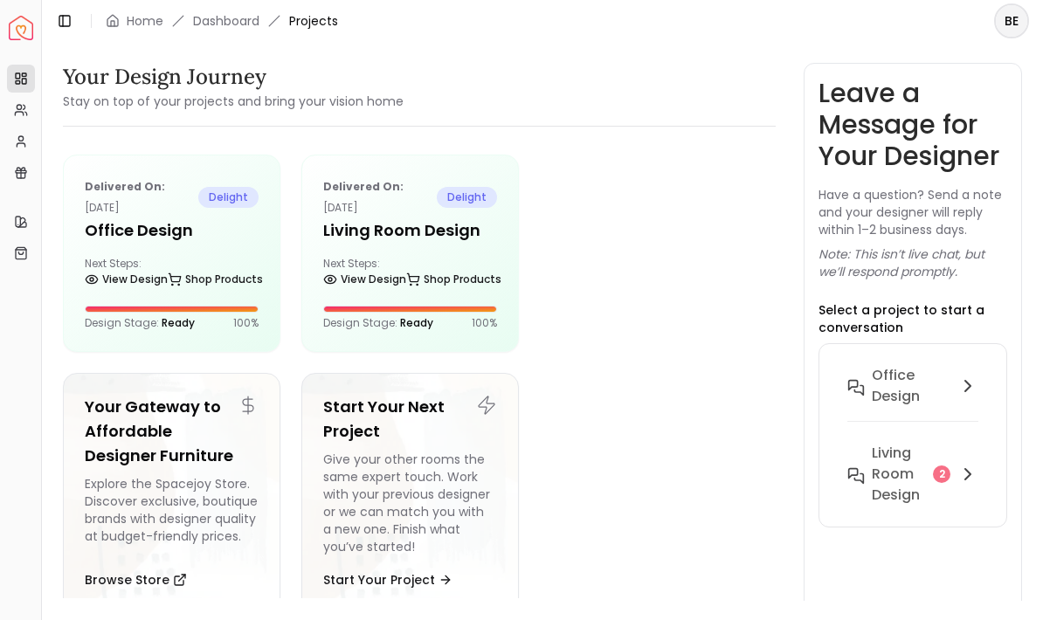
click at [121, 218] on h5 "Office design" at bounding box center [172, 230] width 174 height 24
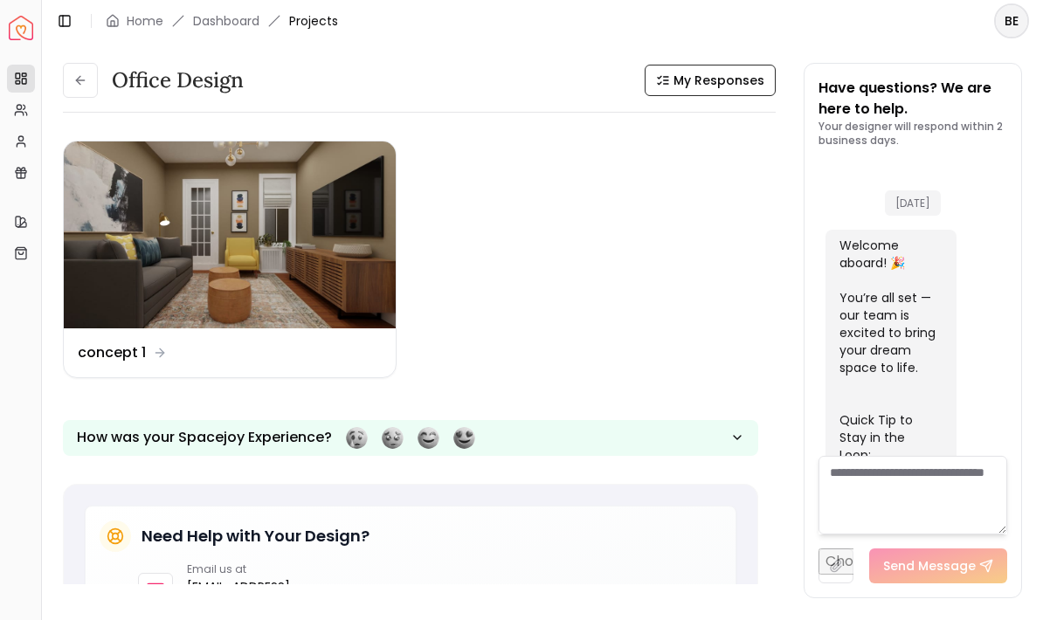
scroll to position [928, 0]
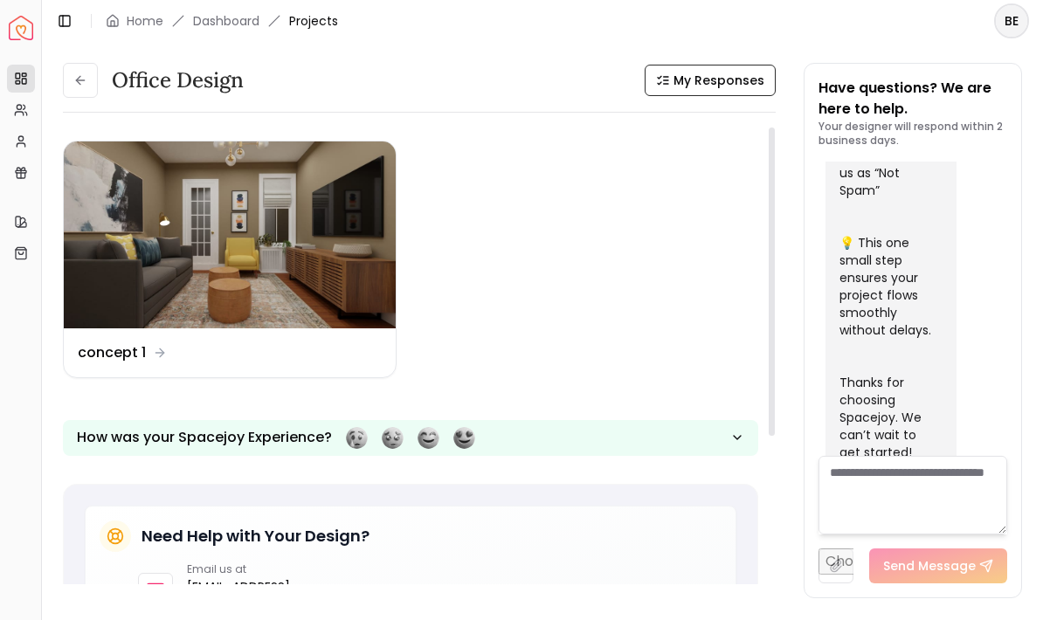
click at [162, 218] on img at bounding box center [230, 234] width 332 height 187
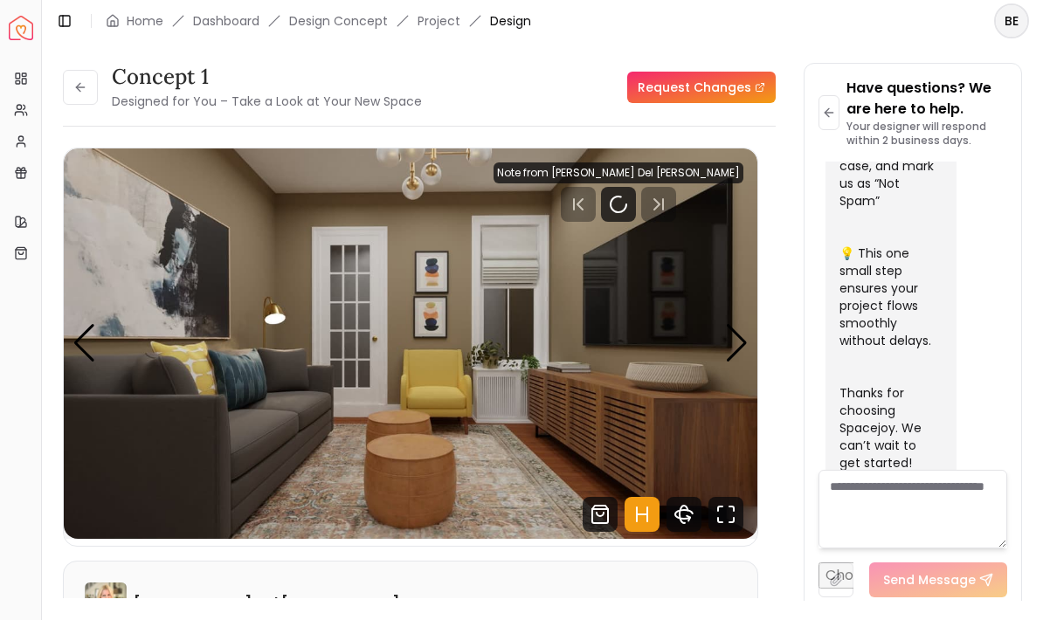
scroll to position [915, 0]
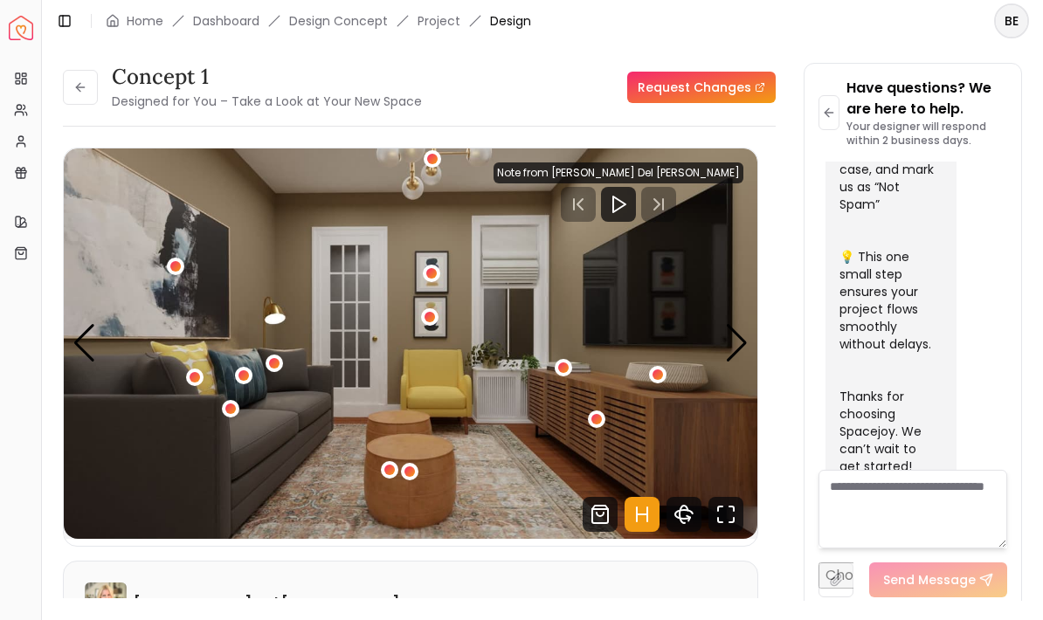
click at [879, 523] on textarea at bounding box center [913, 509] width 190 height 79
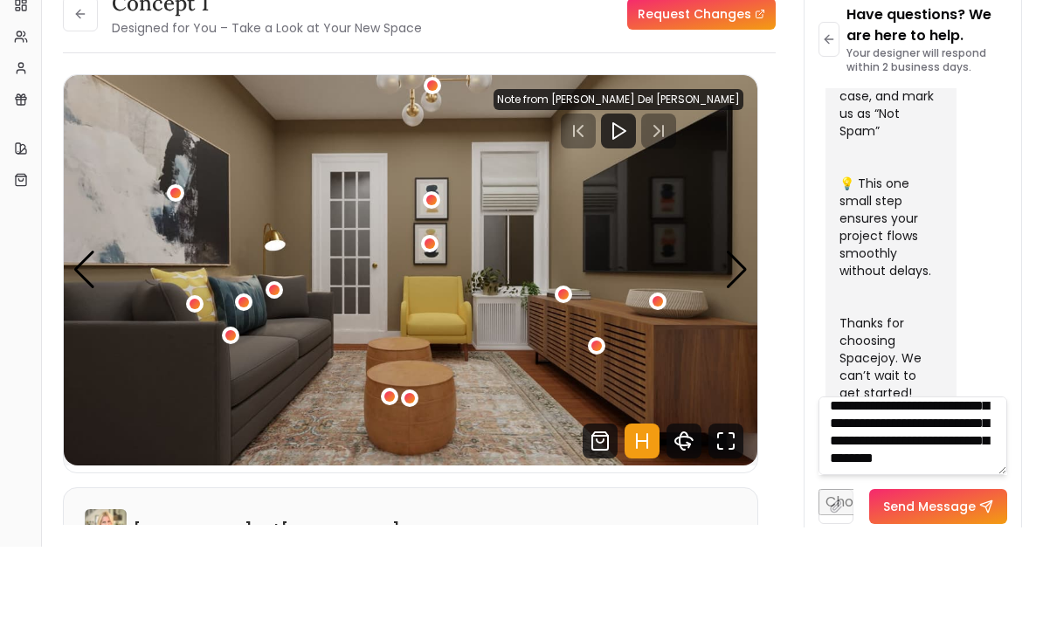
scroll to position [71, 0]
click at [583, 289] on img "1 / 3" at bounding box center [411, 343] width 694 height 390
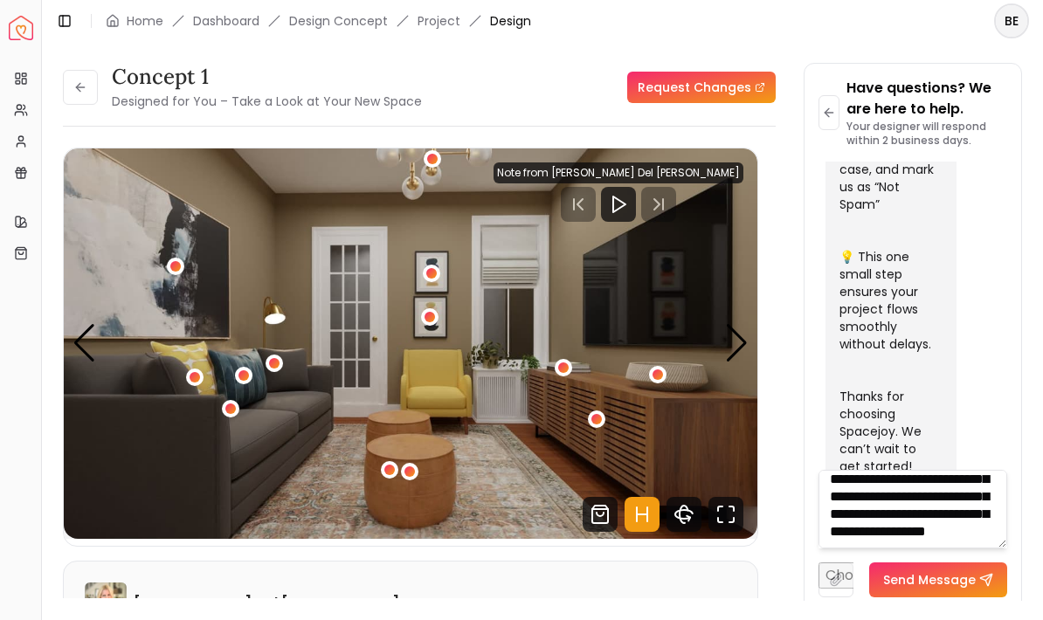
click at [588, 367] on img "1 / 3" at bounding box center [411, 343] width 694 height 390
click at [599, 414] on div "1 / 3" at bounding box center [596, 419] width 10 height 10
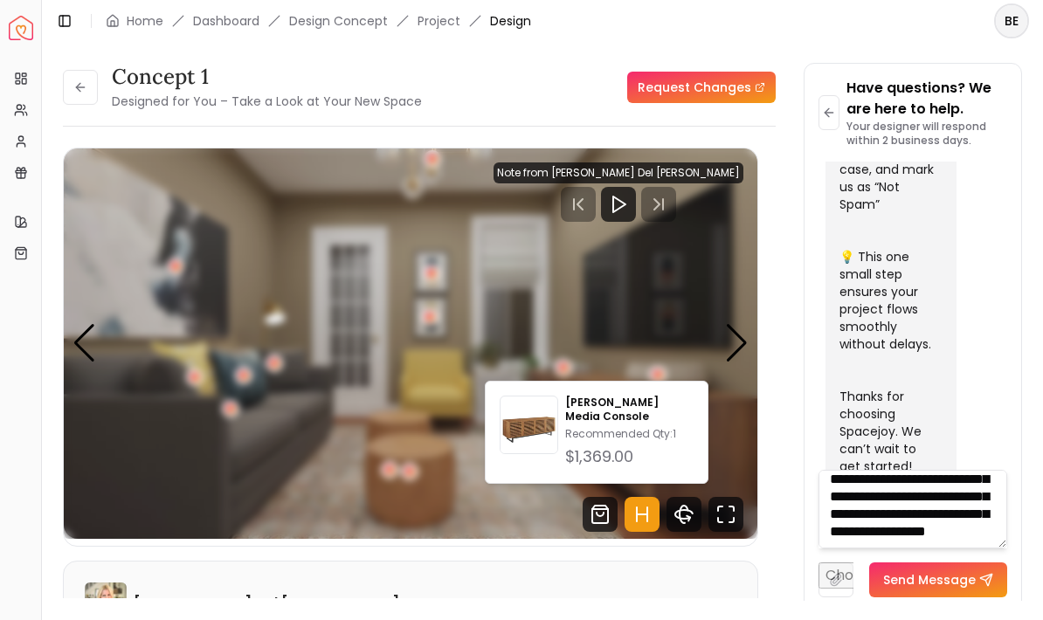
click at [548, 430] on img at bounding box center [528, 428] width 57 height 57
click at [645, 234] on img "1 / 3" at bounding box center [411, 343] width 694 height 390
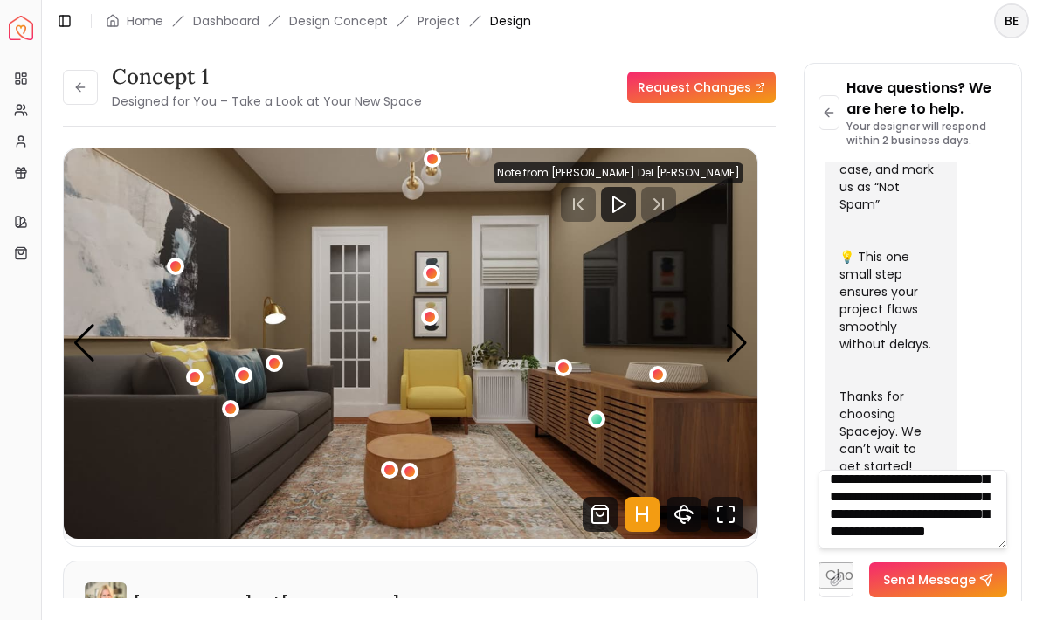
click at [924, 549] on textarea "**********" at bounding box center [913, 509] width 190 height 79
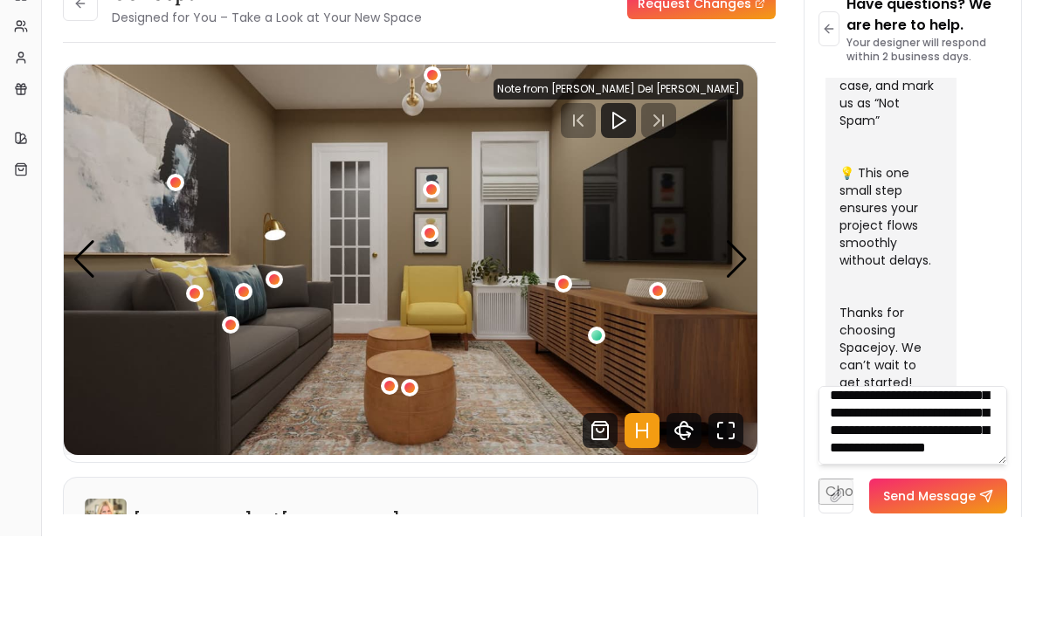
click at [880, 480] on textarea "**********" at bounding box center [913, 509] width 190 height 79
click at [872, 477] on textarea "**********" at bounding box center [913, 509] width 190 height 79
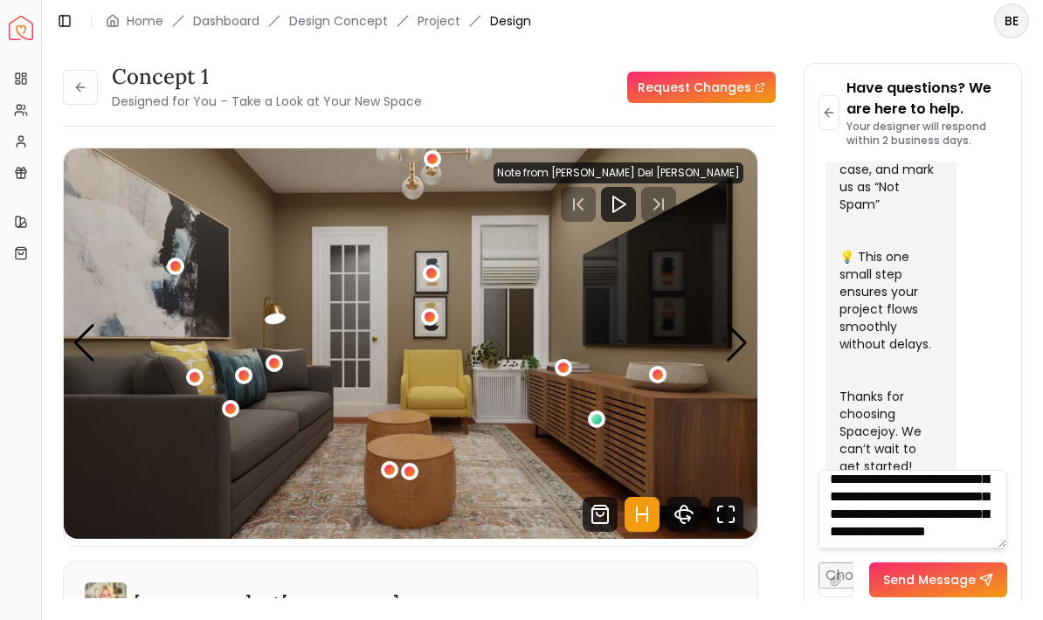
click at [935, 549] on textarea "**********" at bounding box center [913, 509] width 190 height 79
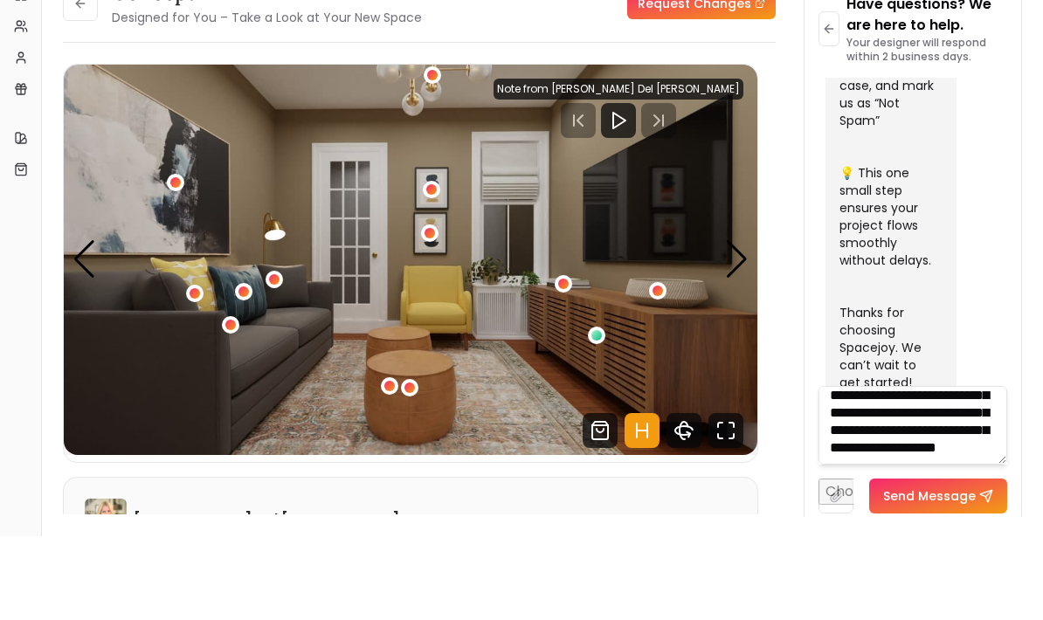
click at [180, 261] on div "1 / 3" at bounding box center [175, 266] width 10 height 10
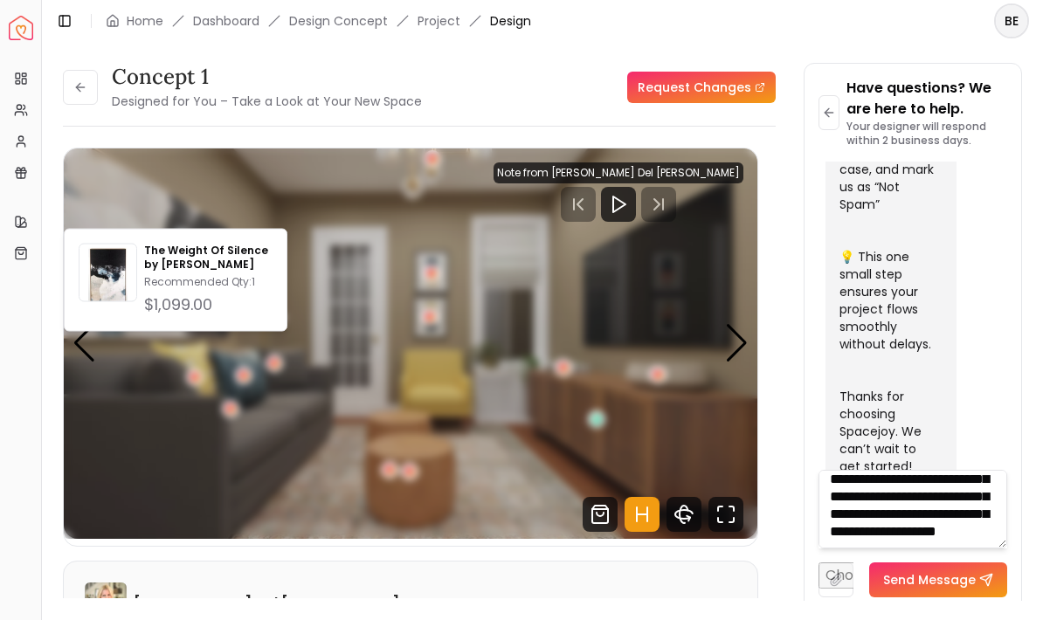
click at [191, 269] on p "The Weight Of Silence by [PERSON_NAME]" at bounding box center [208, 258] width 128 height 28
click at [792, 190] on div "concept 1 Designed for You – Take a Look at Your New Space Request Changes conc…" at bounding box center [542, 321] width 959 height 517
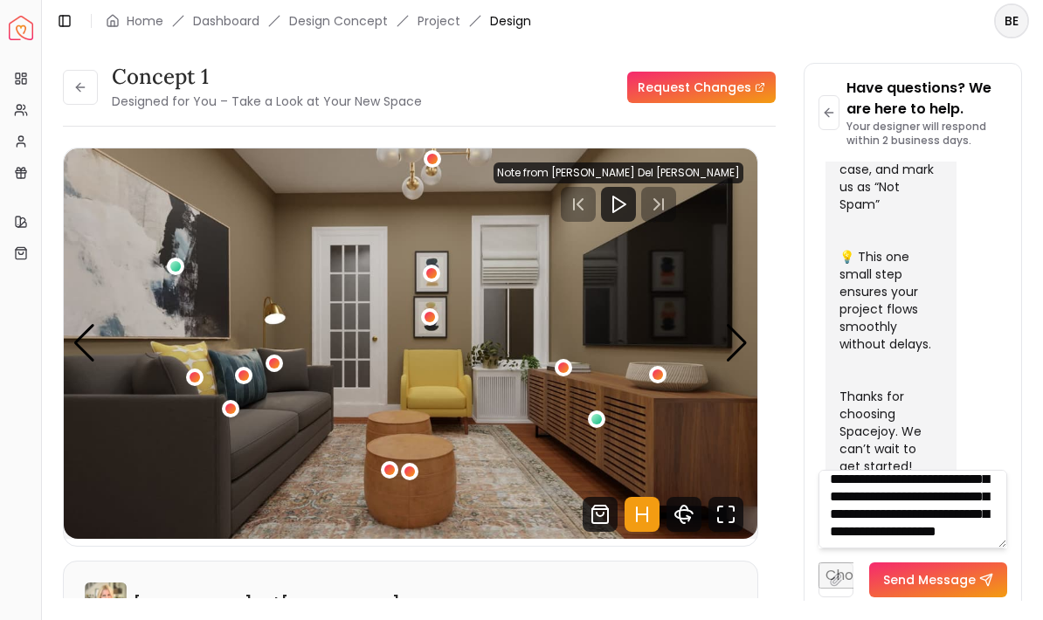
click at [955, 549] on textarea "**********" at bounding box center [913, 509] width 190 height 79
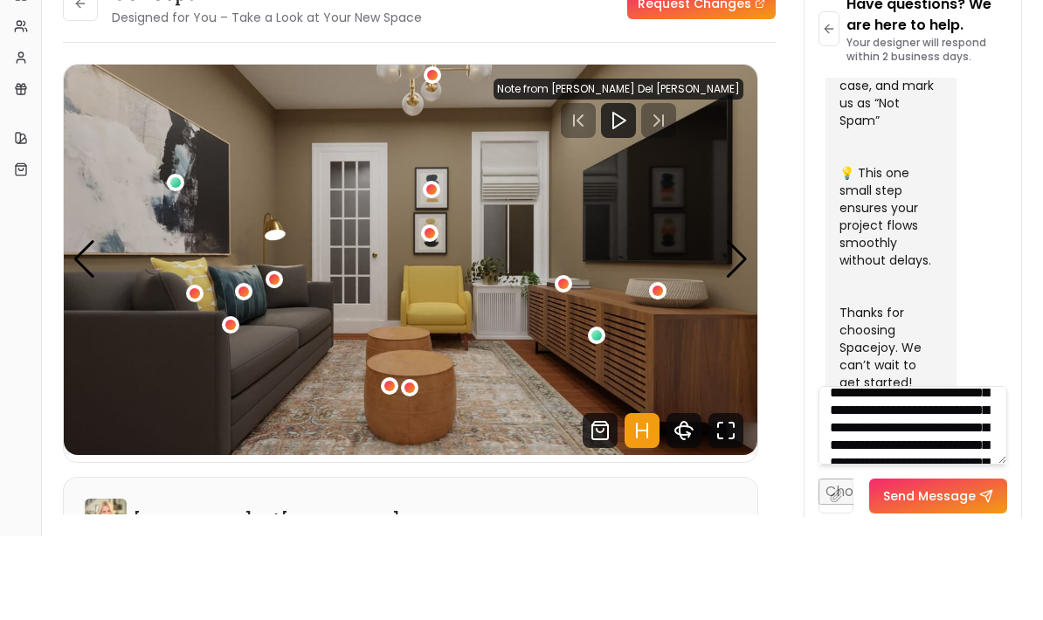
scroll to position [80, 0]
click at [906, 470] on textarea "**********" at bounding box center [913, 509] width 190 height 79
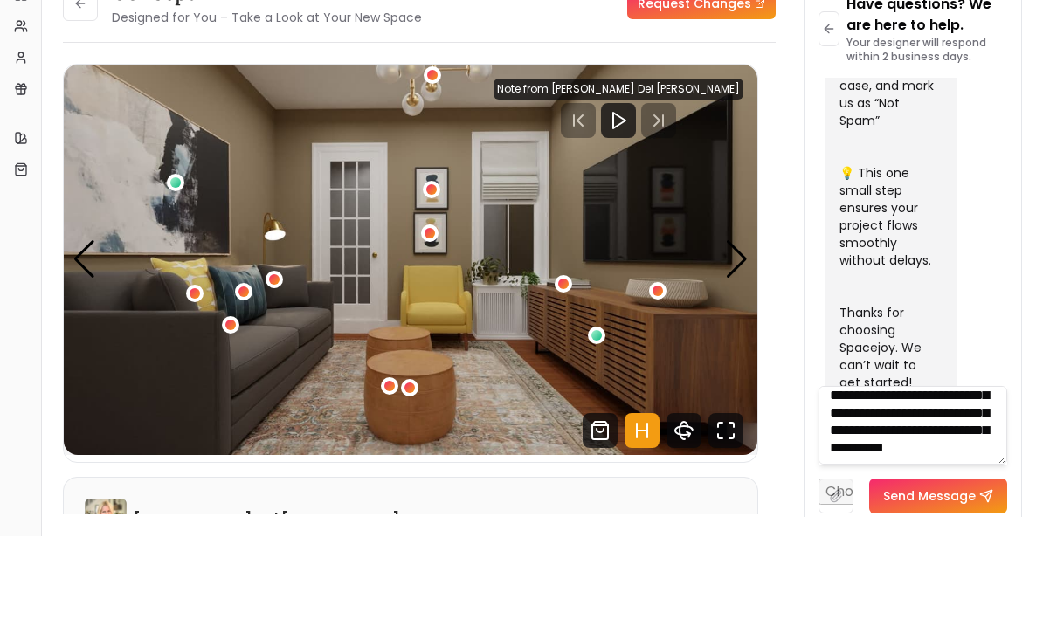
scroll to position [197, 0]
click at [865, 470] on textarea "**********" at bounding box center [913, 509] width 190 height 79
click at [976, 472] on textarea "**********" at bounding box center [913, 509] width 190 height 79
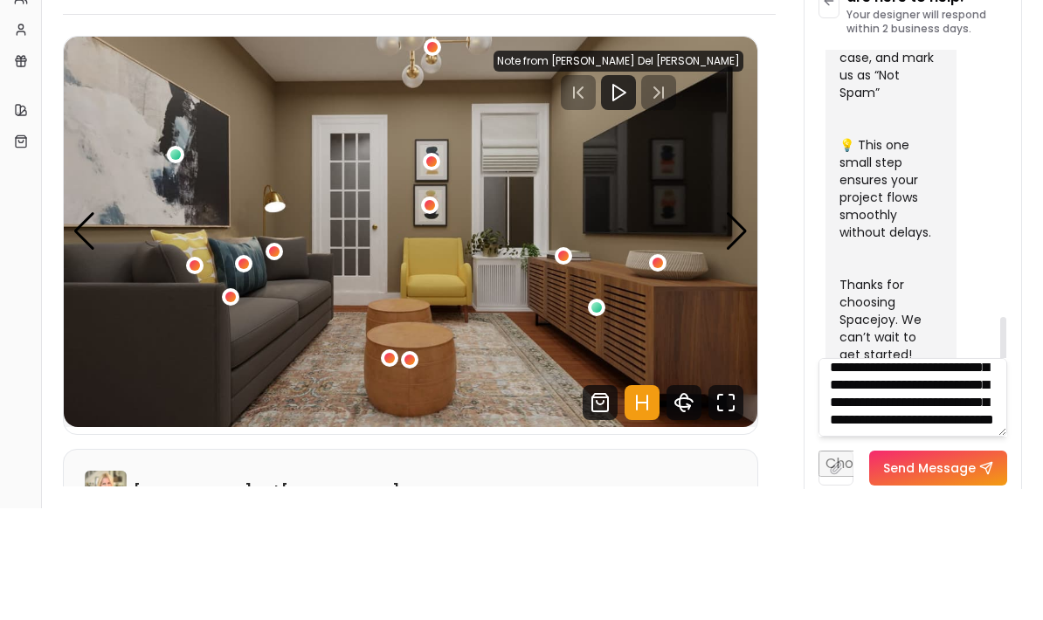
type textarea "**********"
click at [947, 563] on button "Send Message" at bounding box center [938, 580] width 138 height 35
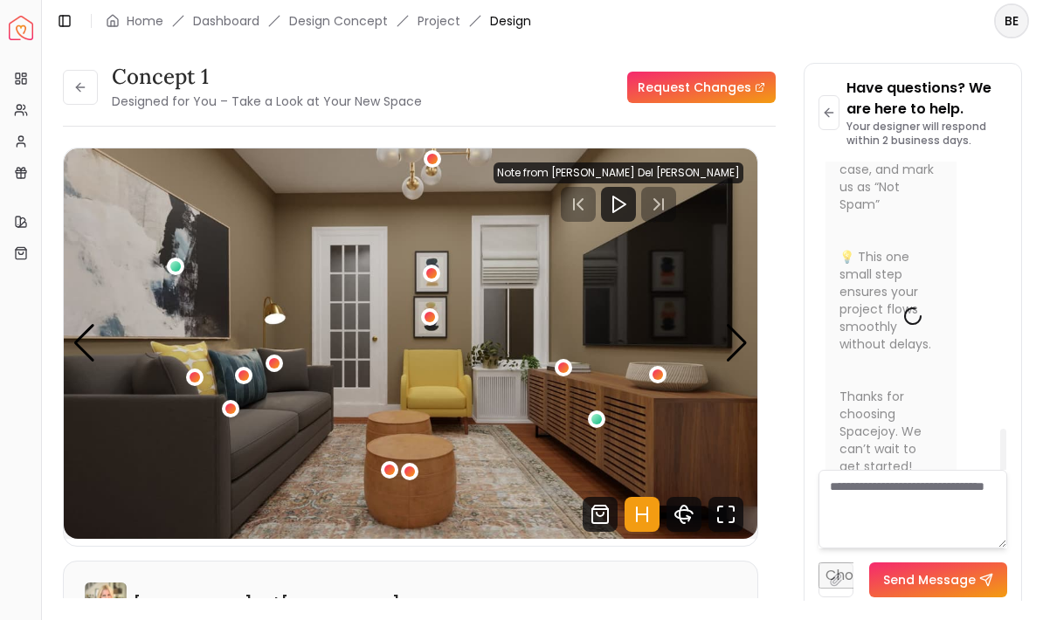
scroll to position [0, 0]
